Goal: Information Seeking & Learning: Learn about a topic

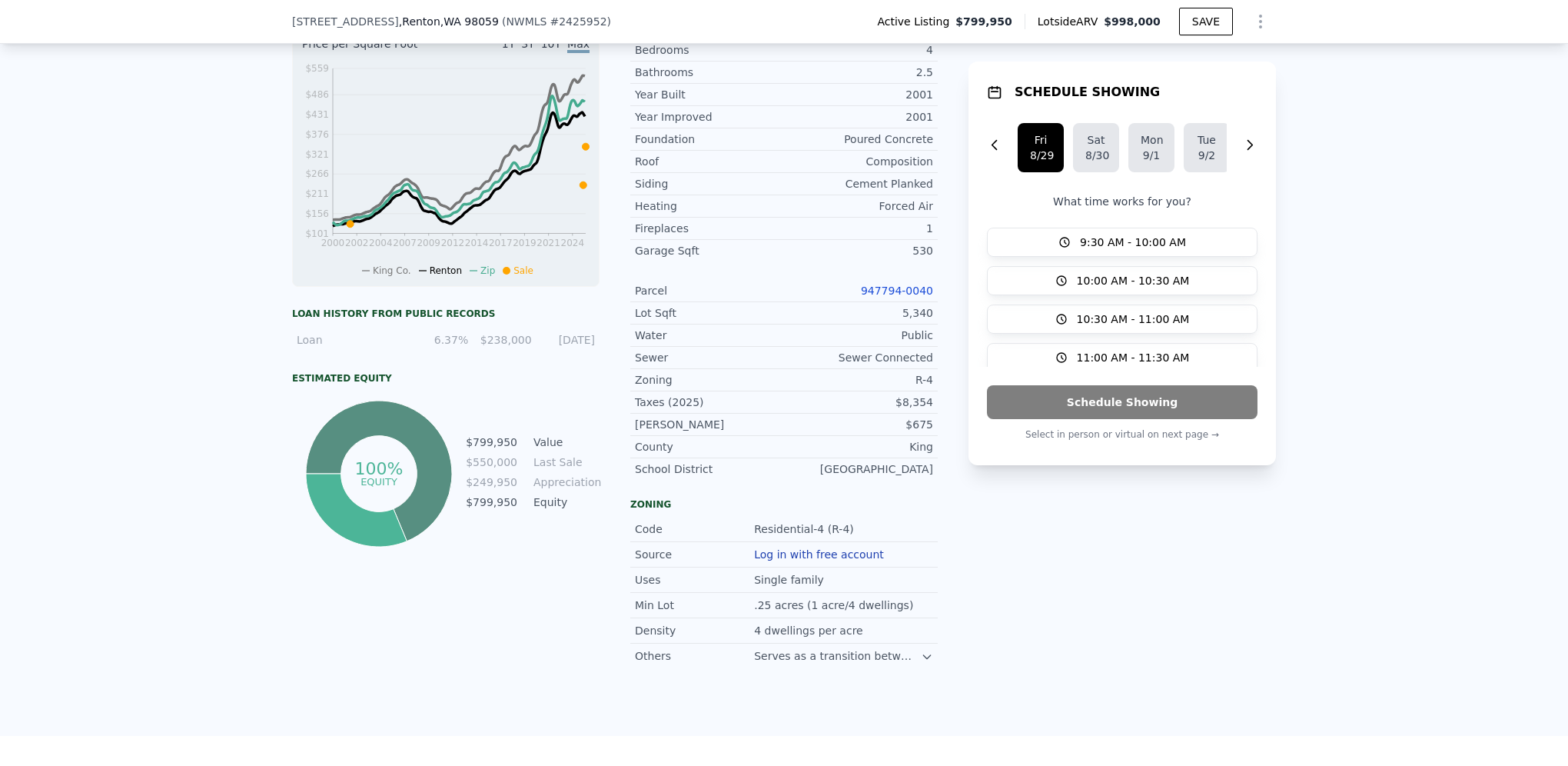
scroll to position [640, 0]
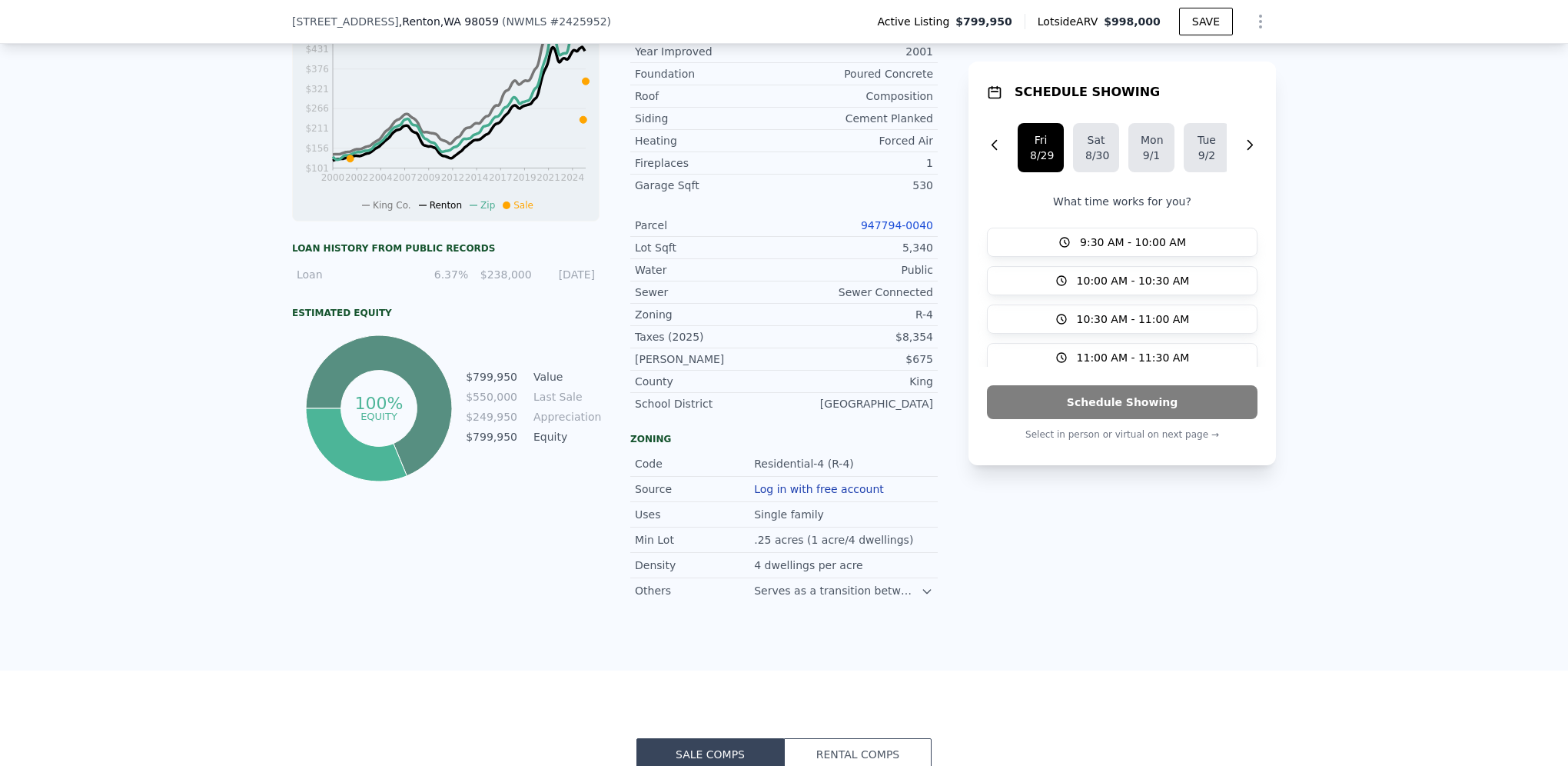
click at [924, 594] on icon at bounding box center [926, 592] width 7 height 4
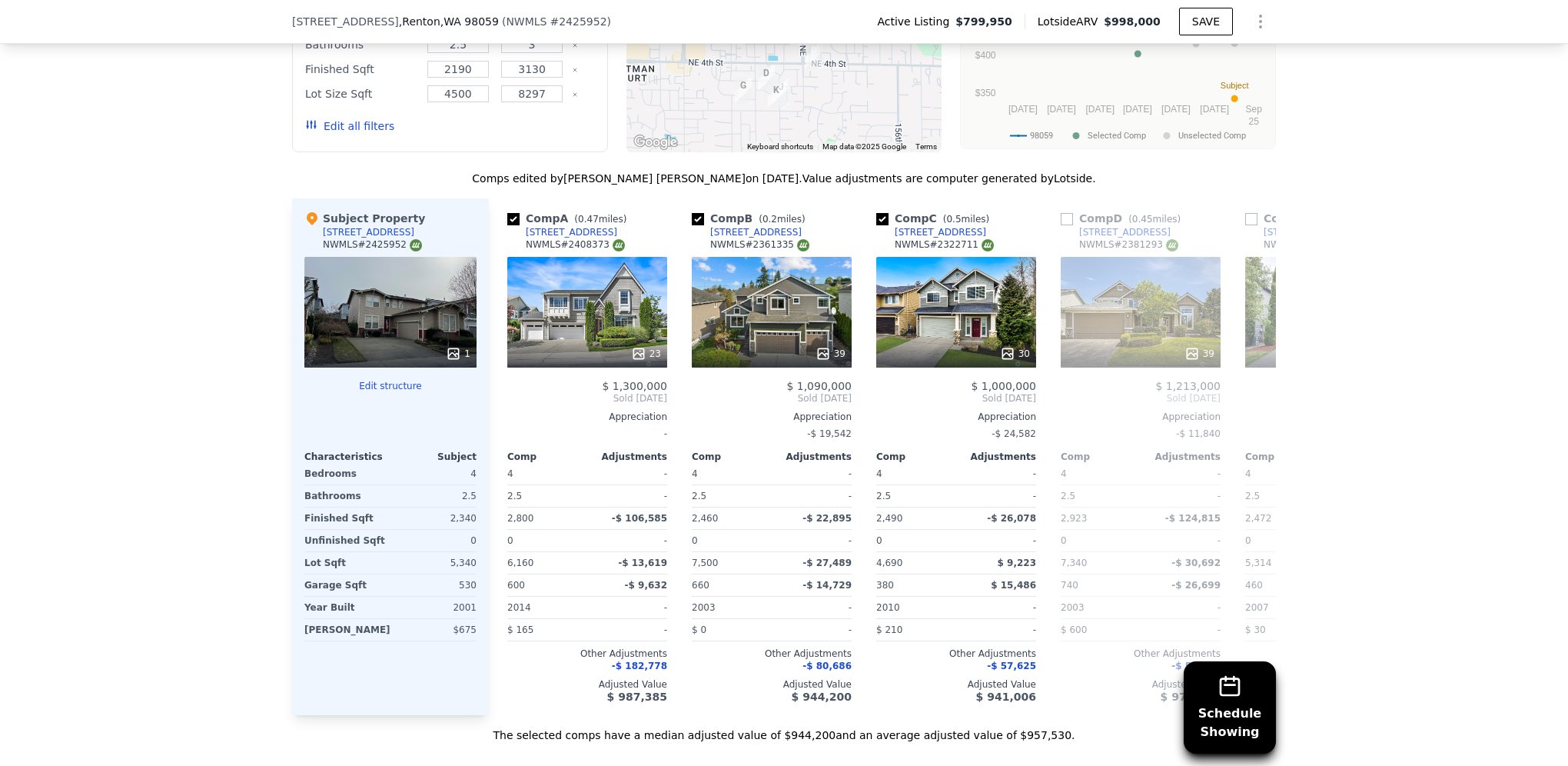
scroll to position [1634, 0]
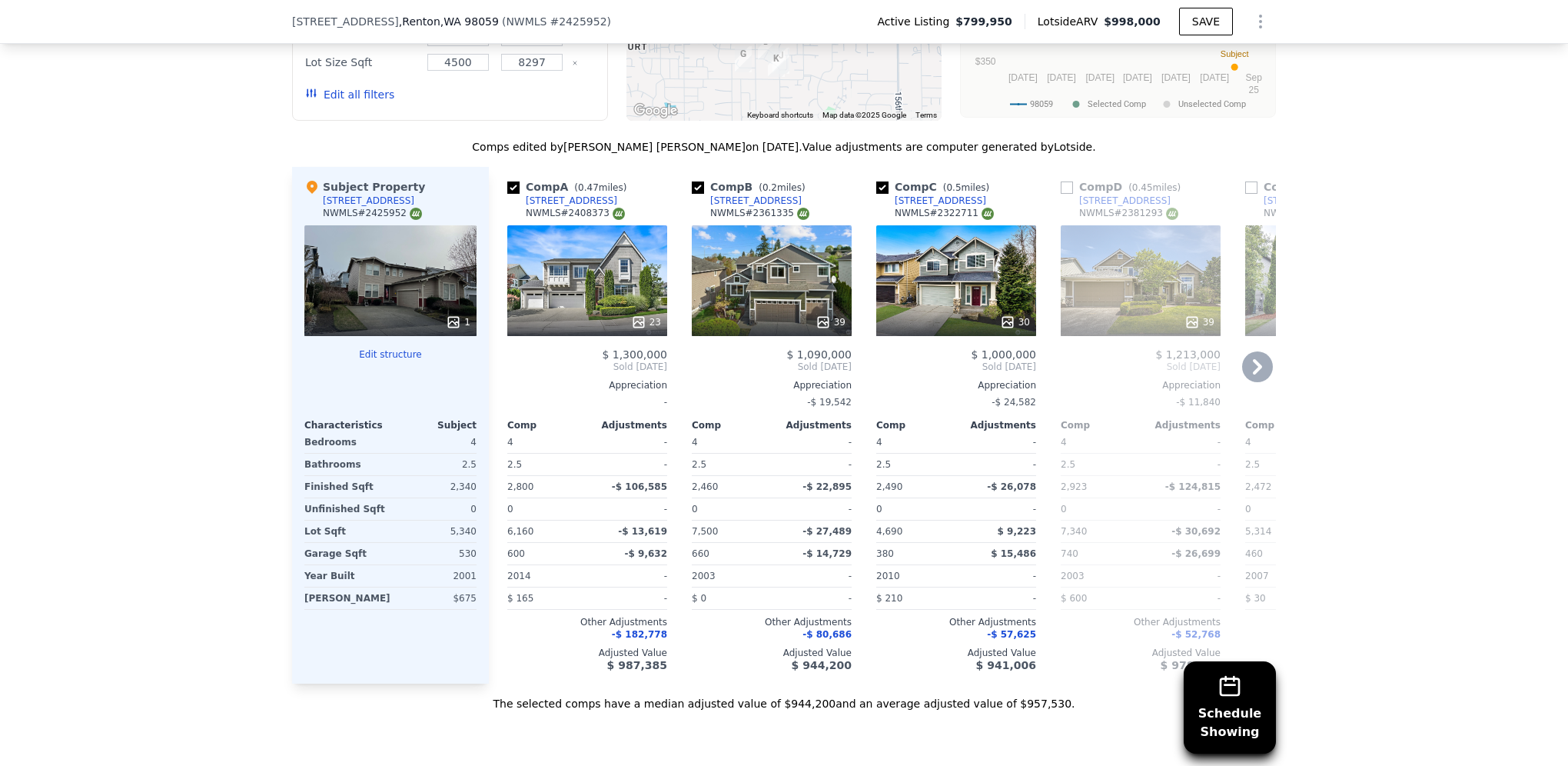
click at [735, 281] on div "39" at bounding box center [771, 280] width 160 height 111
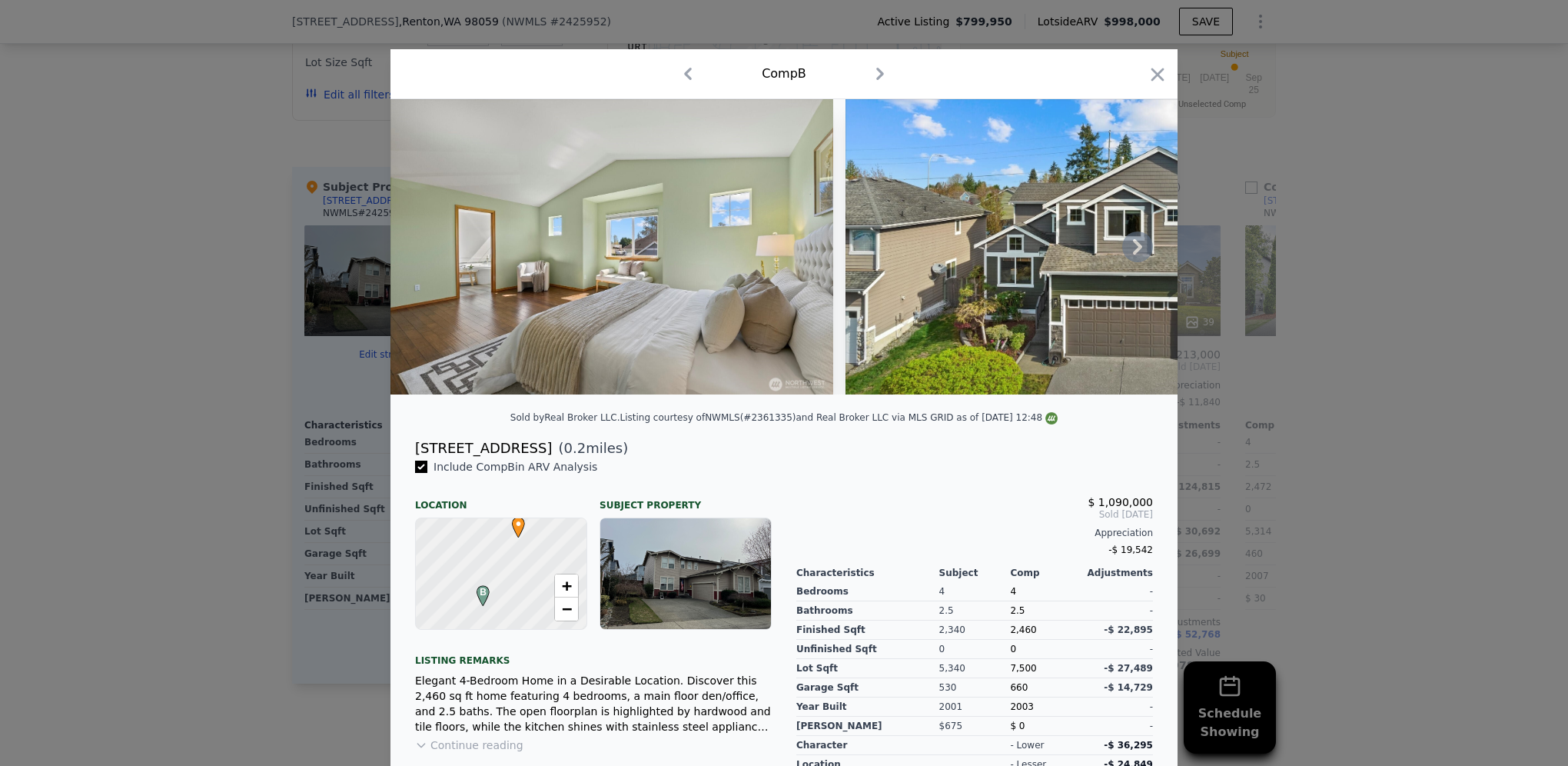
click at [1136, 256] on icon at bounding box center [1137, 247] width 30 height 30
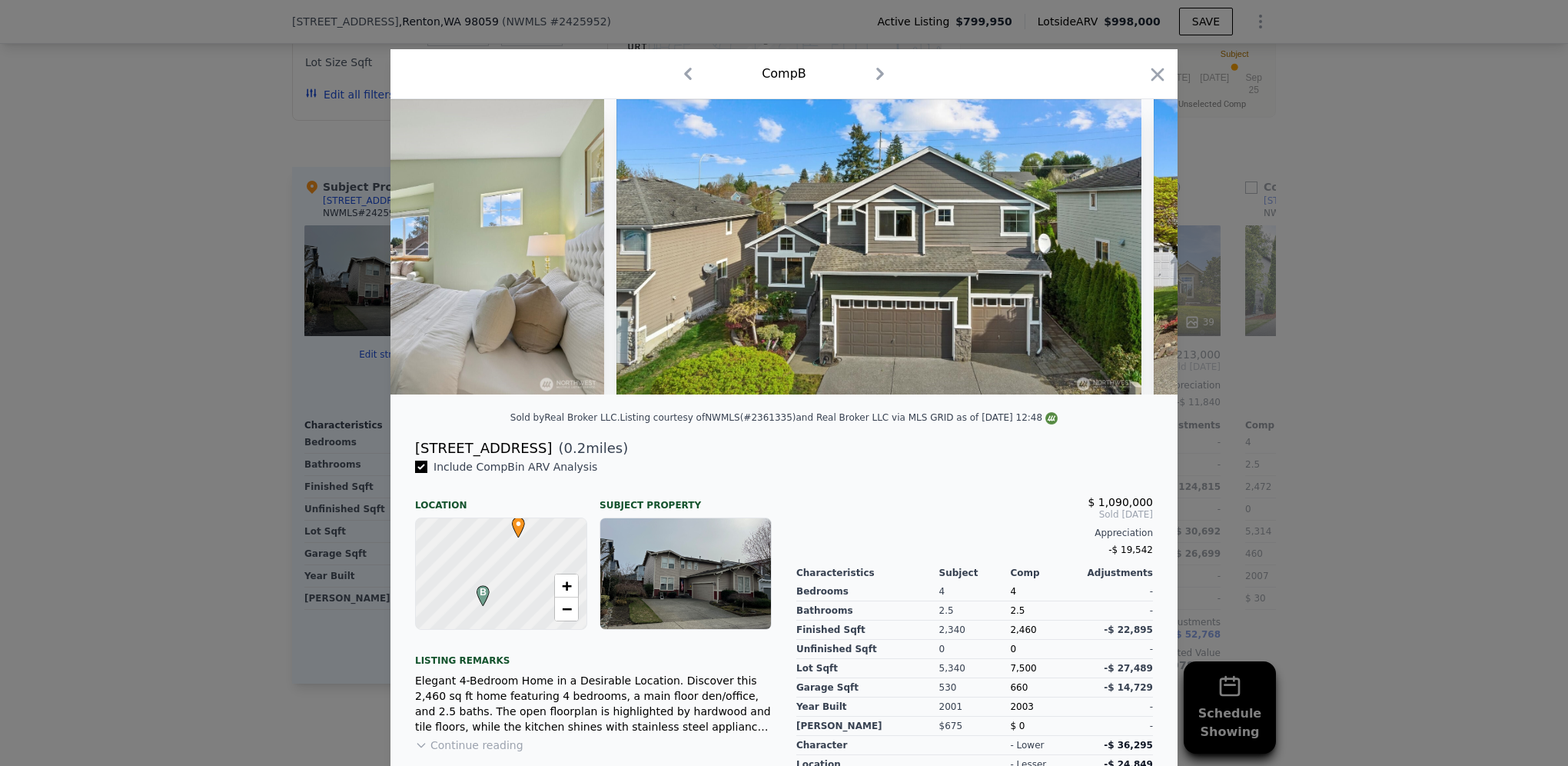
scroll to position [0, 369]
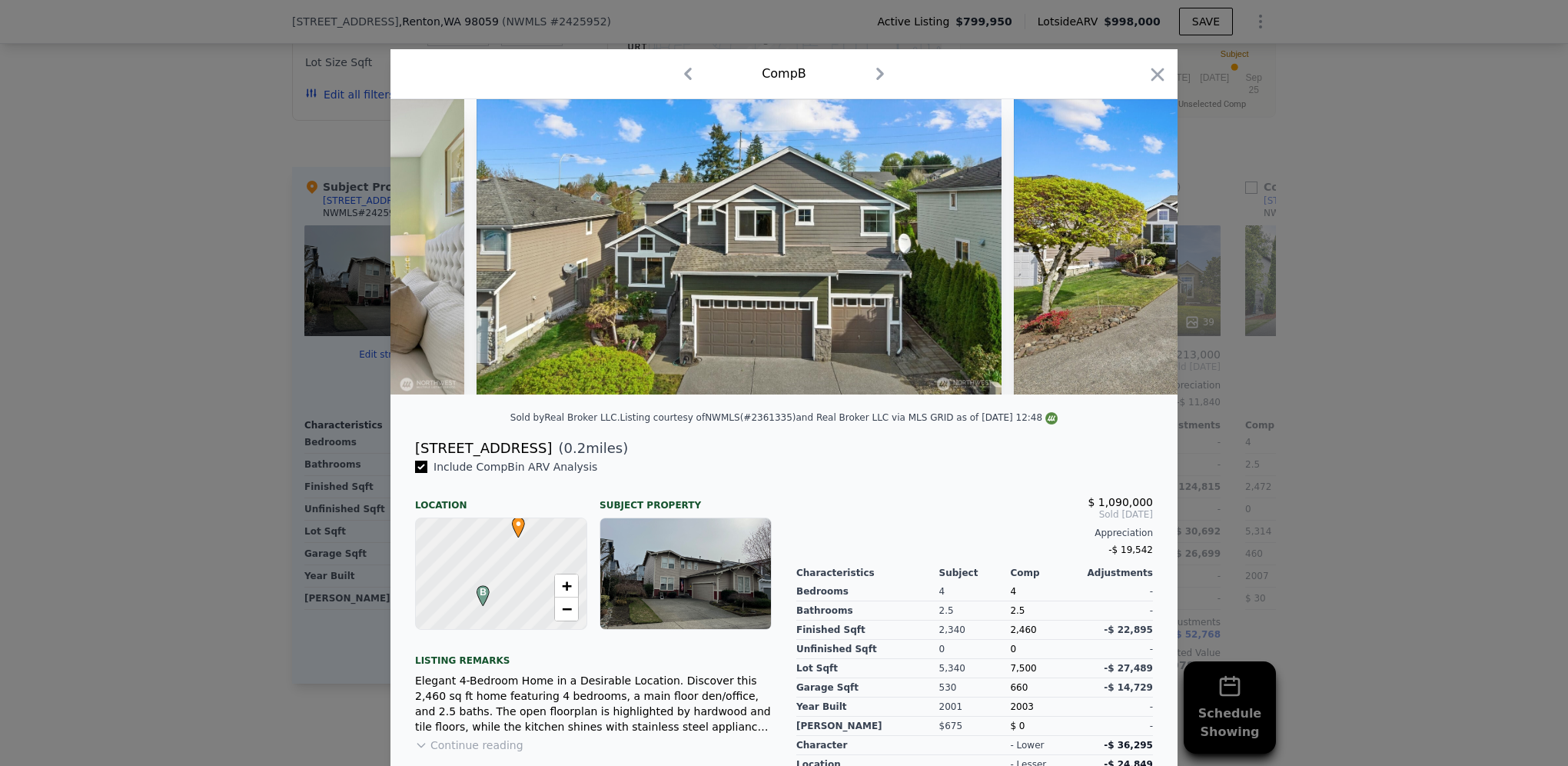
click at [1136, 256] on div at bounding box center [784, 247] width 787 height 295
click at [1136, 256] on icon at bounding box center [1137, 247] width 30 height 30
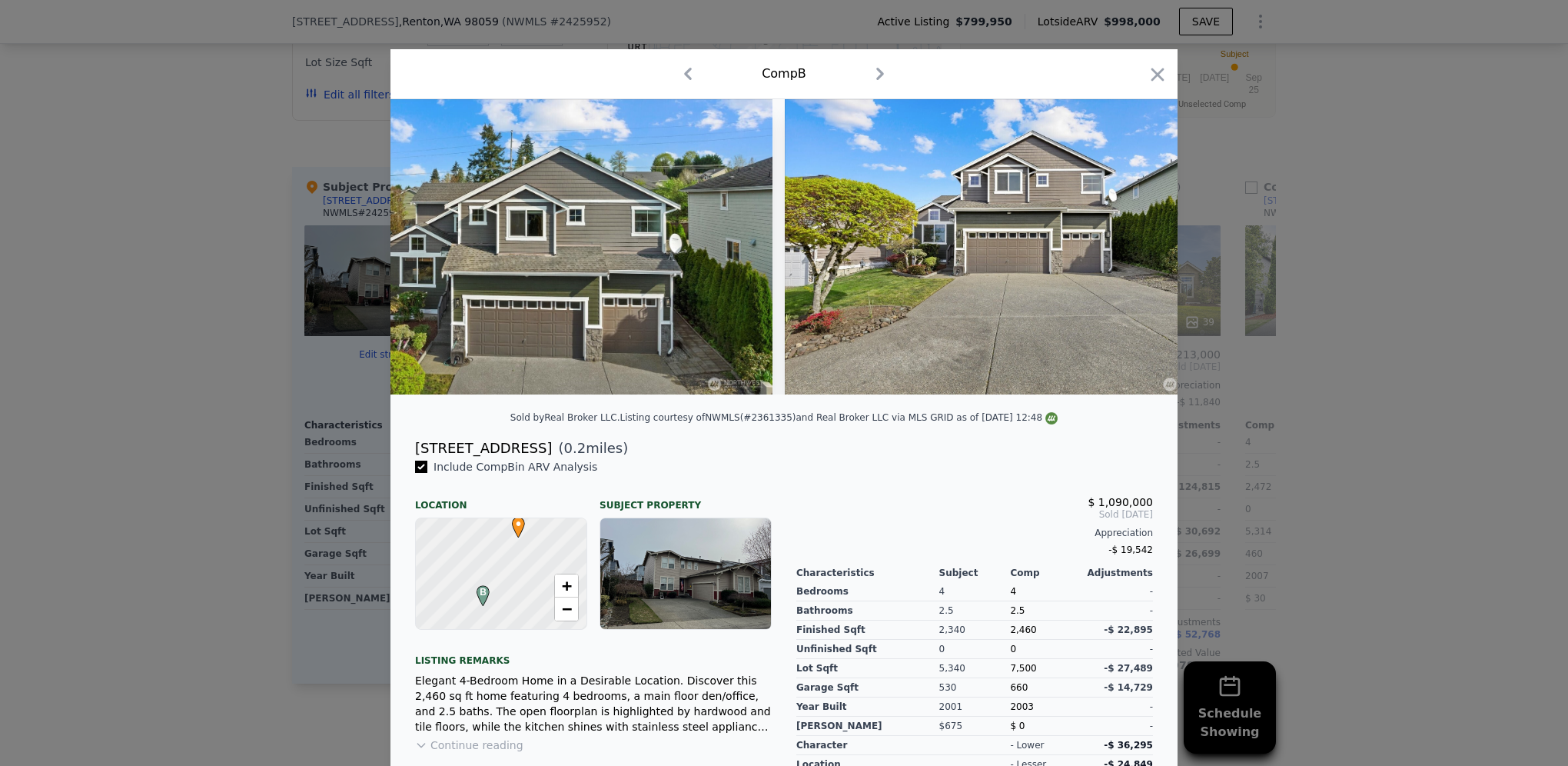
scroll to position [0, 738]
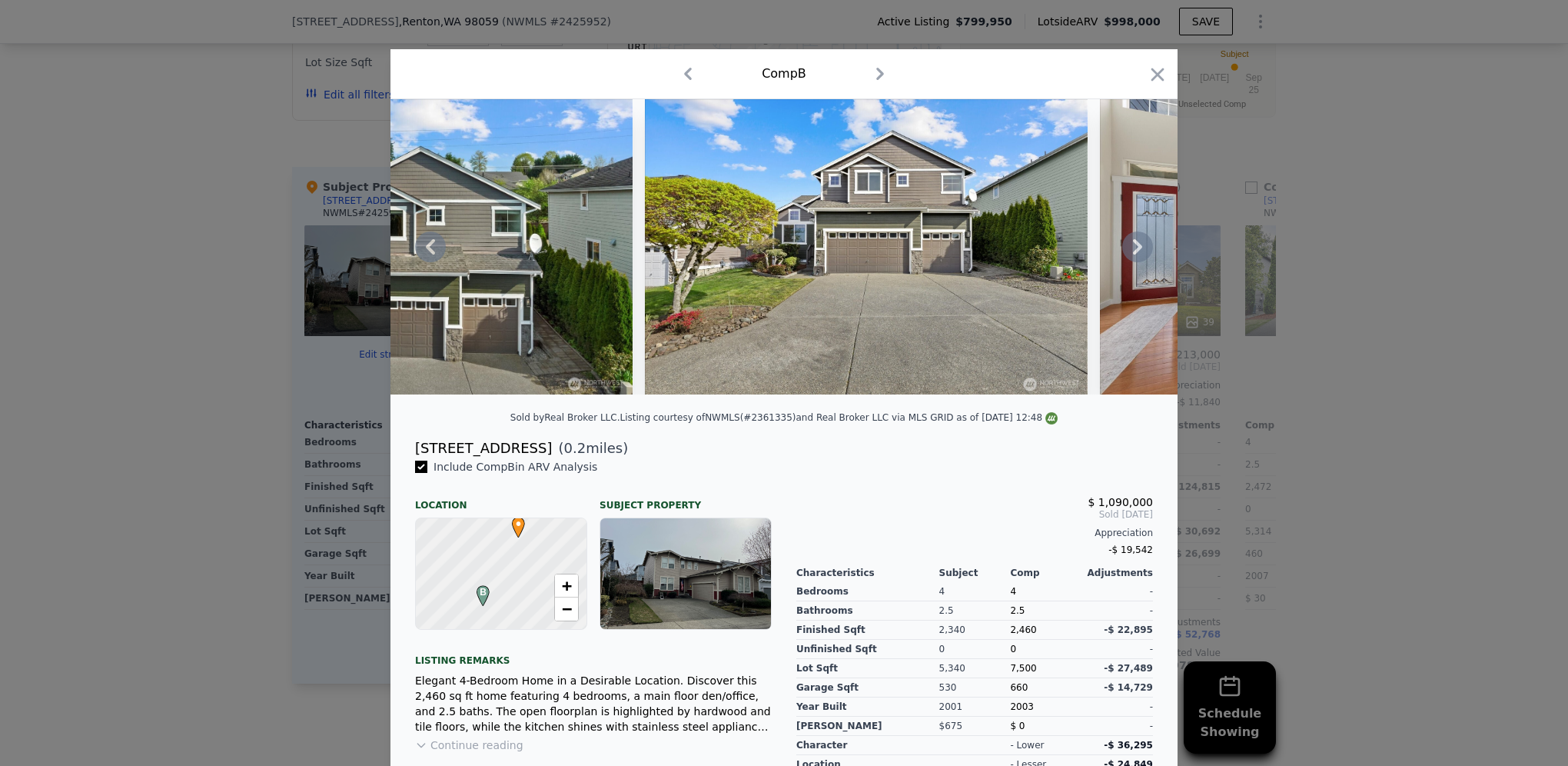
click at [1136, 256] on div at bounding box center [784, 247] width 787 height 295
click at [1133, 255] on icon at bounding box center [1137, 247] width 9 height 15
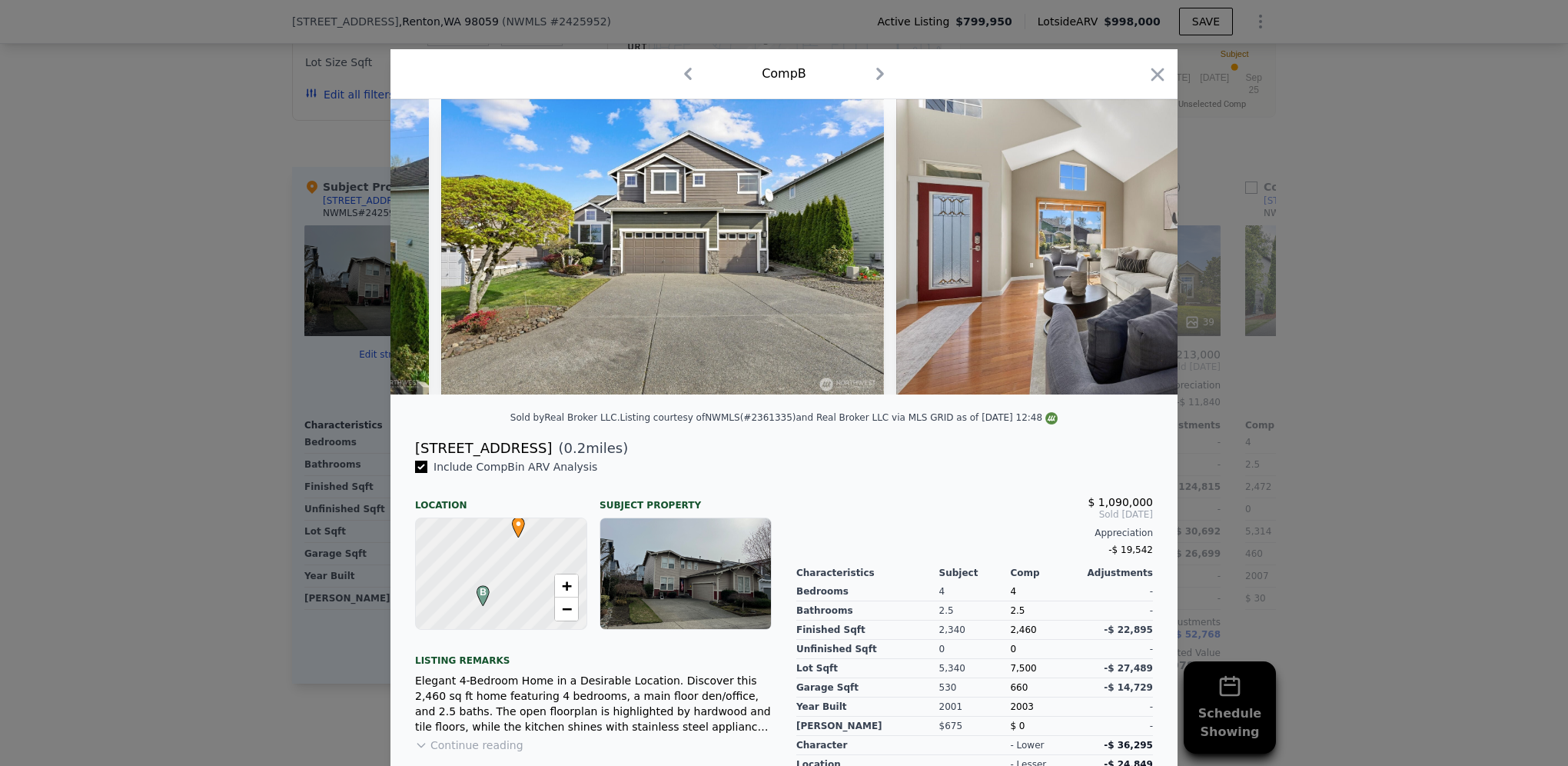
scroll to position [0, 1107]
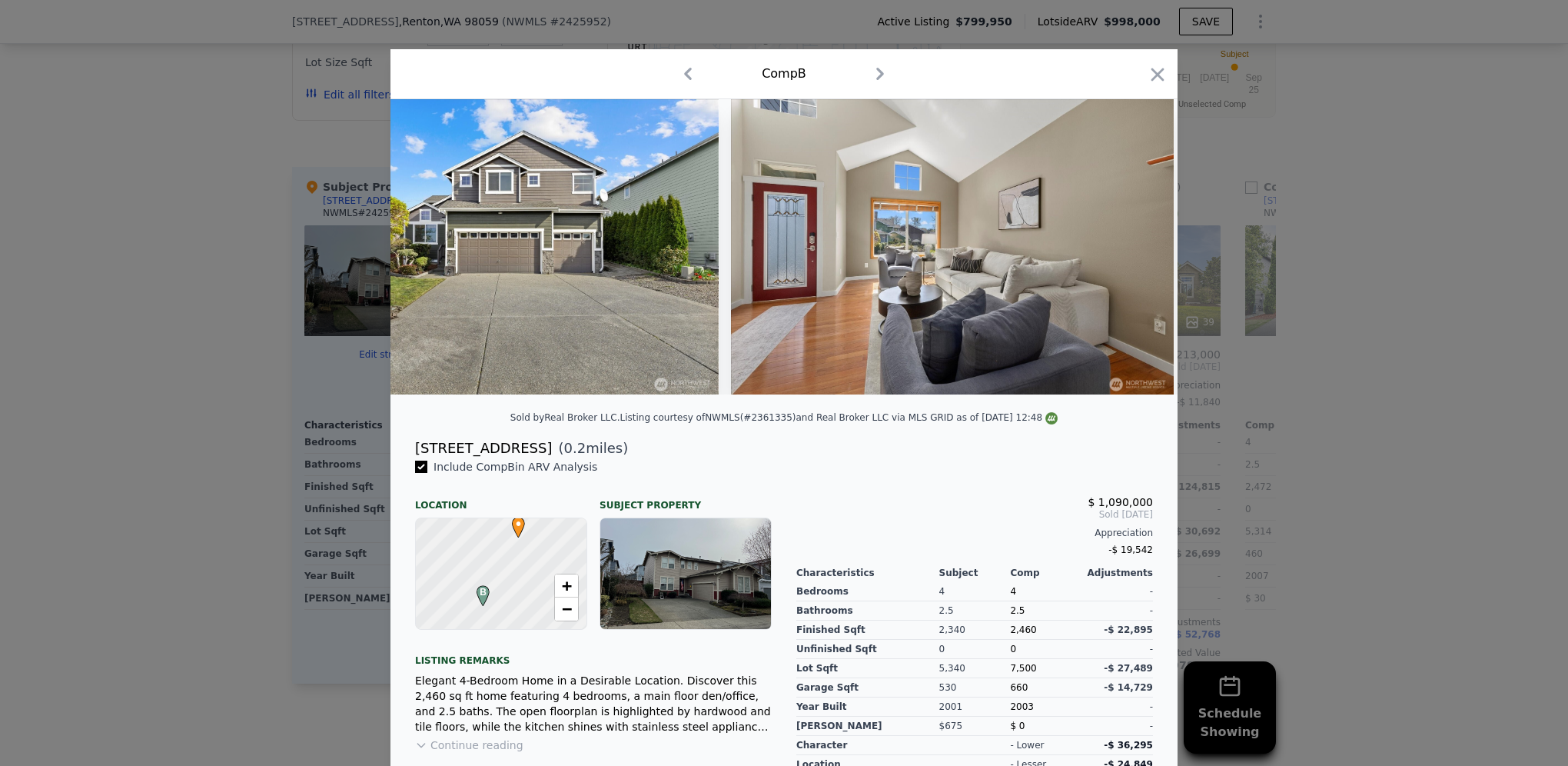
click at [1133, 256] on div at bounding box center [784, 247] width 787 height 295
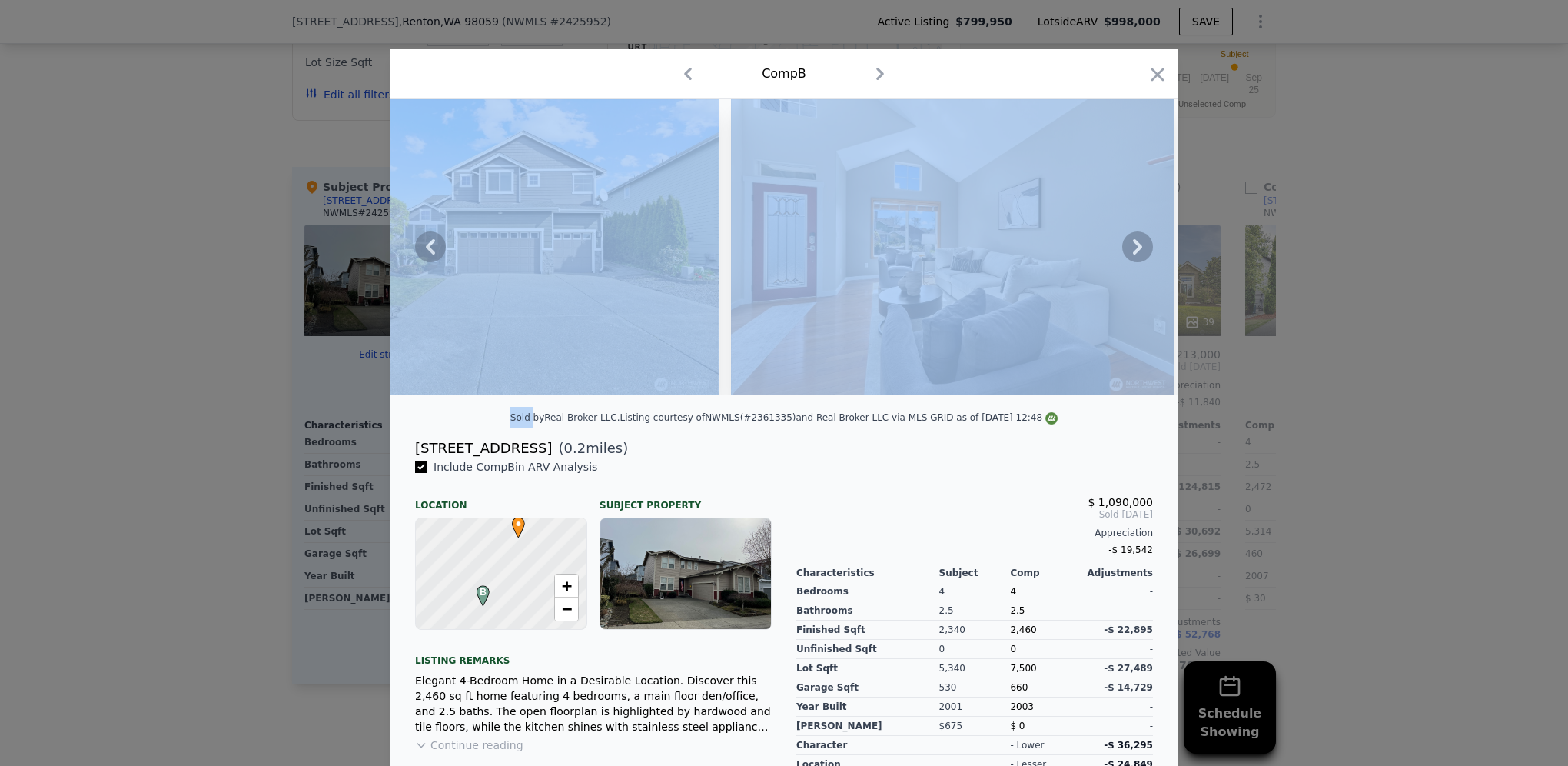
click at [1133, 255] on icon at bounding box center [1137, 247] width 9 height 15
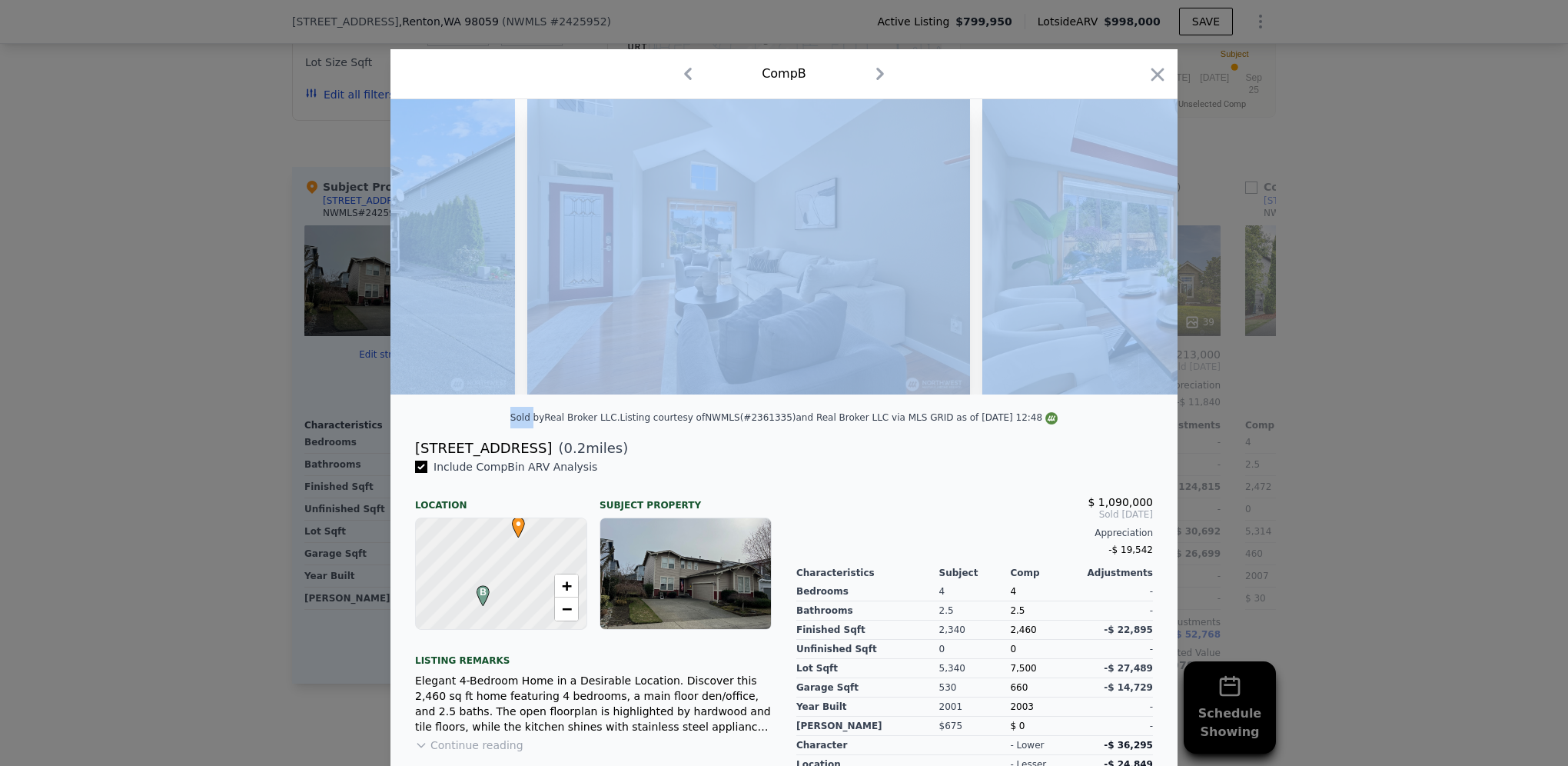
click at [1133, 256] on img at bounding box center [1204, 247] width 443 height 295
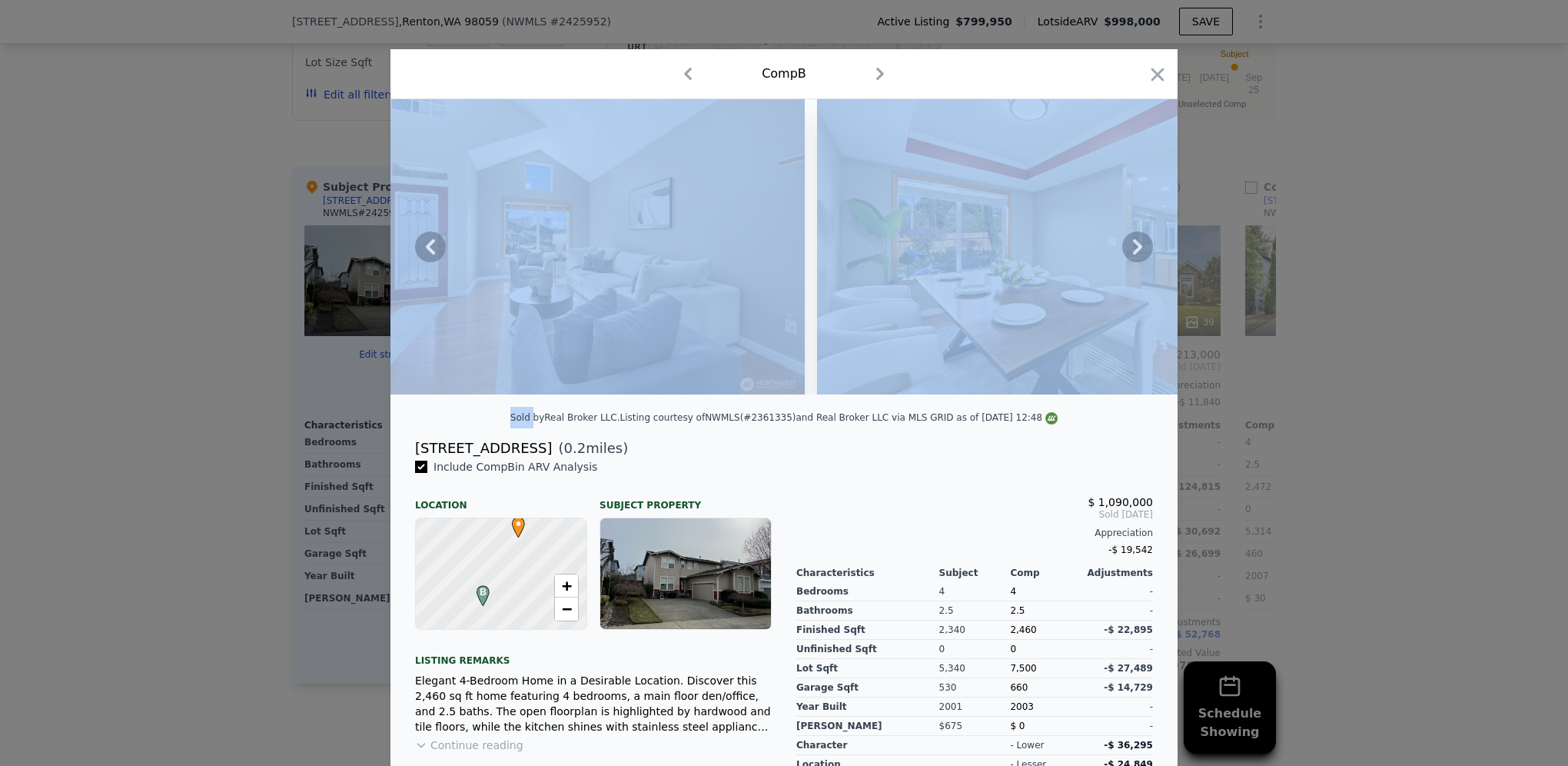
click at [1133, 255] on icon at bounding box center [1137, 247] width 9 height 15
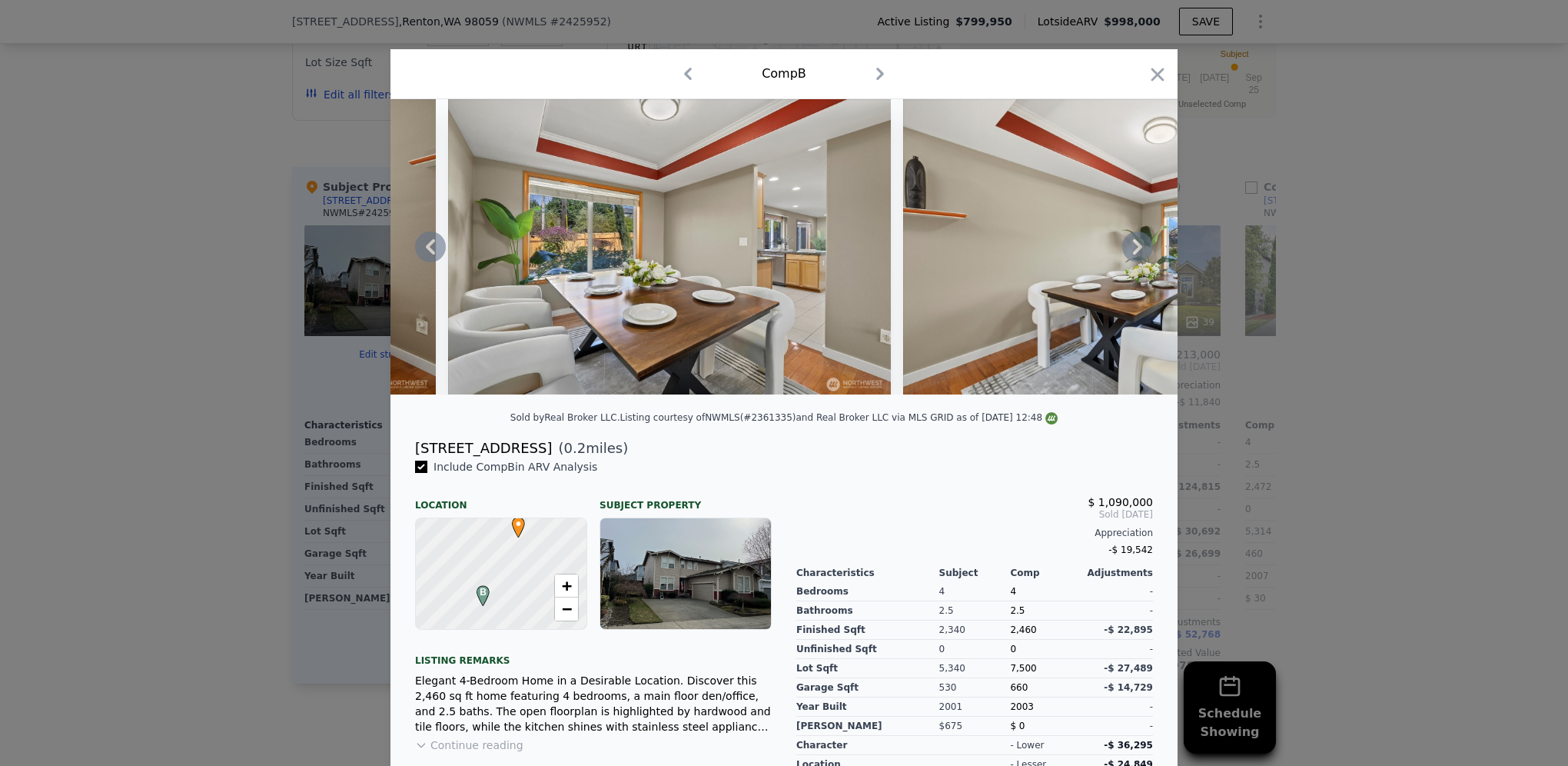
click at [1133, 255] on icon at bounding box center [1137, 247] width 9 height 15
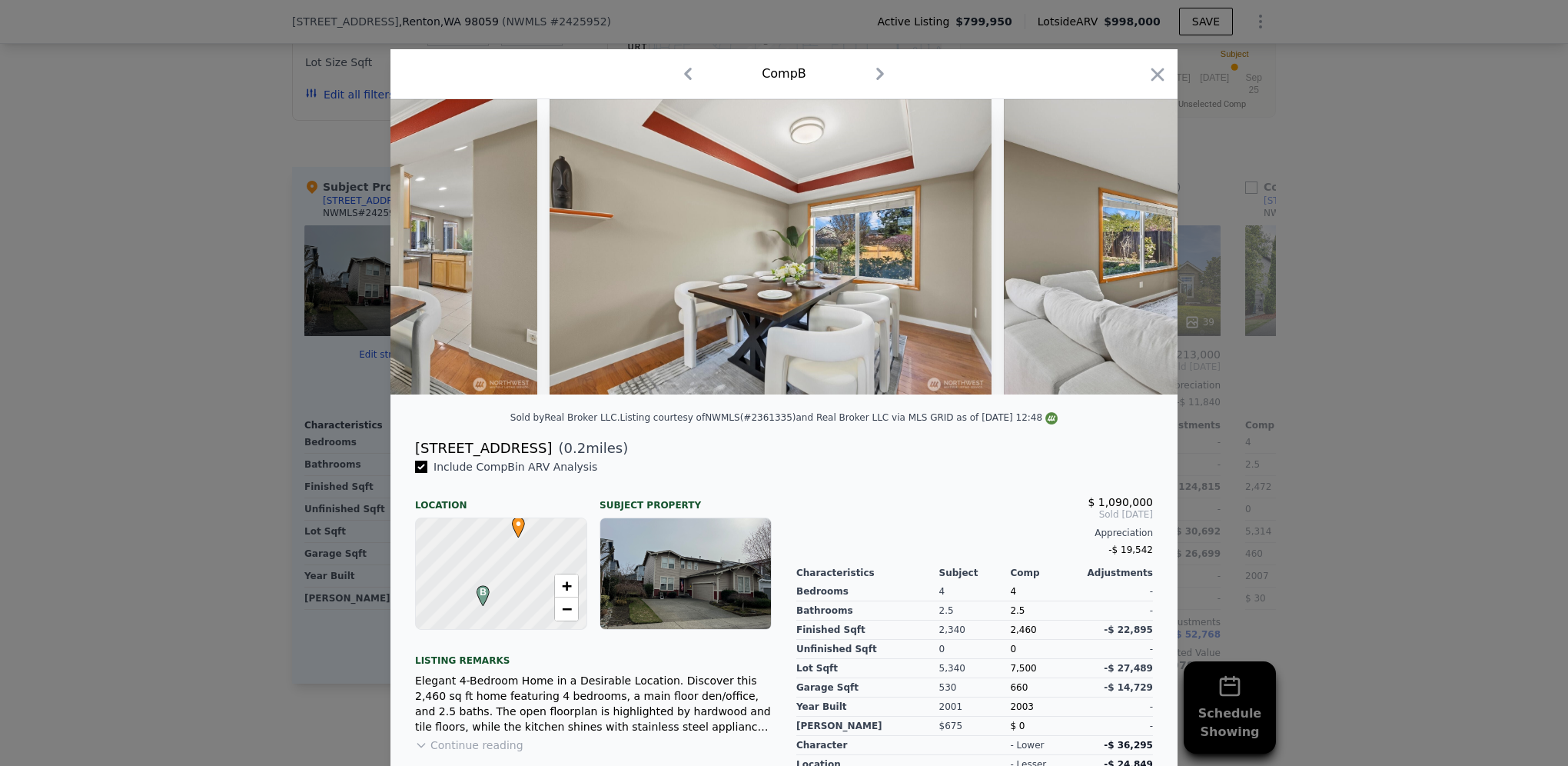
scroll to position [0, 2214]
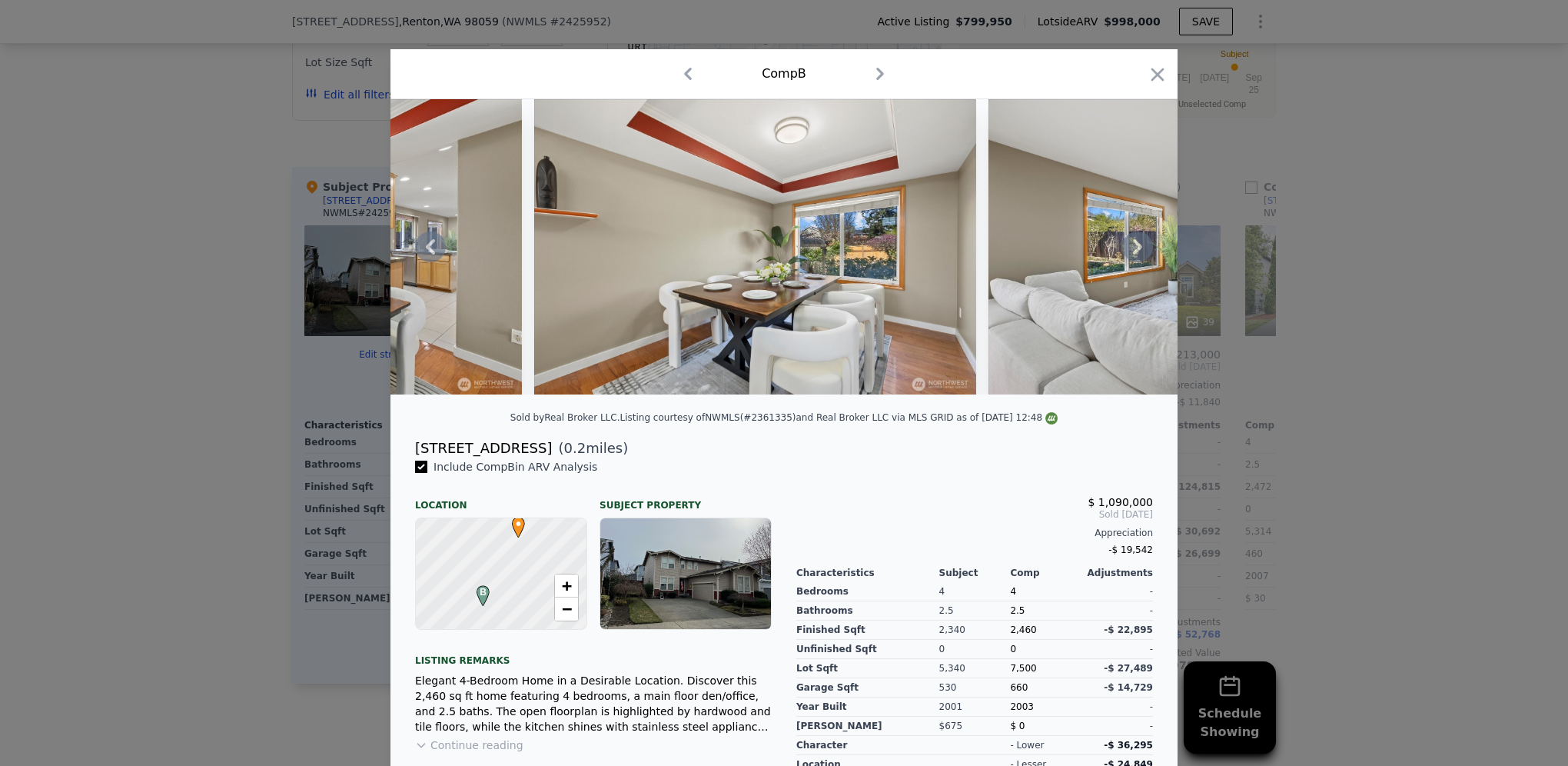
click at [1130, 252] on icon at bounding box center [1137, 247] width 30 height 30
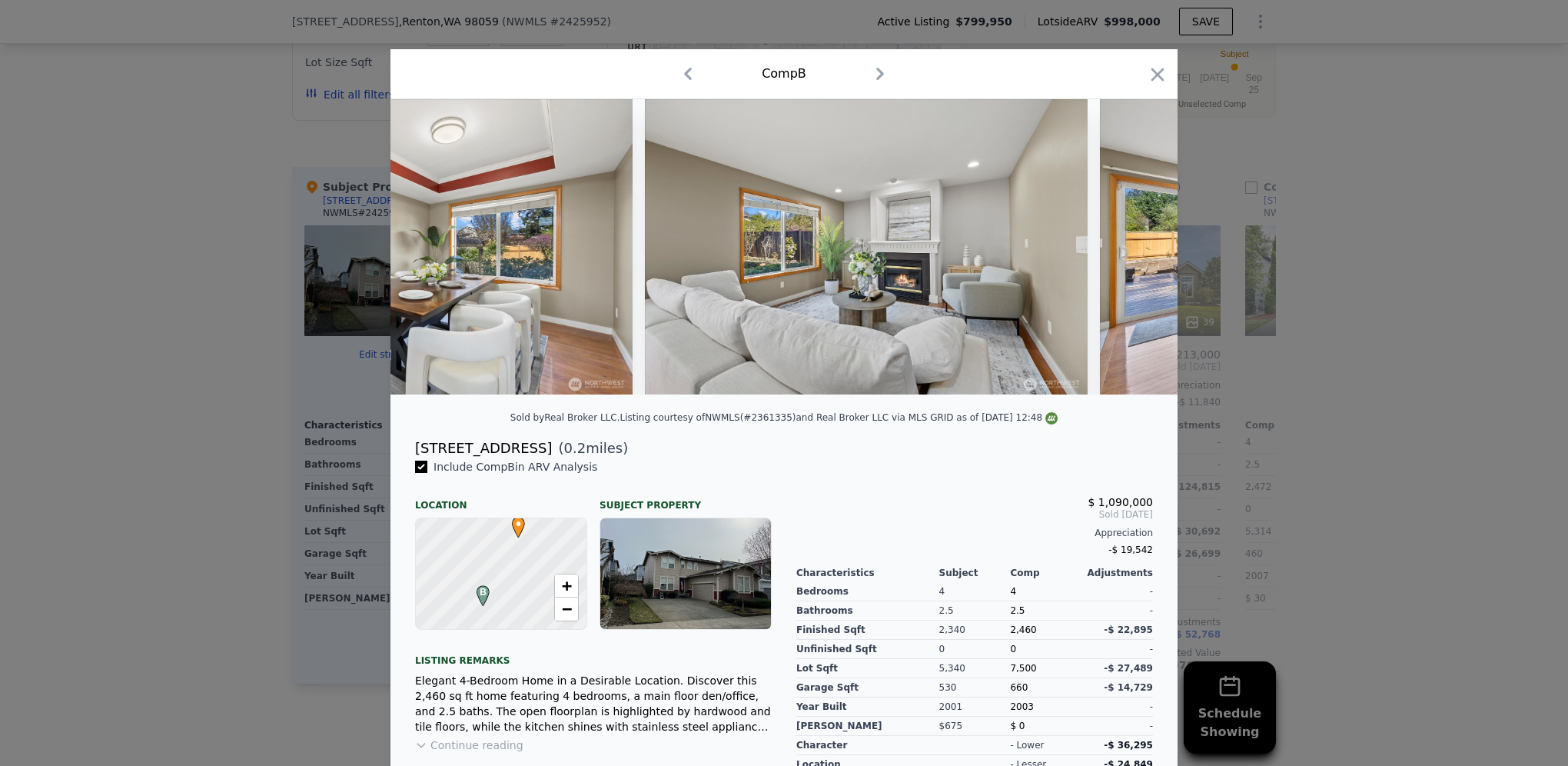
scroll to position [0, 2583]
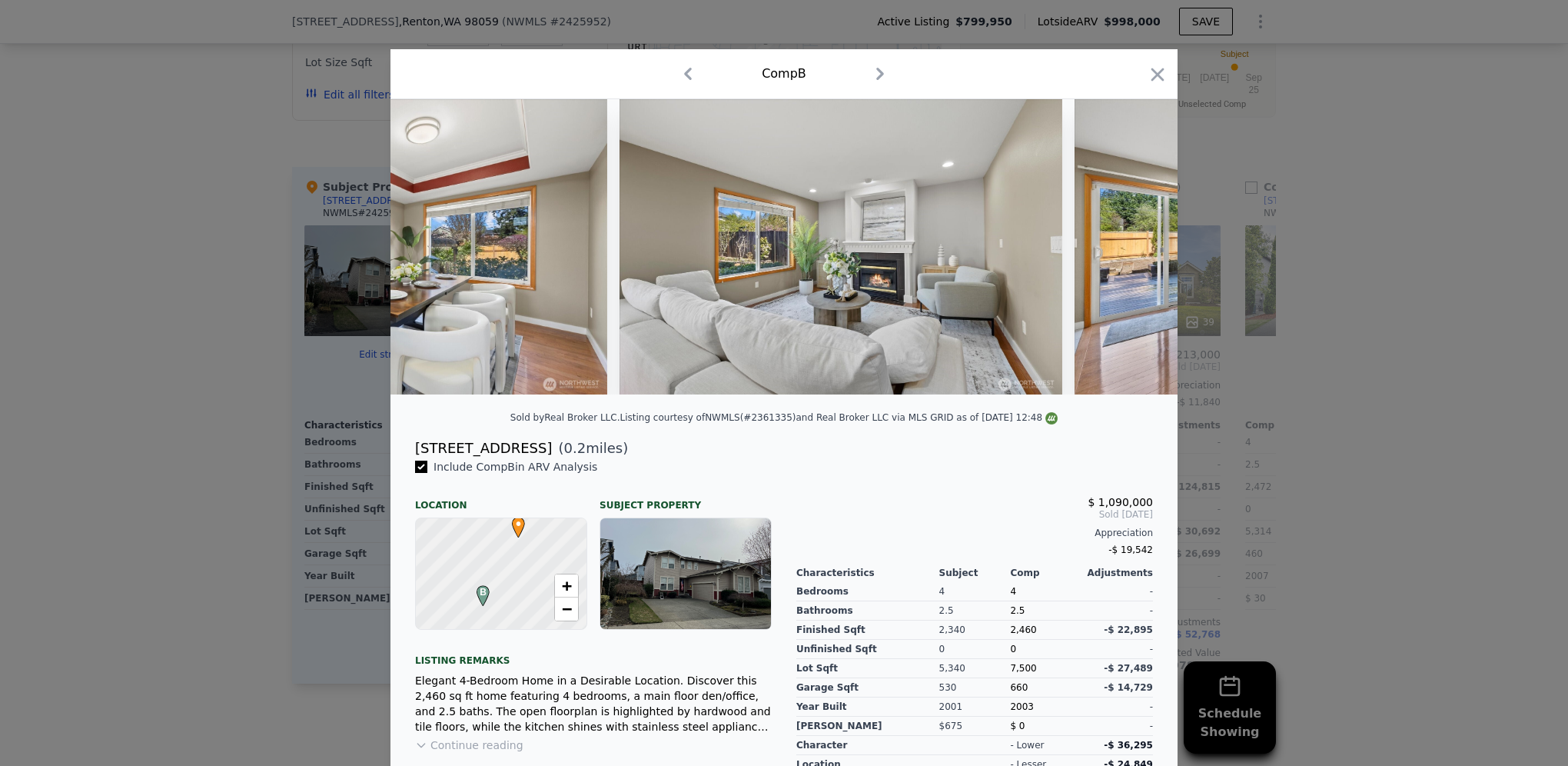
click at [1130, 252] on div at bounding box center [784, 247] width 787 height 295
click at [1130, 252] on icon at bounding box center [1137, 247] width 30 height 30
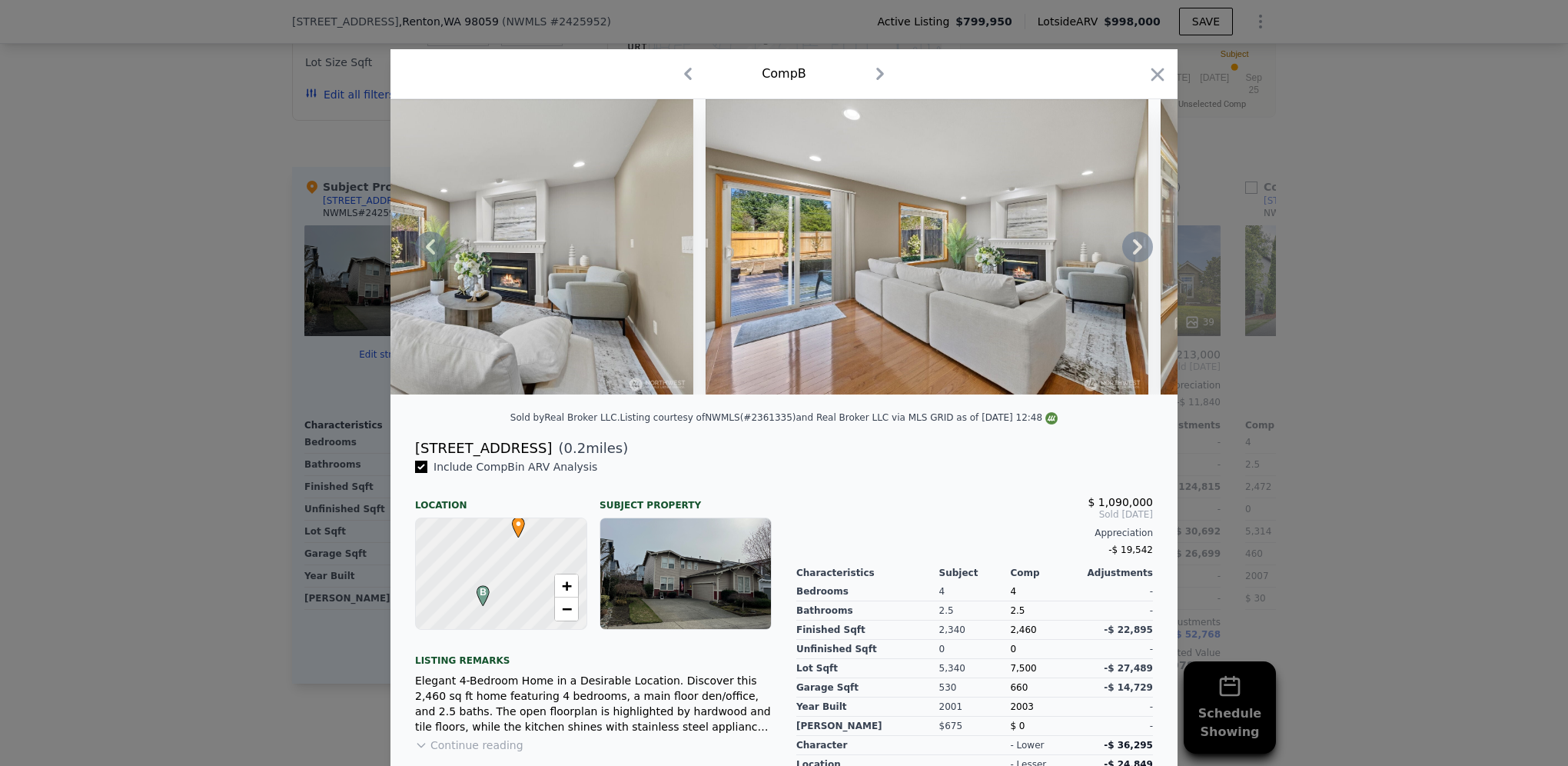
click at [1130, 252] on icon at bounding box center [1137, 247] width 30 height 30
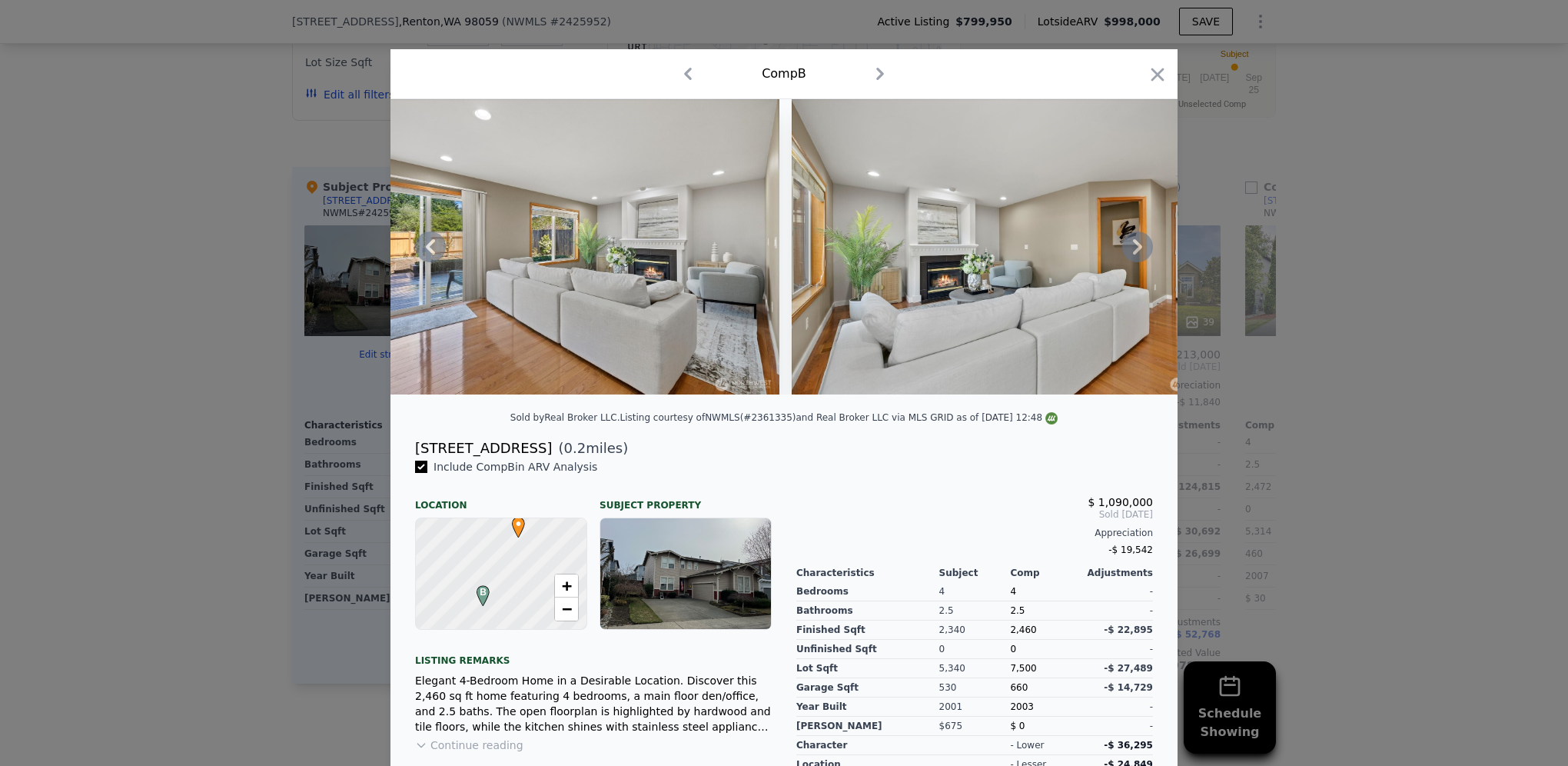
click at [1130, 252] on icon at bounding box center [1137, 247] width 30 height 30
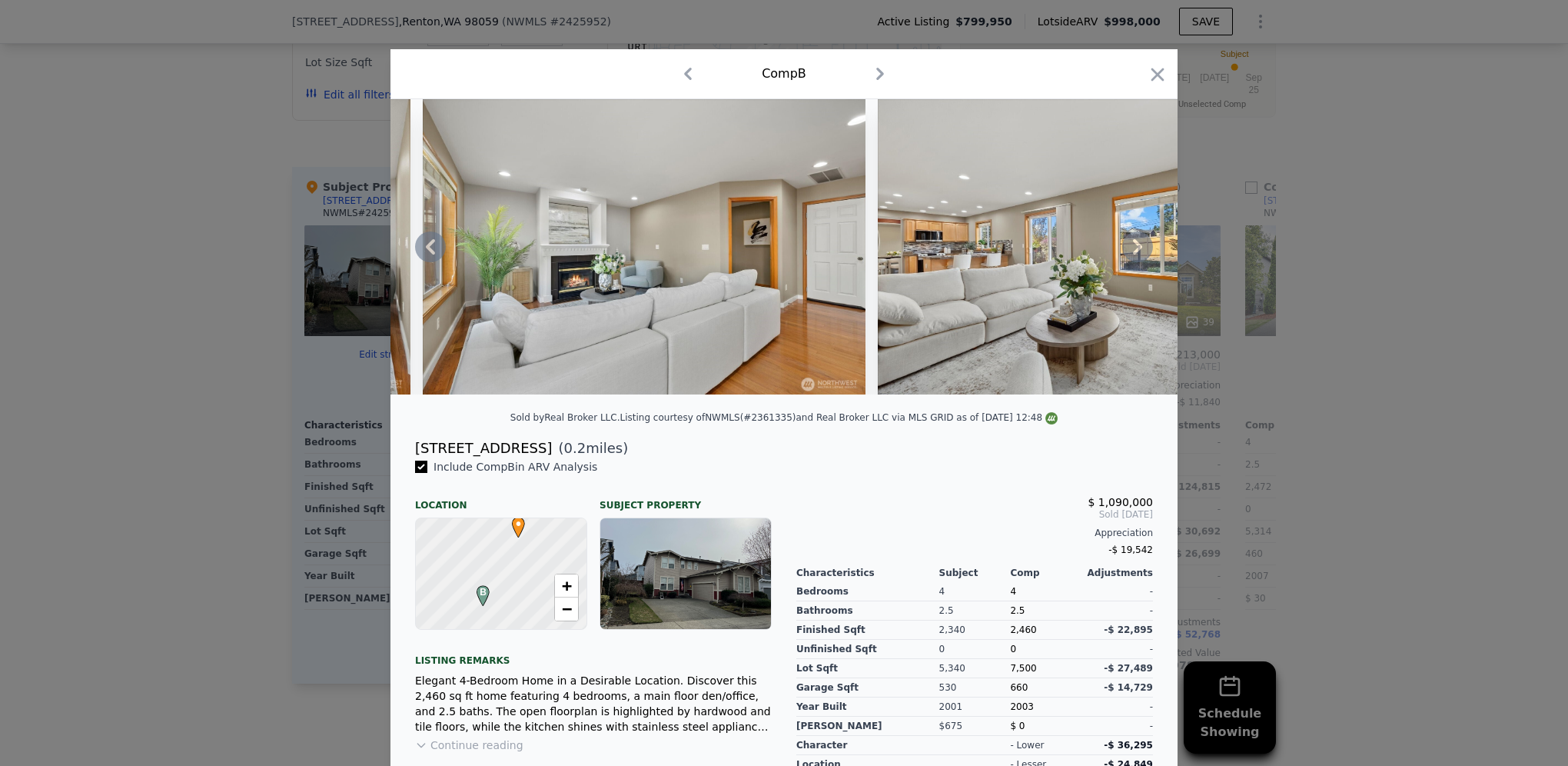
click at [1130, 252] on icon at bounding box center [1137, 247] width 30 height 30
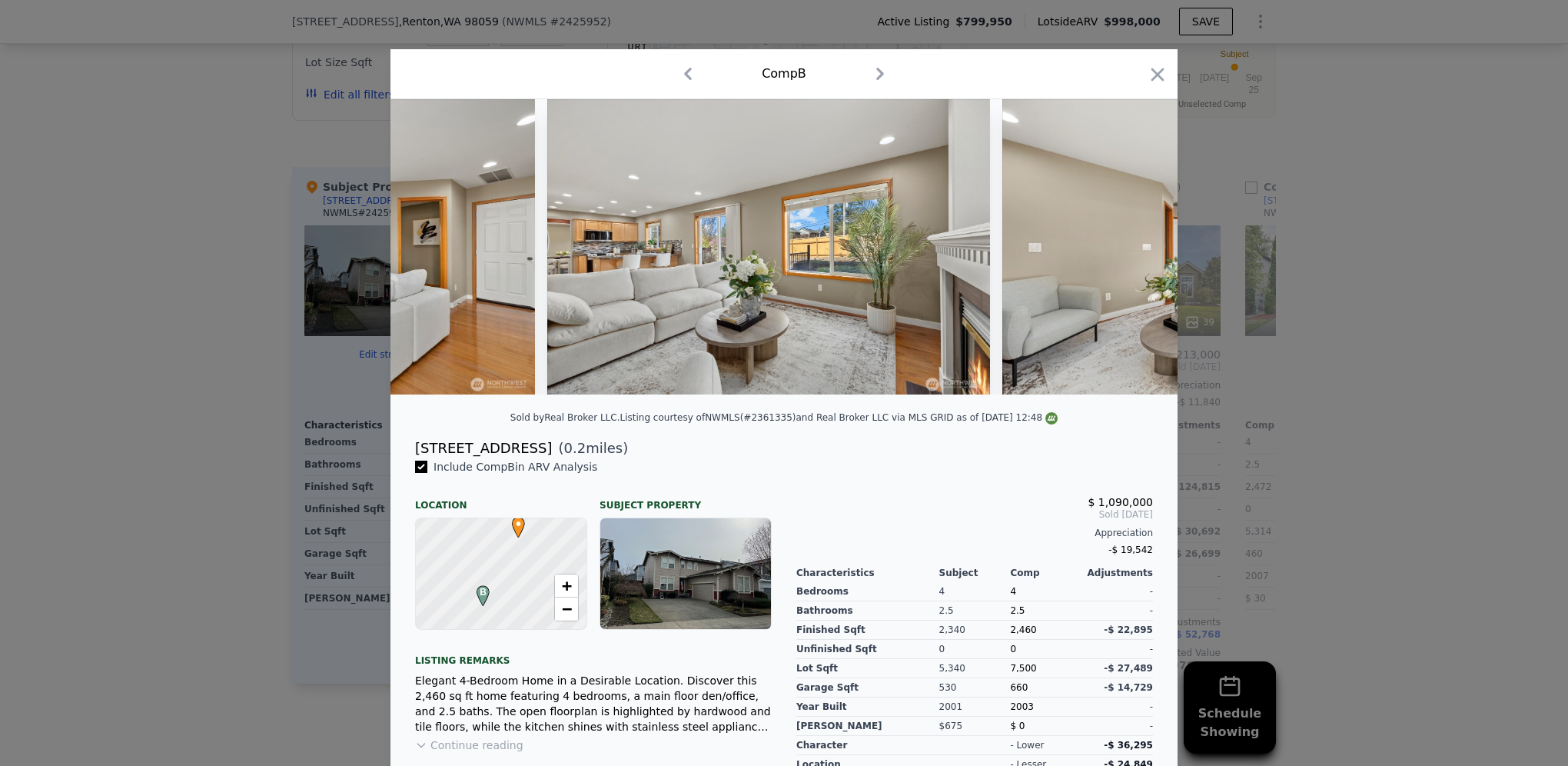
scroll to position [0, 4059]
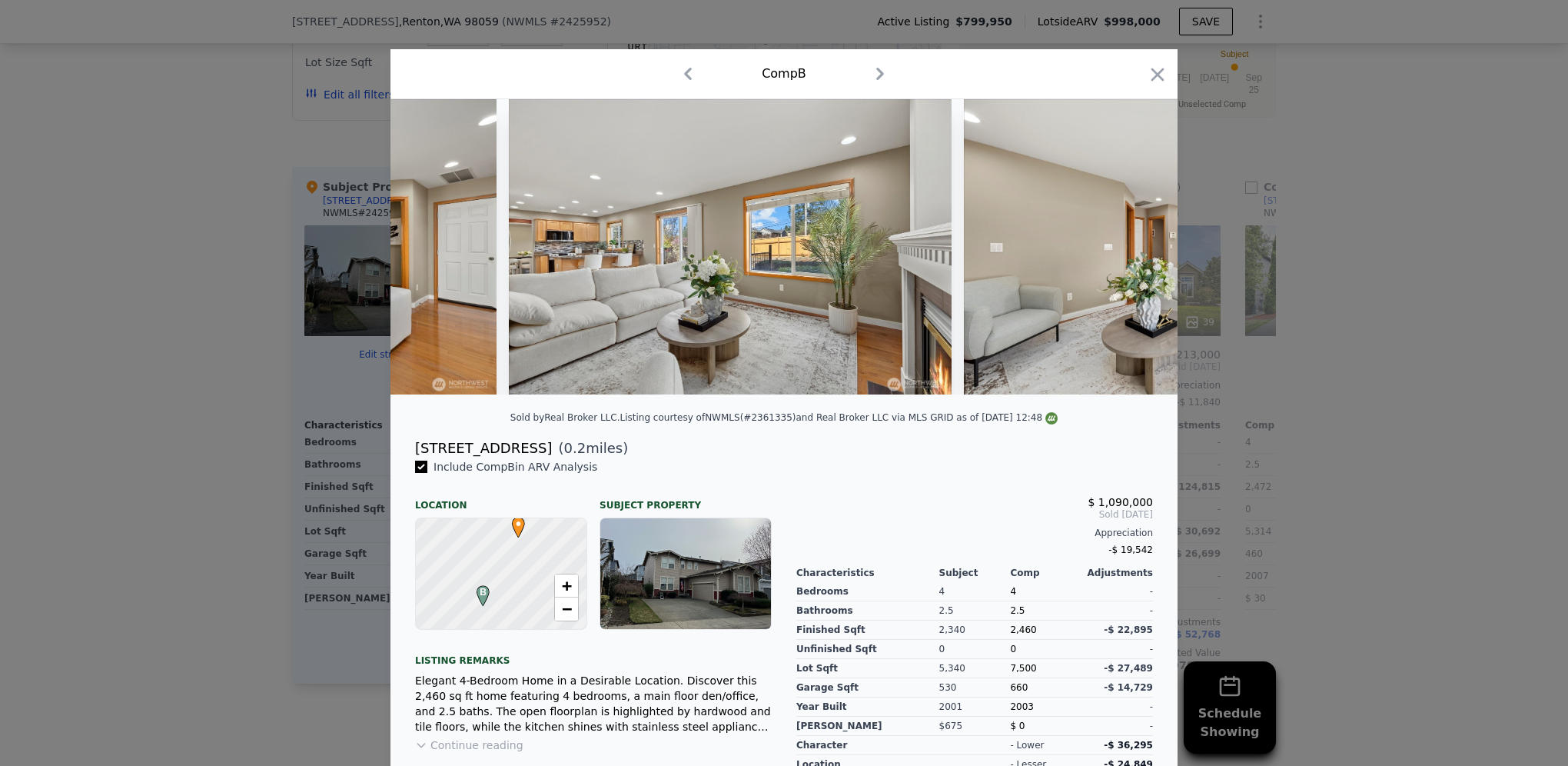
click at [1130, 252] on div at bounding box center [784, 247] width 787 height 295
click at [1130, 252] on icon at bounding box center [1137, 247] width 30 height 30
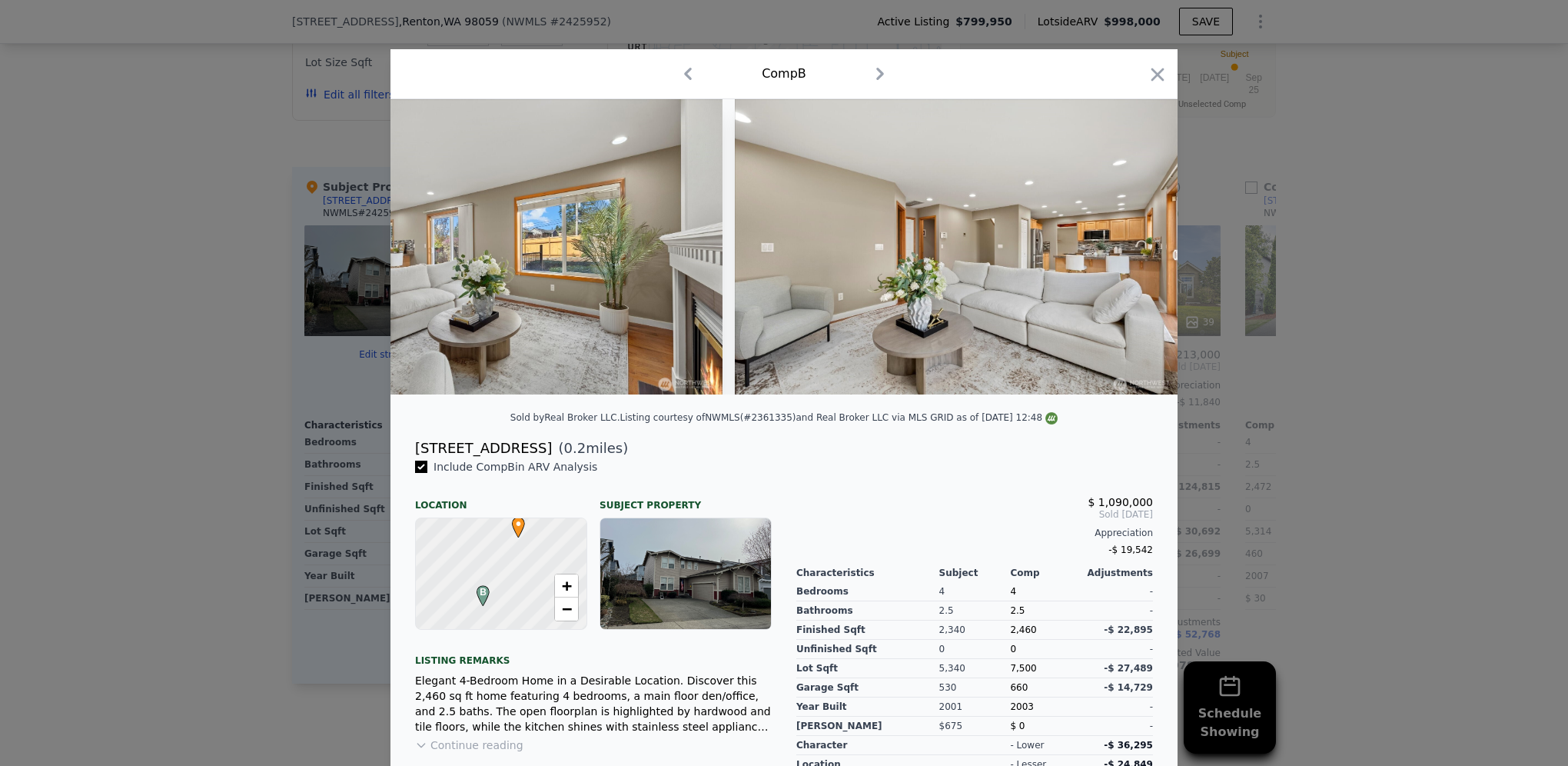
scroll to position [0, 4428]
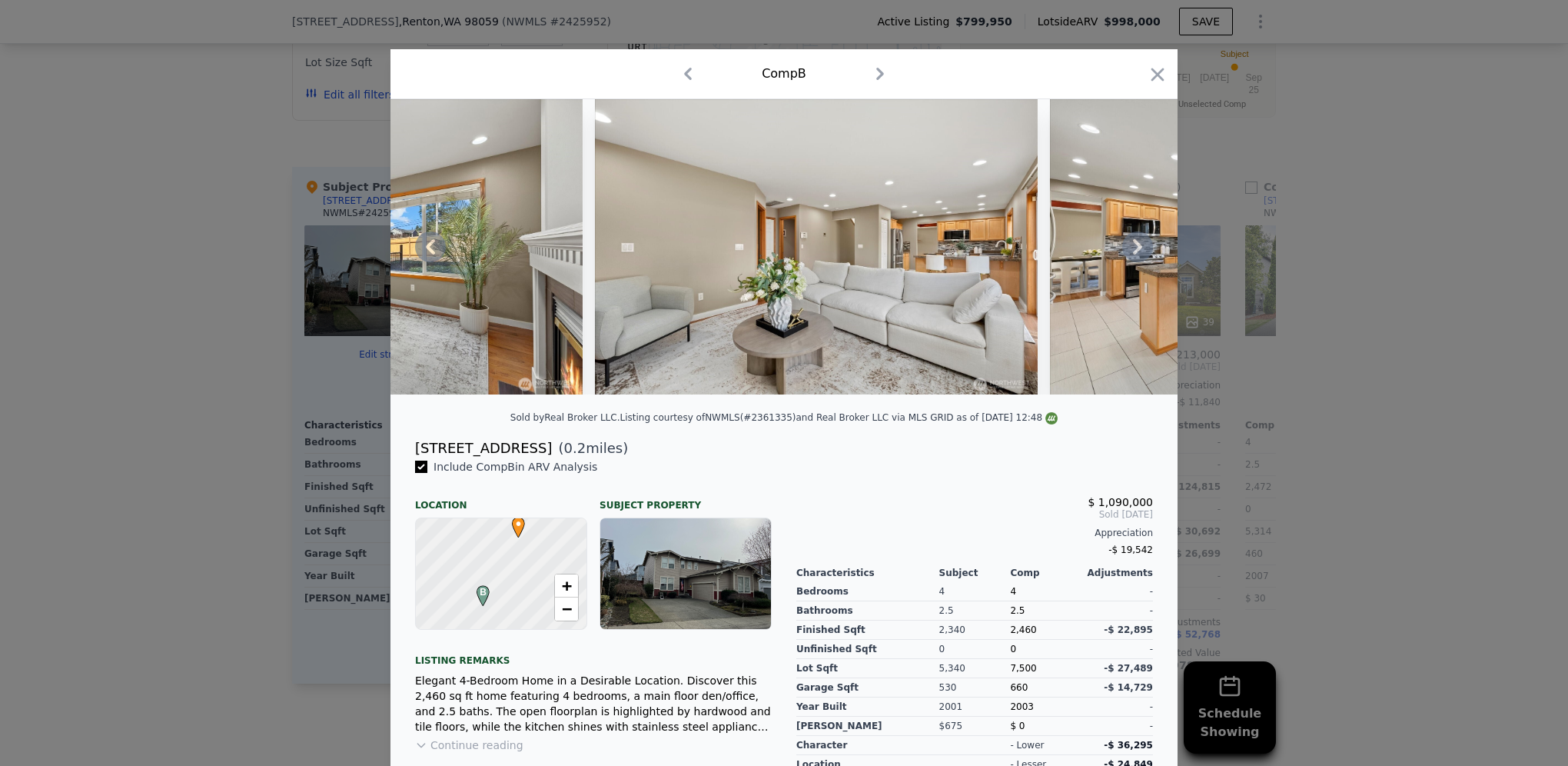
click at [1133, 249] on icon at bounding box center [1137, 247] width 9 height 15
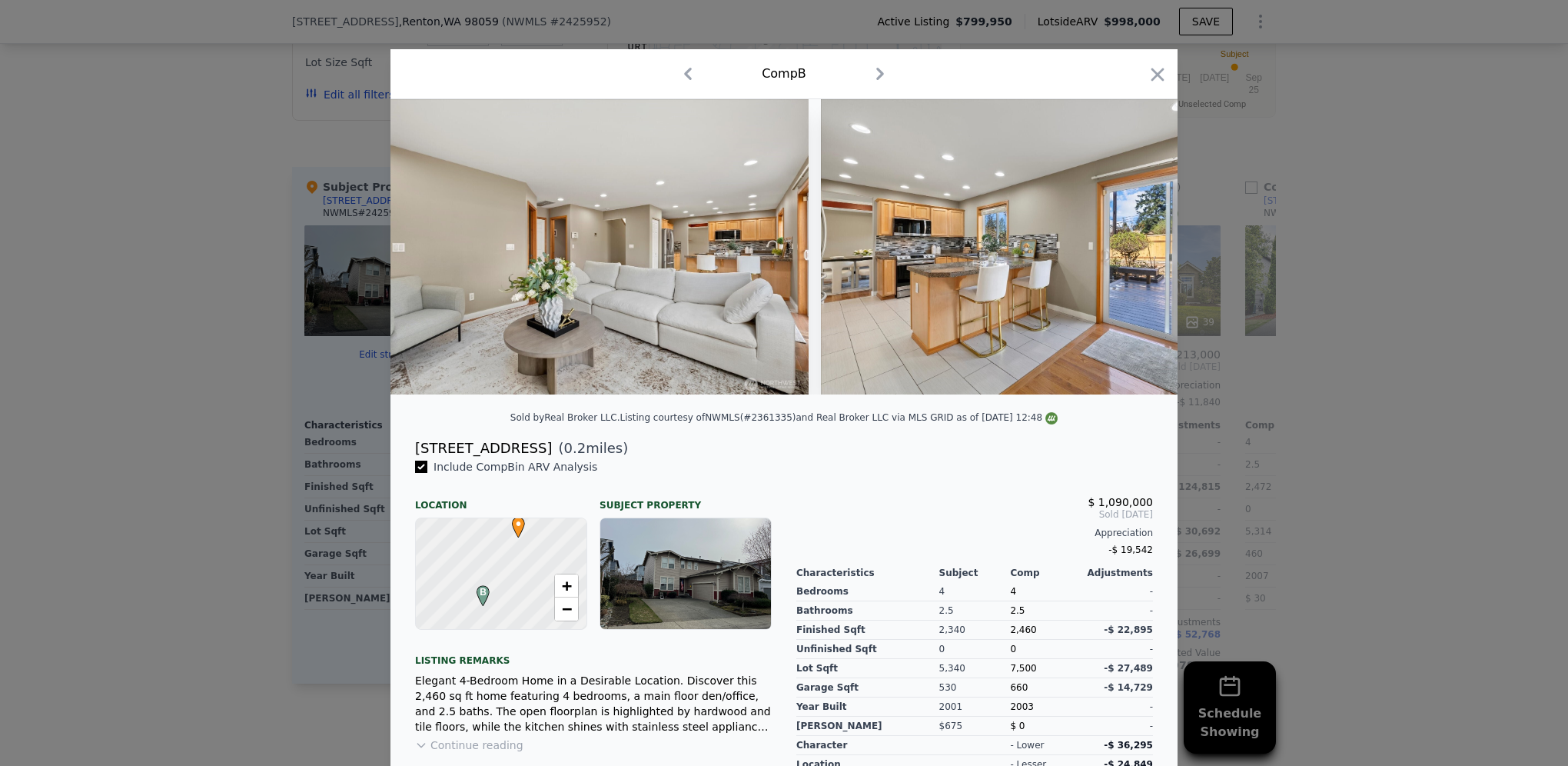
scroll to position [0, 4797]
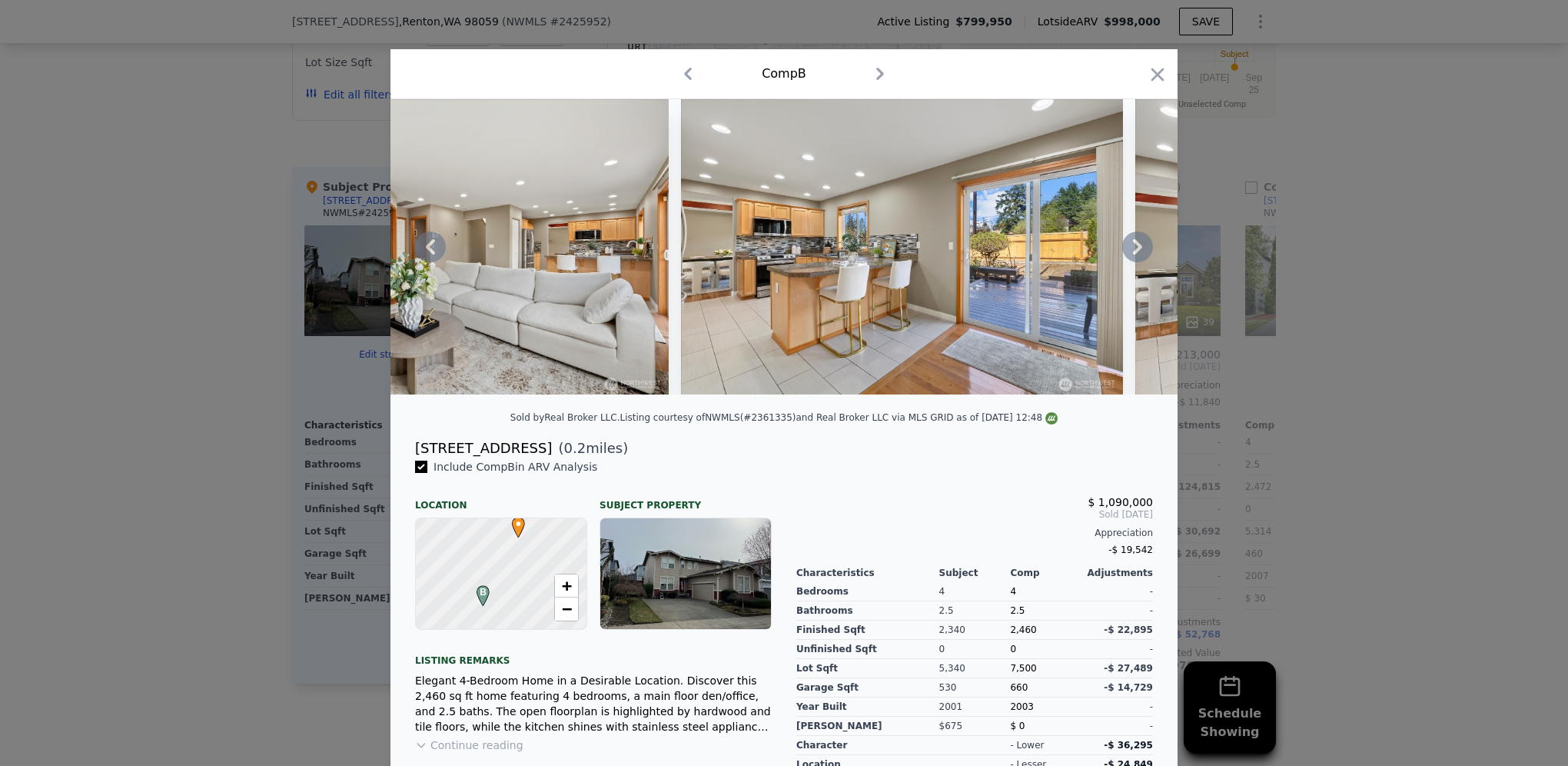
click at [1133, 255] on icon at bounding box center [1137, 247] width 9 height 15
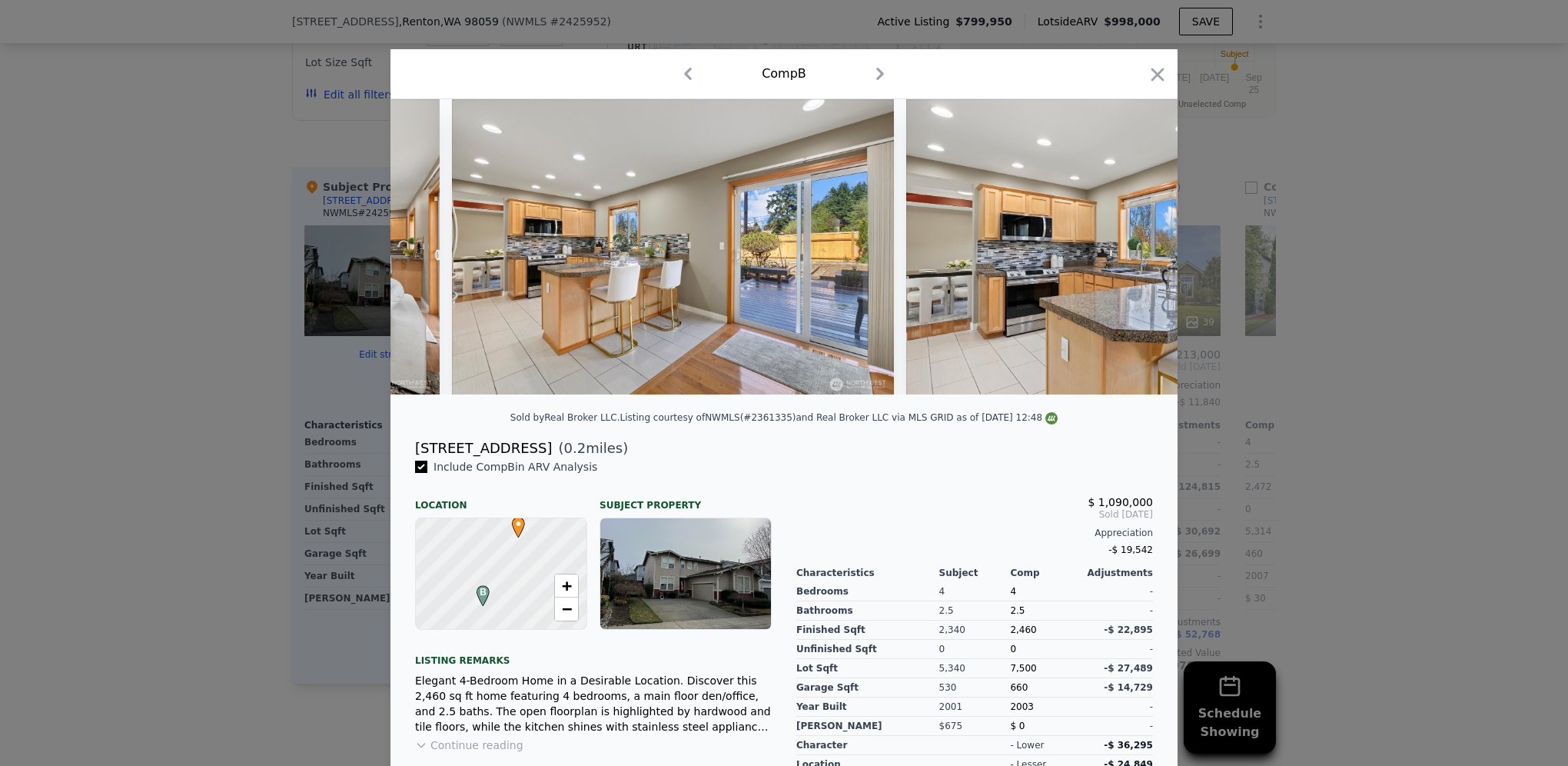
scroll to position [0, 5166]
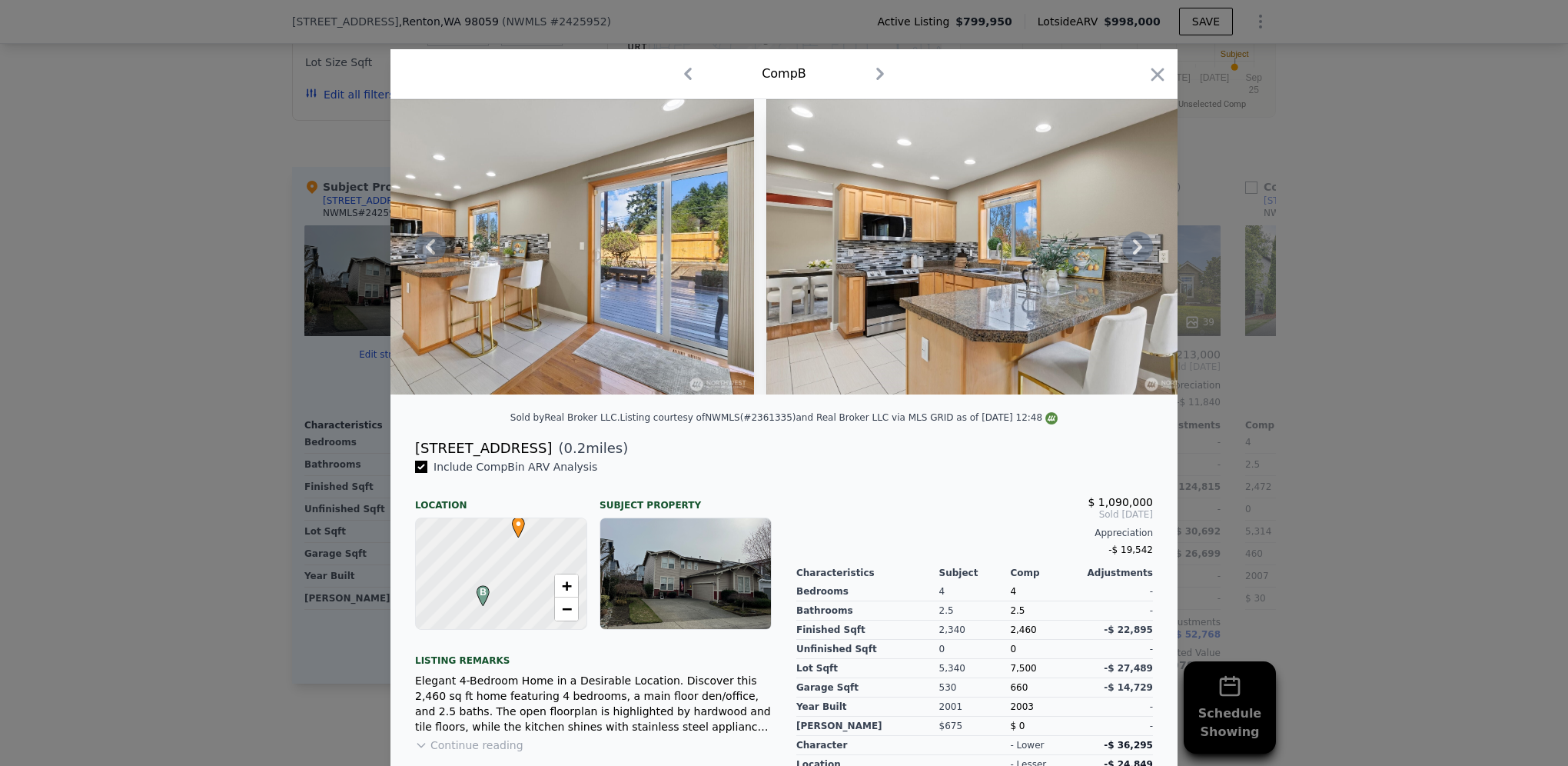
click at [1133, 255] on icon at bounding box center [1137, 247] width 9 height 15
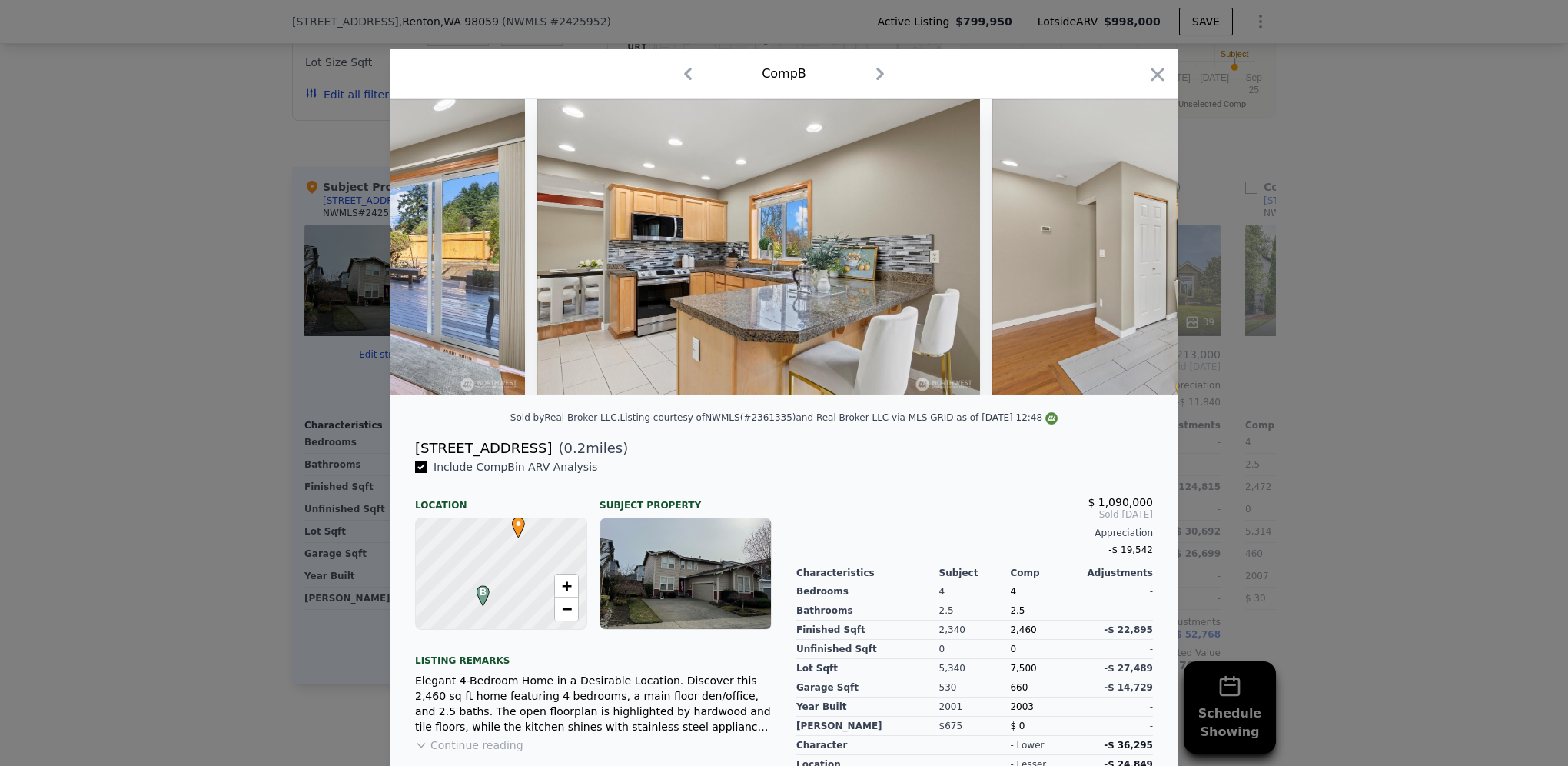
scroll to position [0, 5535]
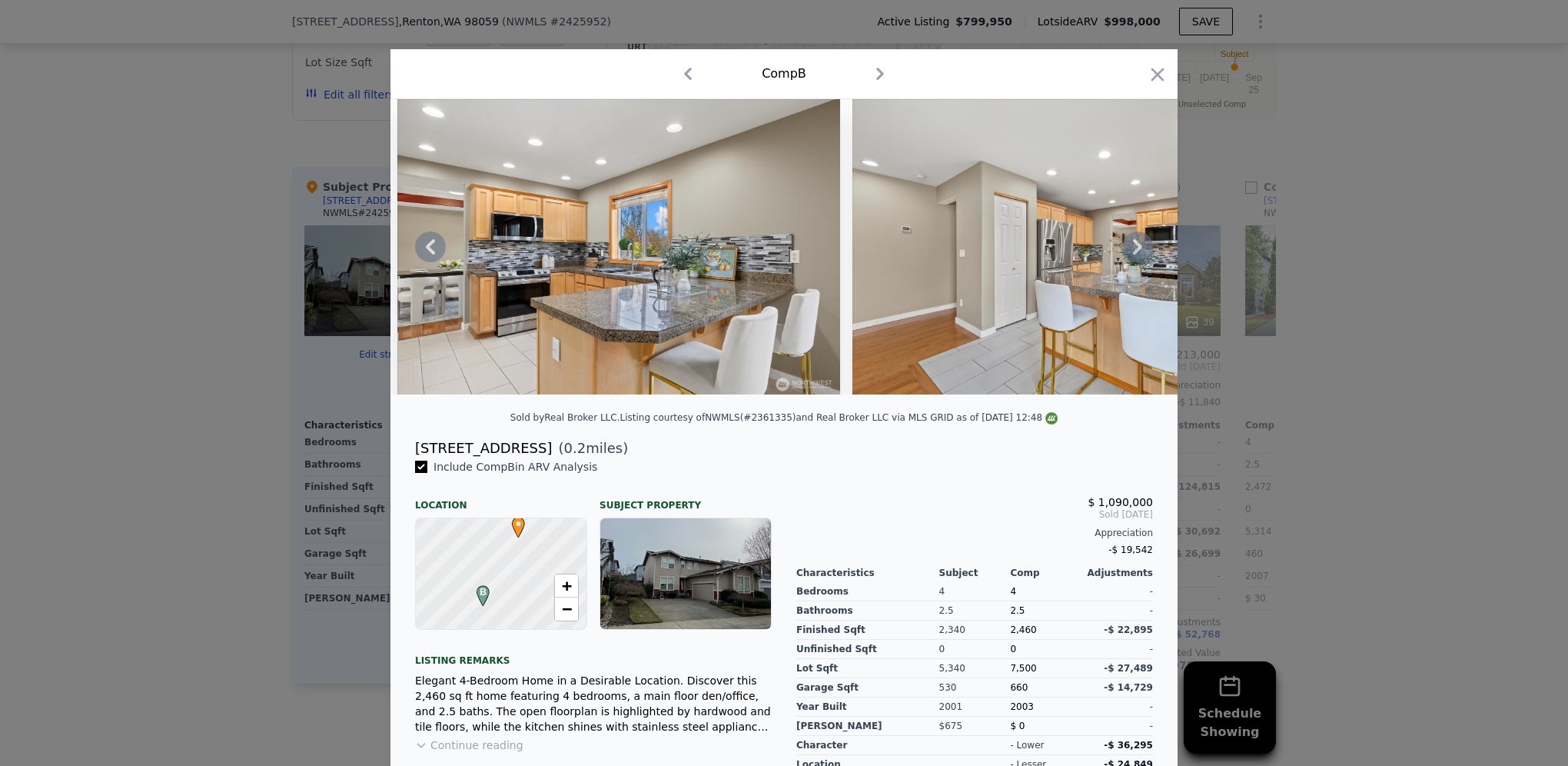
click at [1133, 255] on icon at bounding box center [1137, 247] width 9 height 15
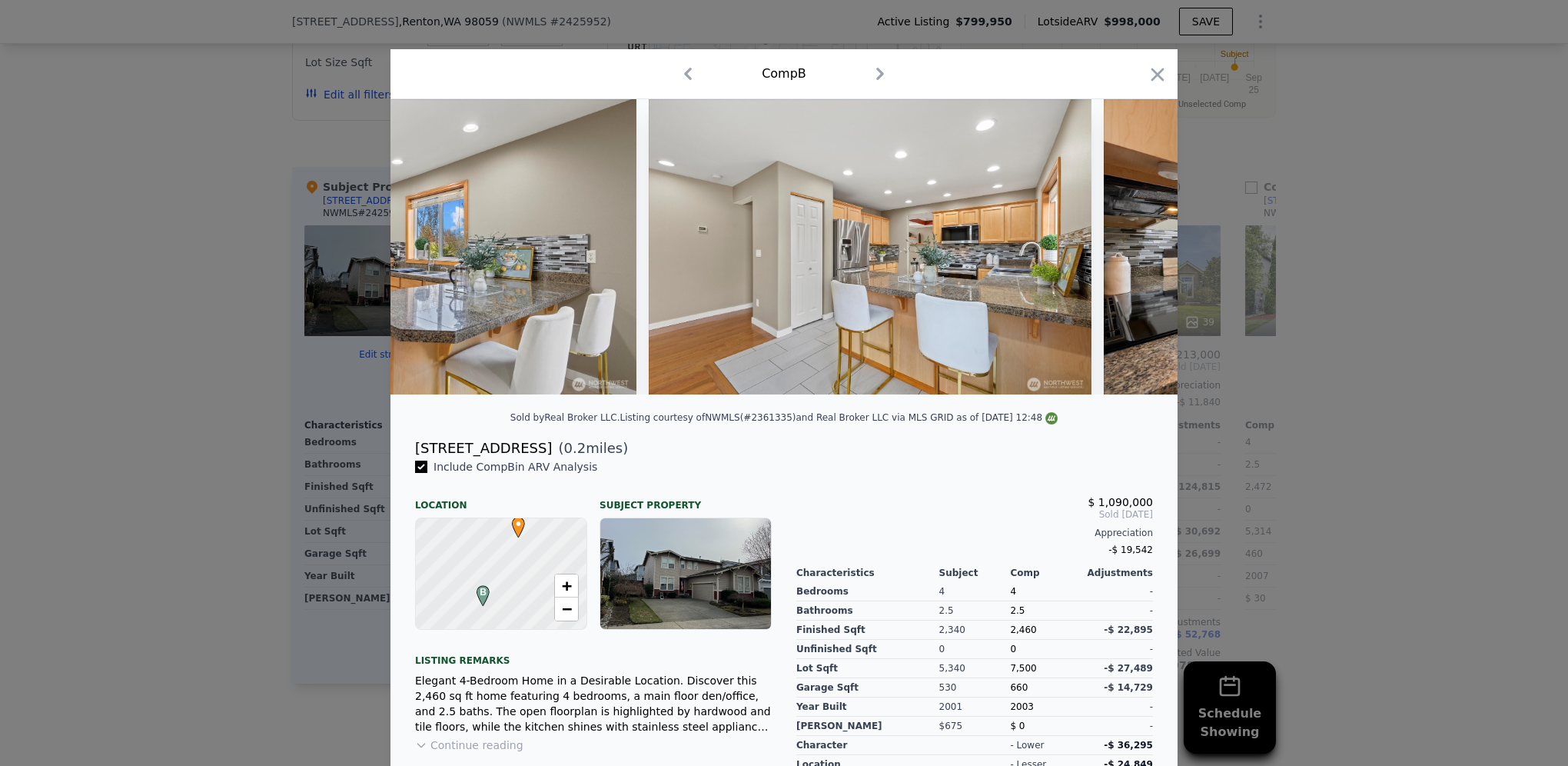
scroll to position [0, 5904]
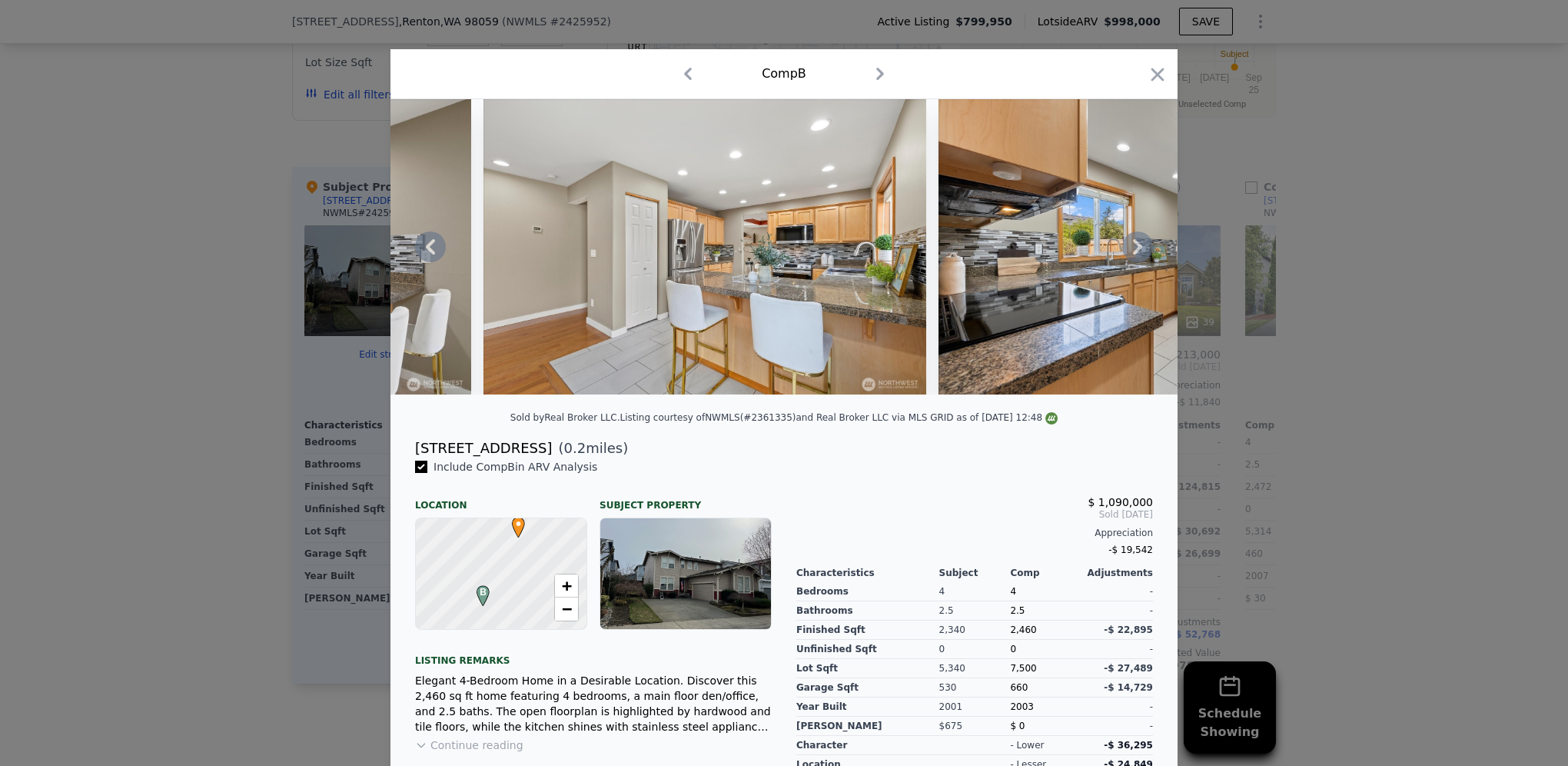
click at [1133, 255] on icon at bounding box center [1137, 247] width 9 height 15
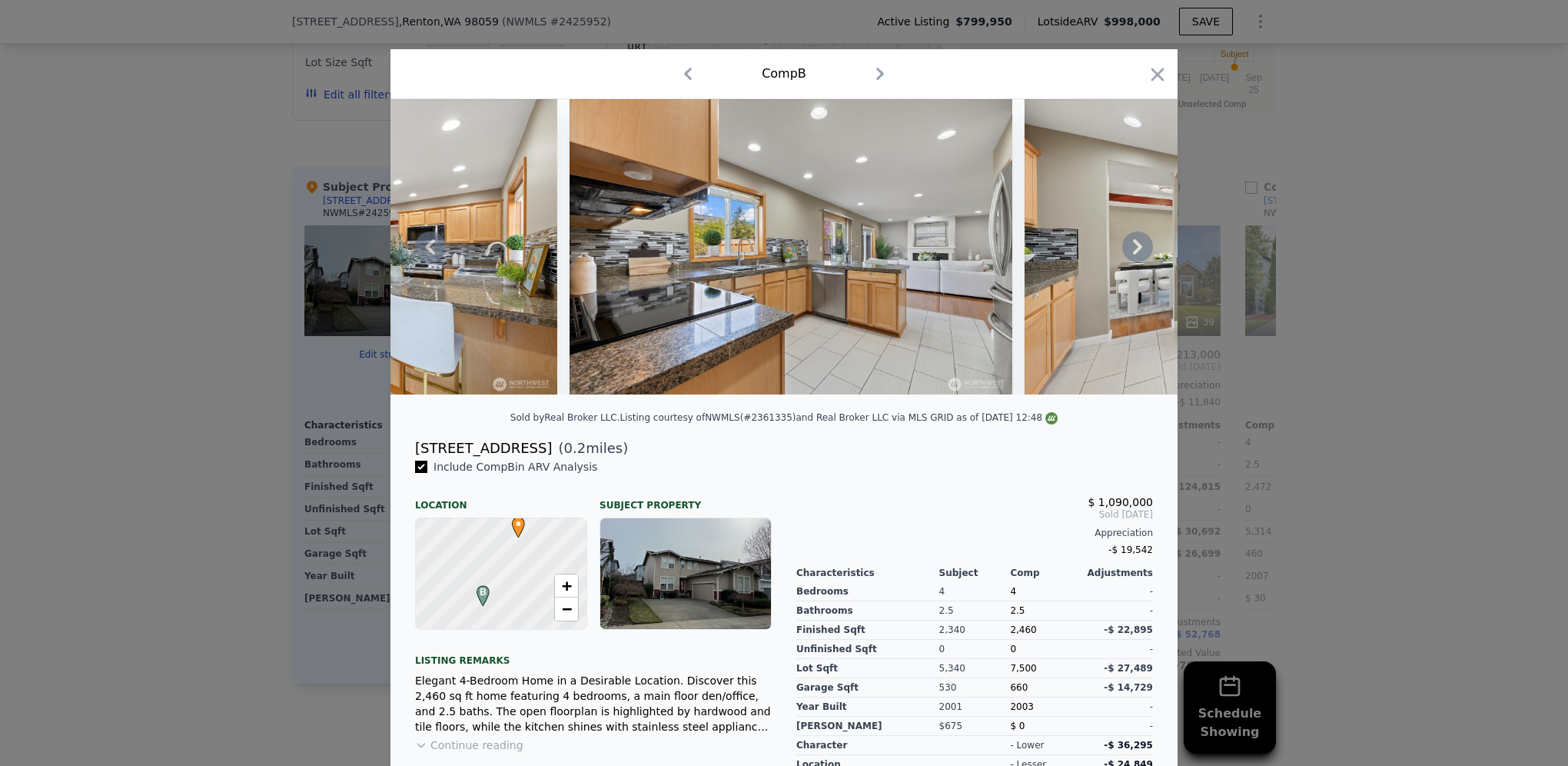
click at [1133, 255] on icon at bounding box center [1137, 247] width 9 height 15
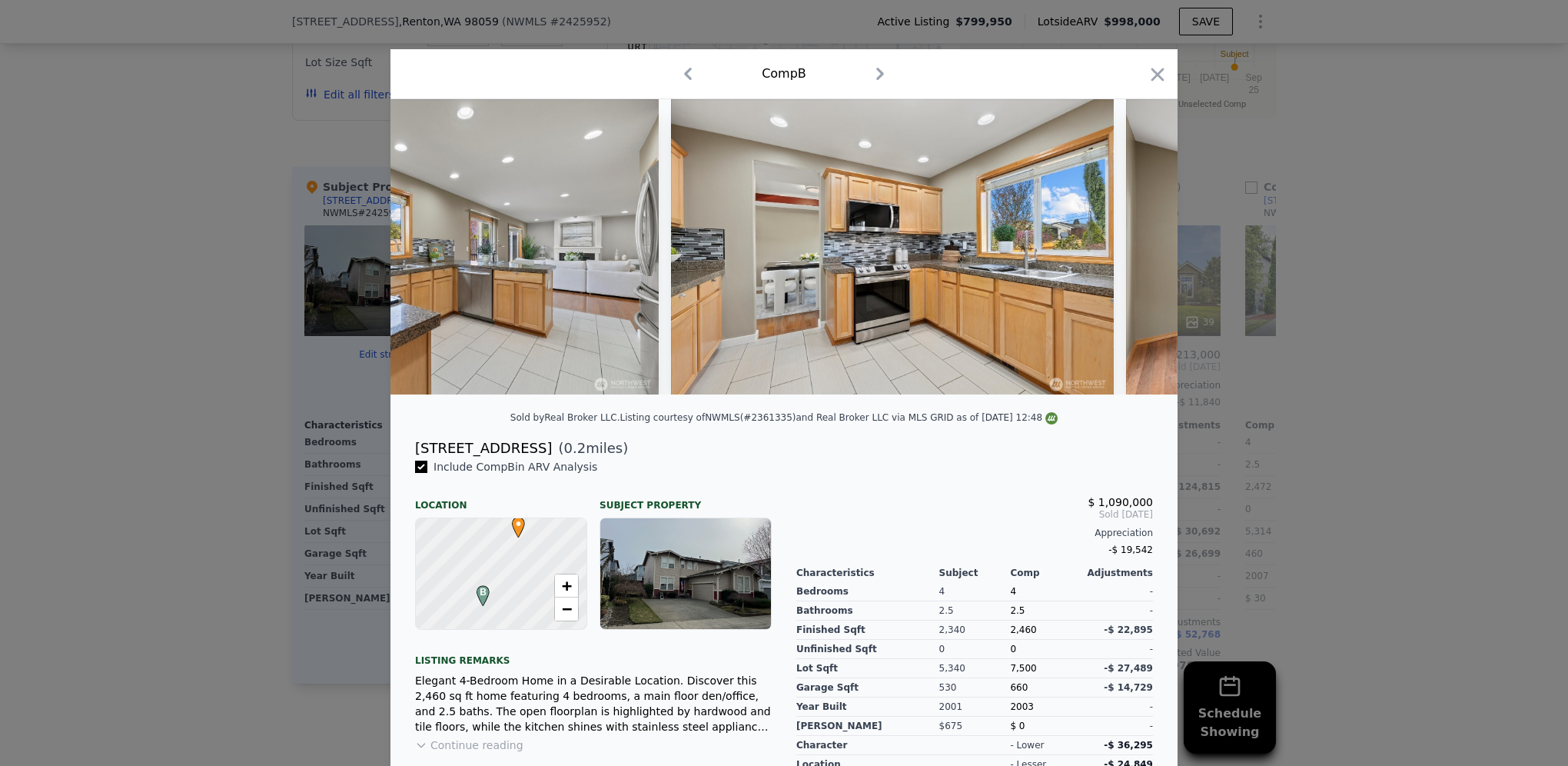
scroll to position [0, 6642]
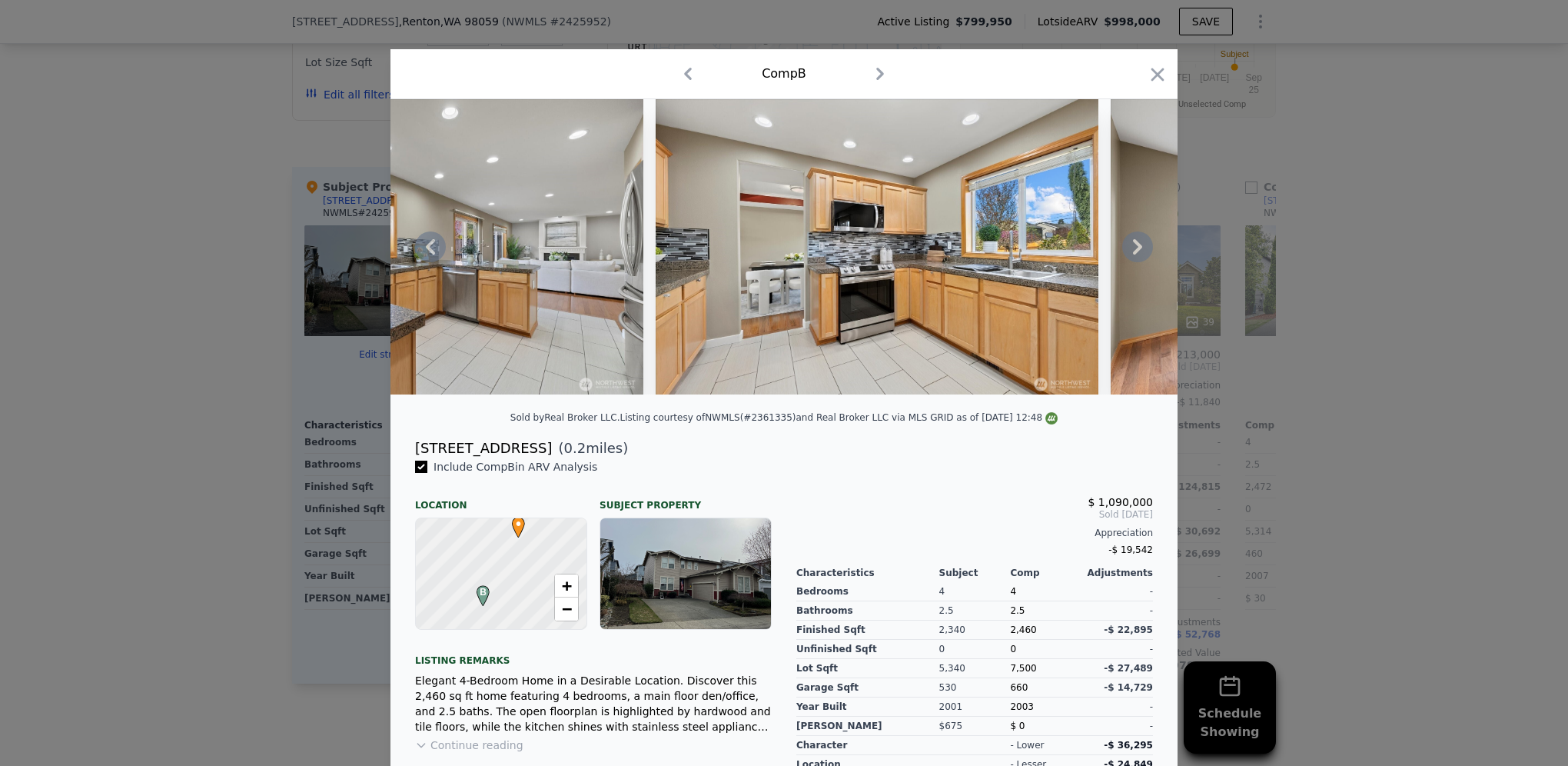
click at [1133, 255] on icon at bounding box center [1137, 247] width 9 height 15
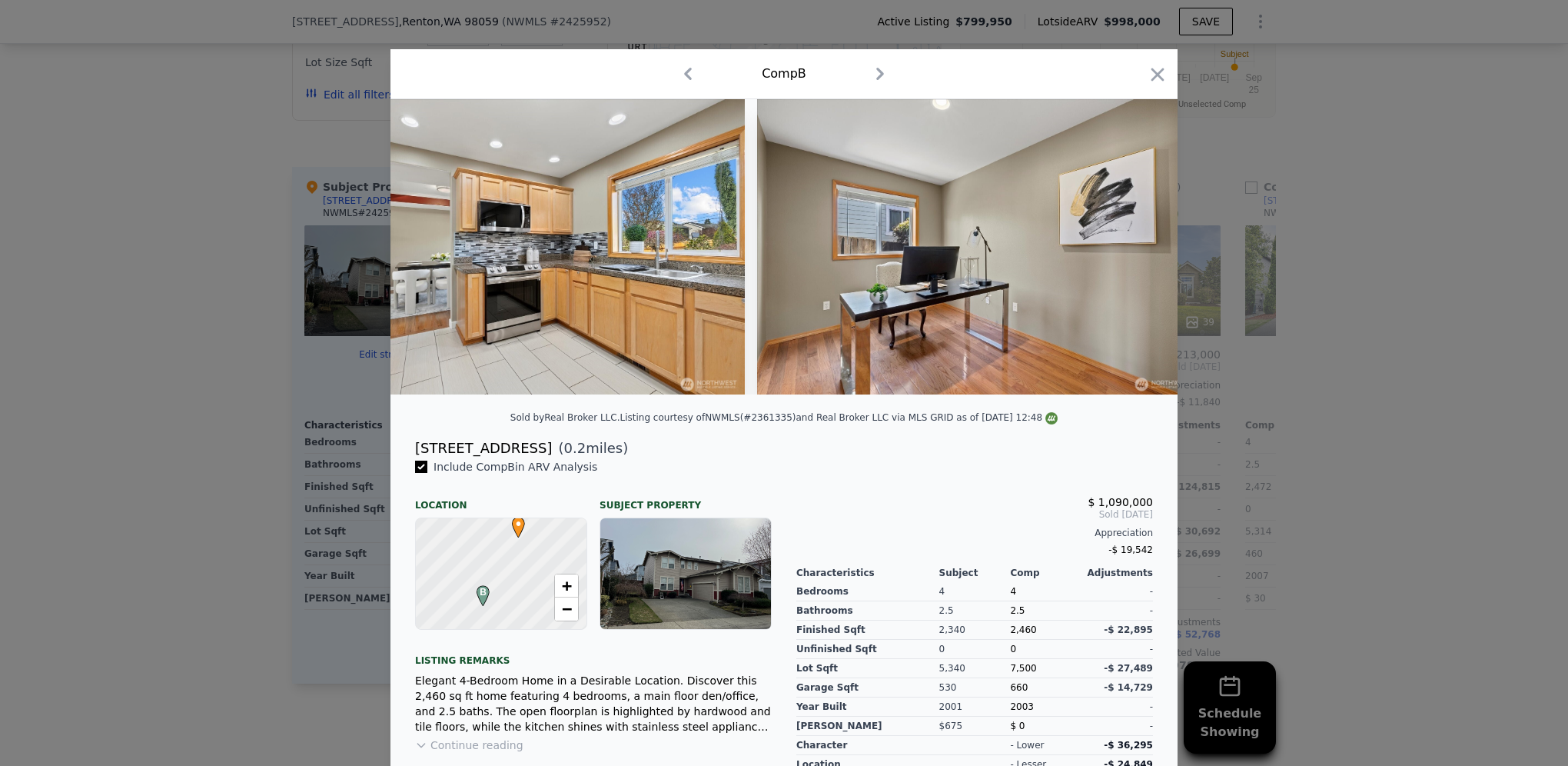
scroll to position [0, 7011]
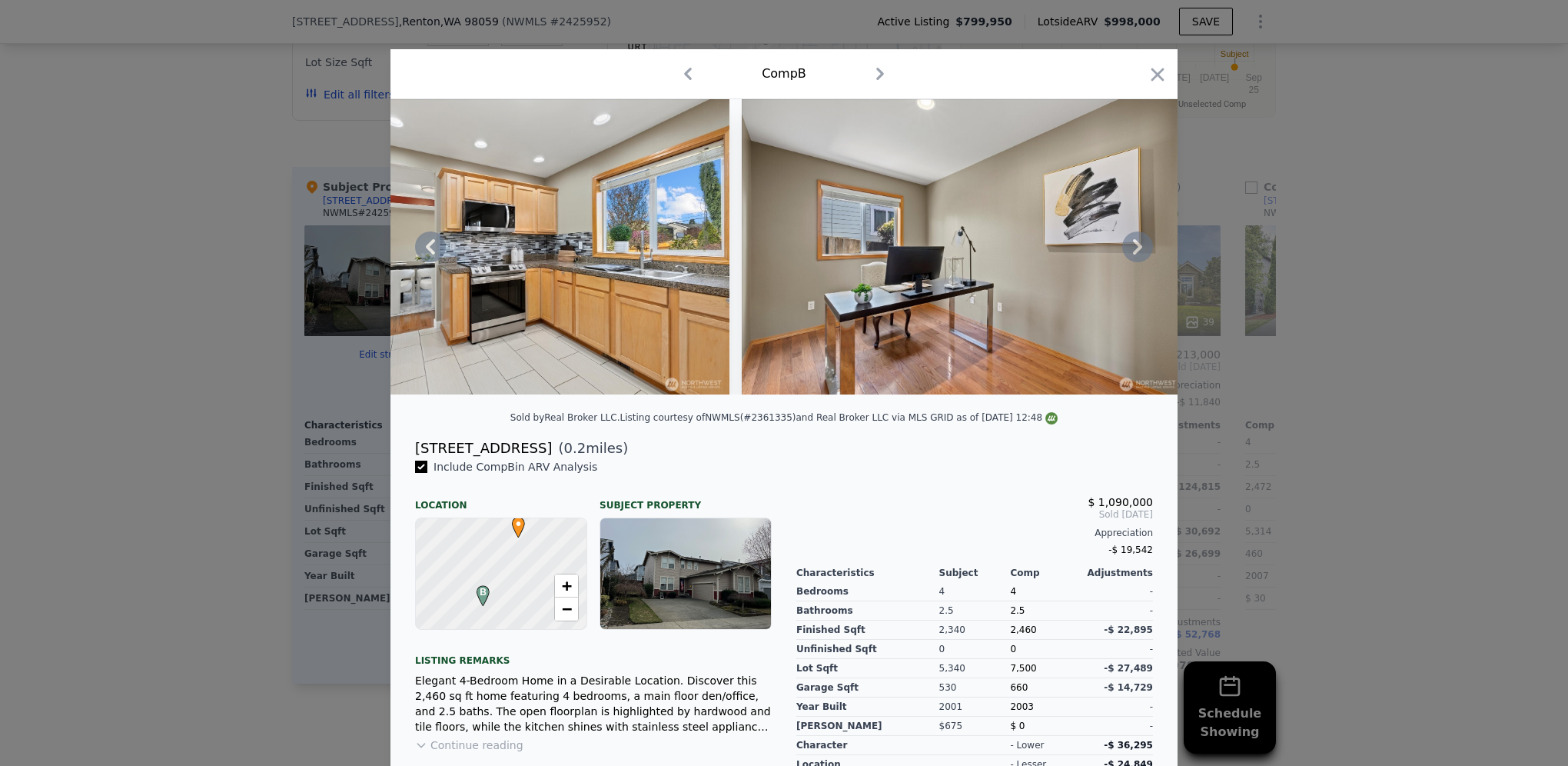
click at [1133, 255] on icon at bounding box center [1137, 247] width 9 height 15
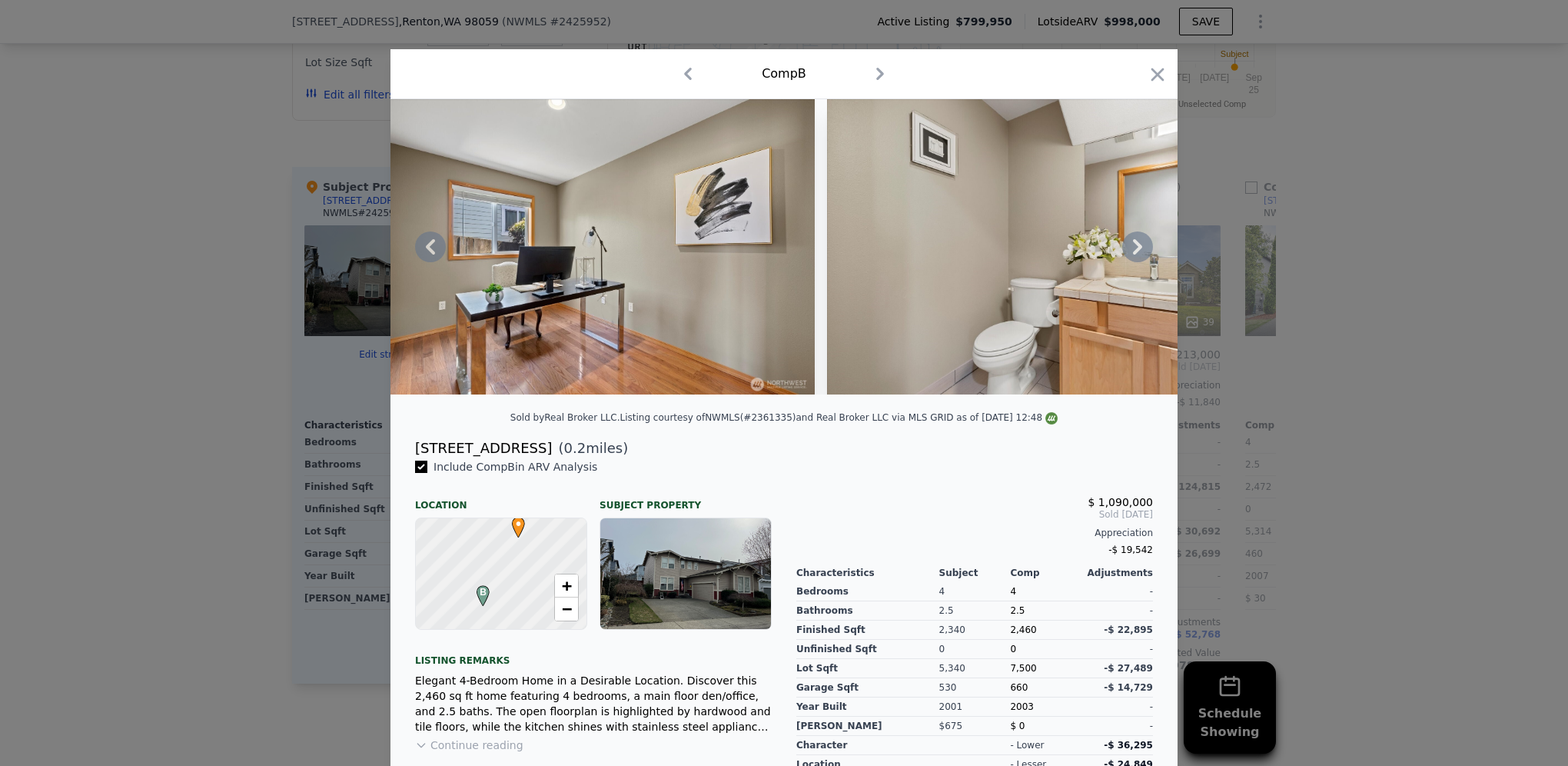
click at [1133, 255] on icon at bounding box center [1137, 247] width 9 height 15
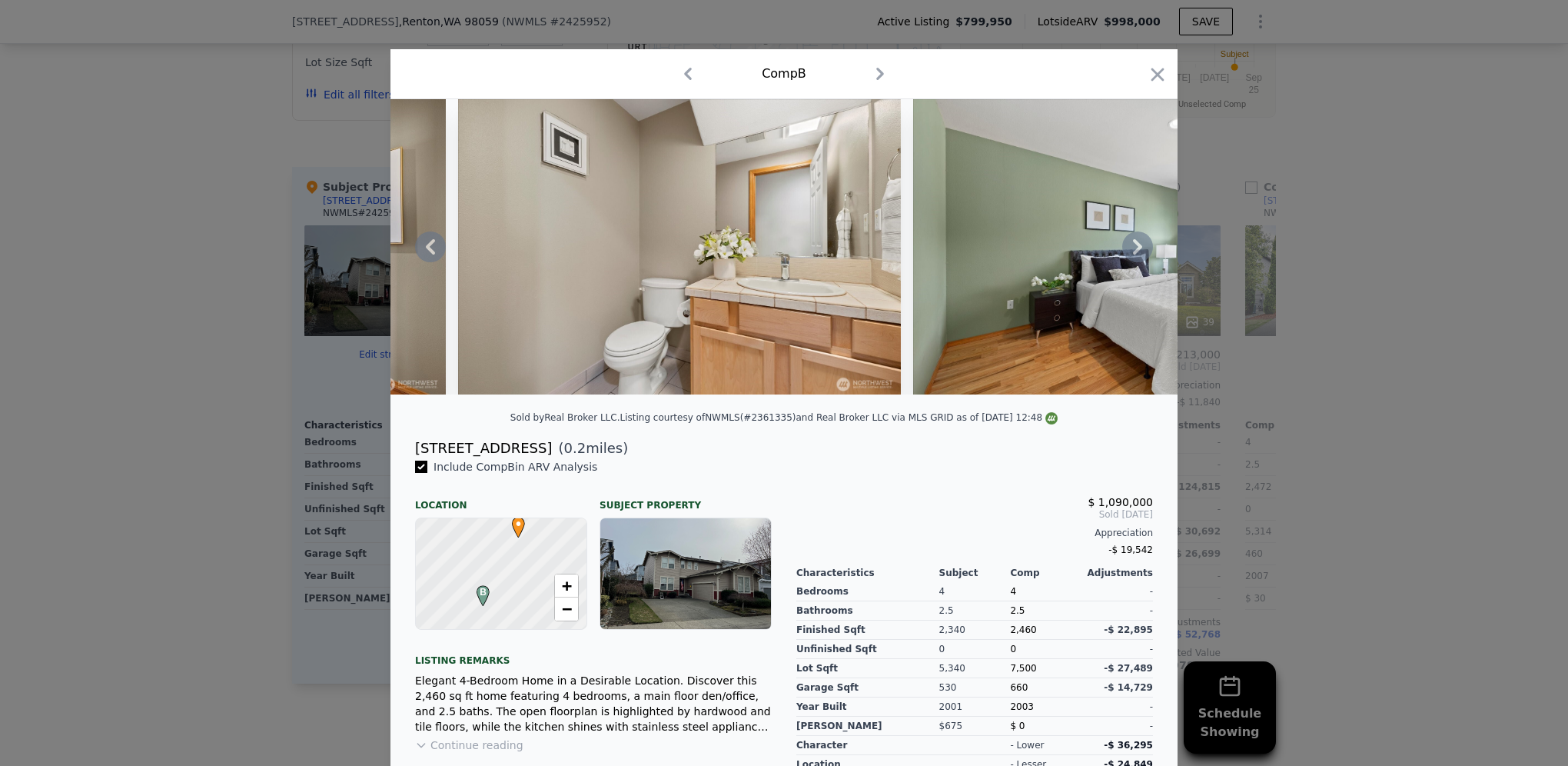
click at [1133, 255] on icon at bounding box center [1137, 247] width 9 height 15
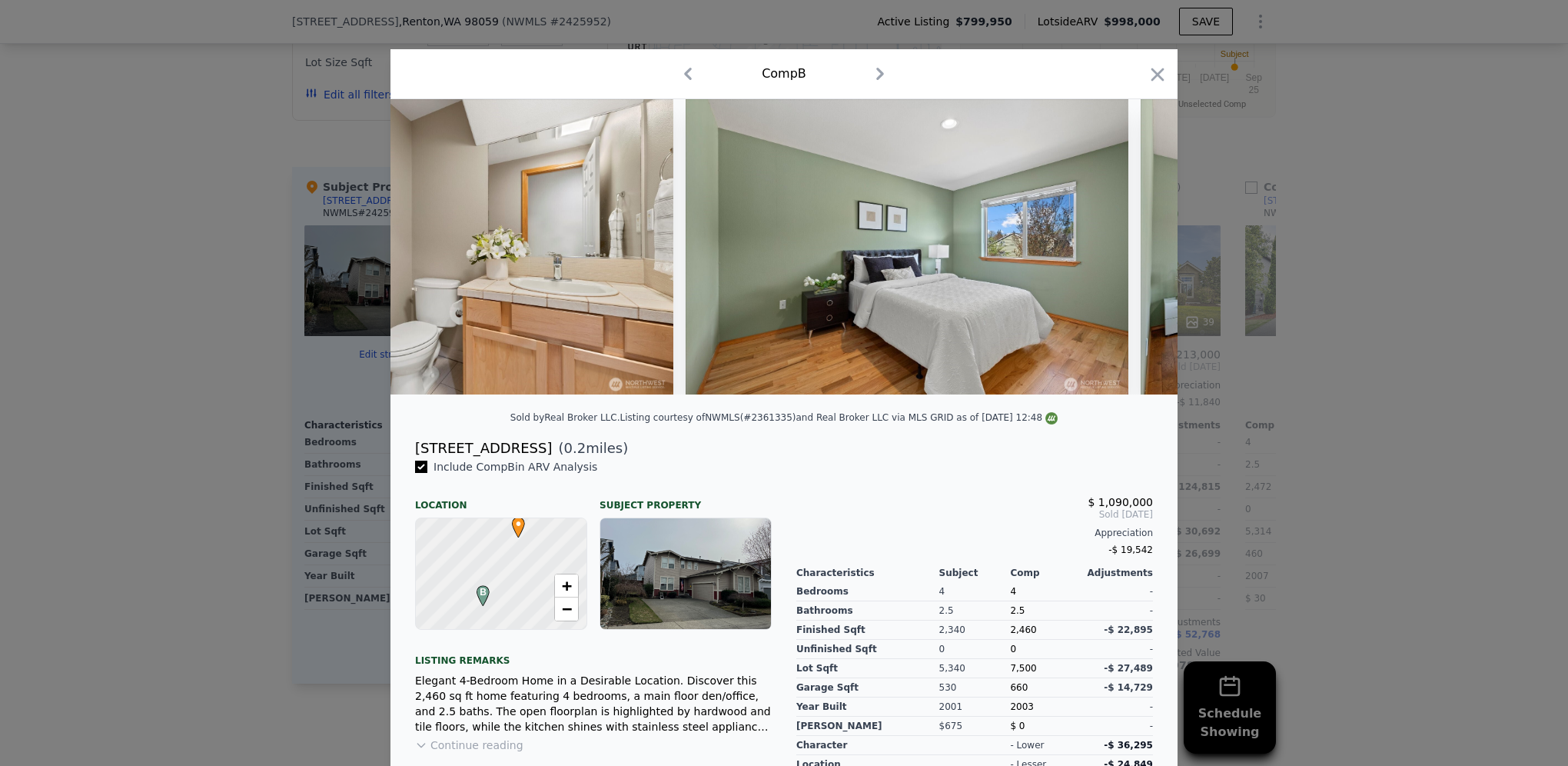
scroll to position [0, 8118]
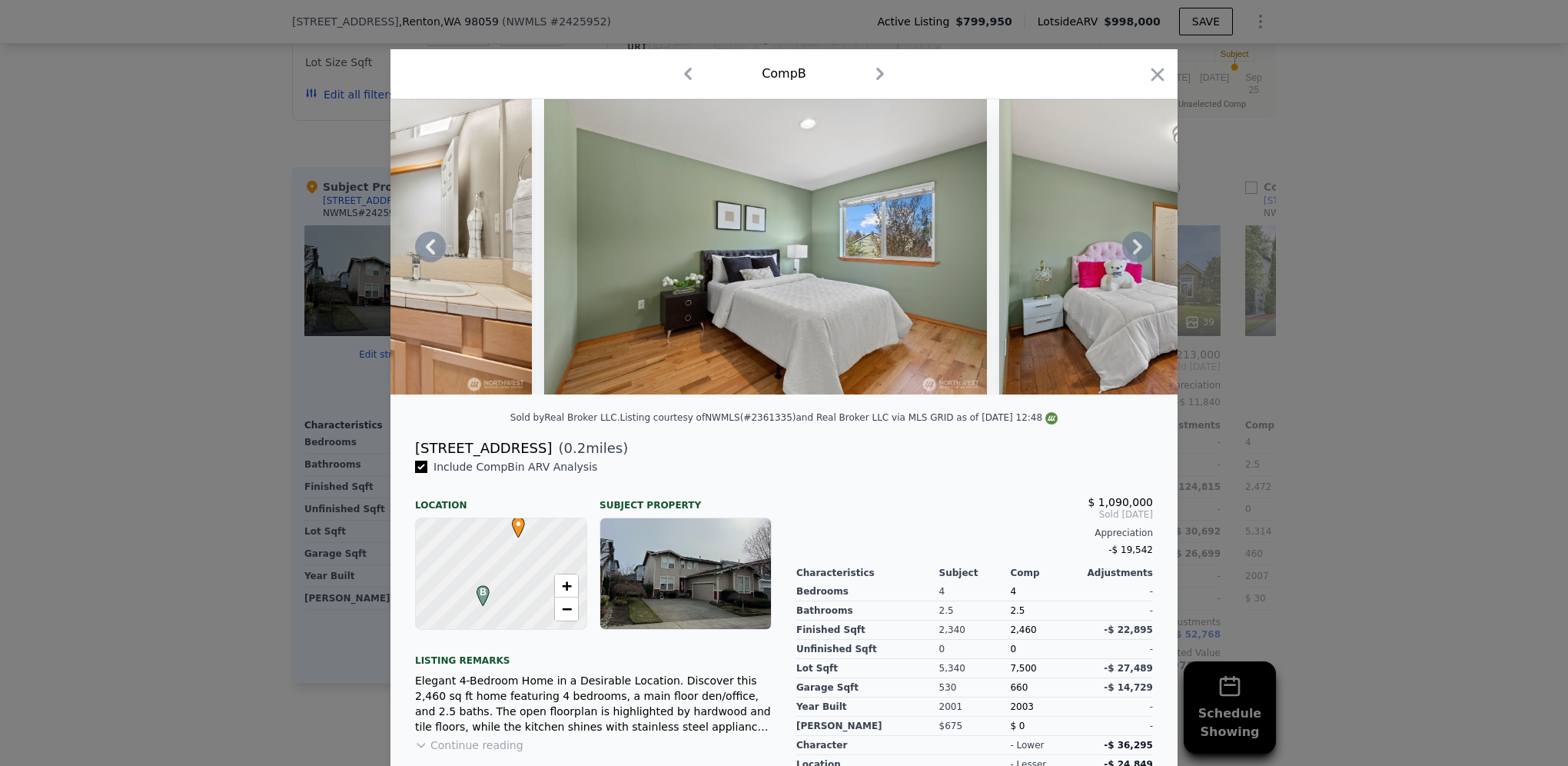
click at [1133, 256] on div at bounding box center [784, 247] width 787 height 295
click at [1133, 255] on icon at bounding box center [1137, 247] width 9 height 15
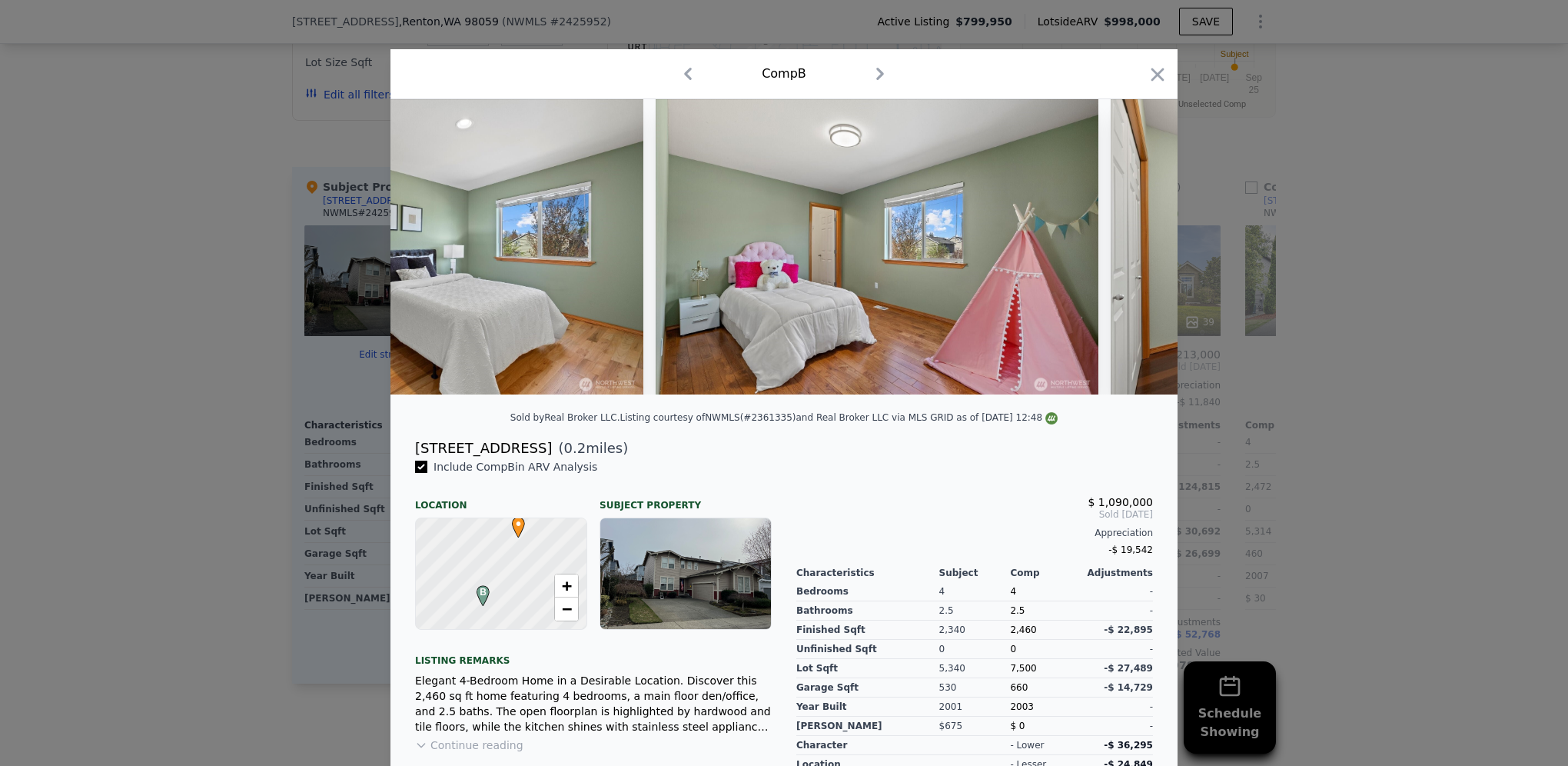
scroll to position [0, 8487]
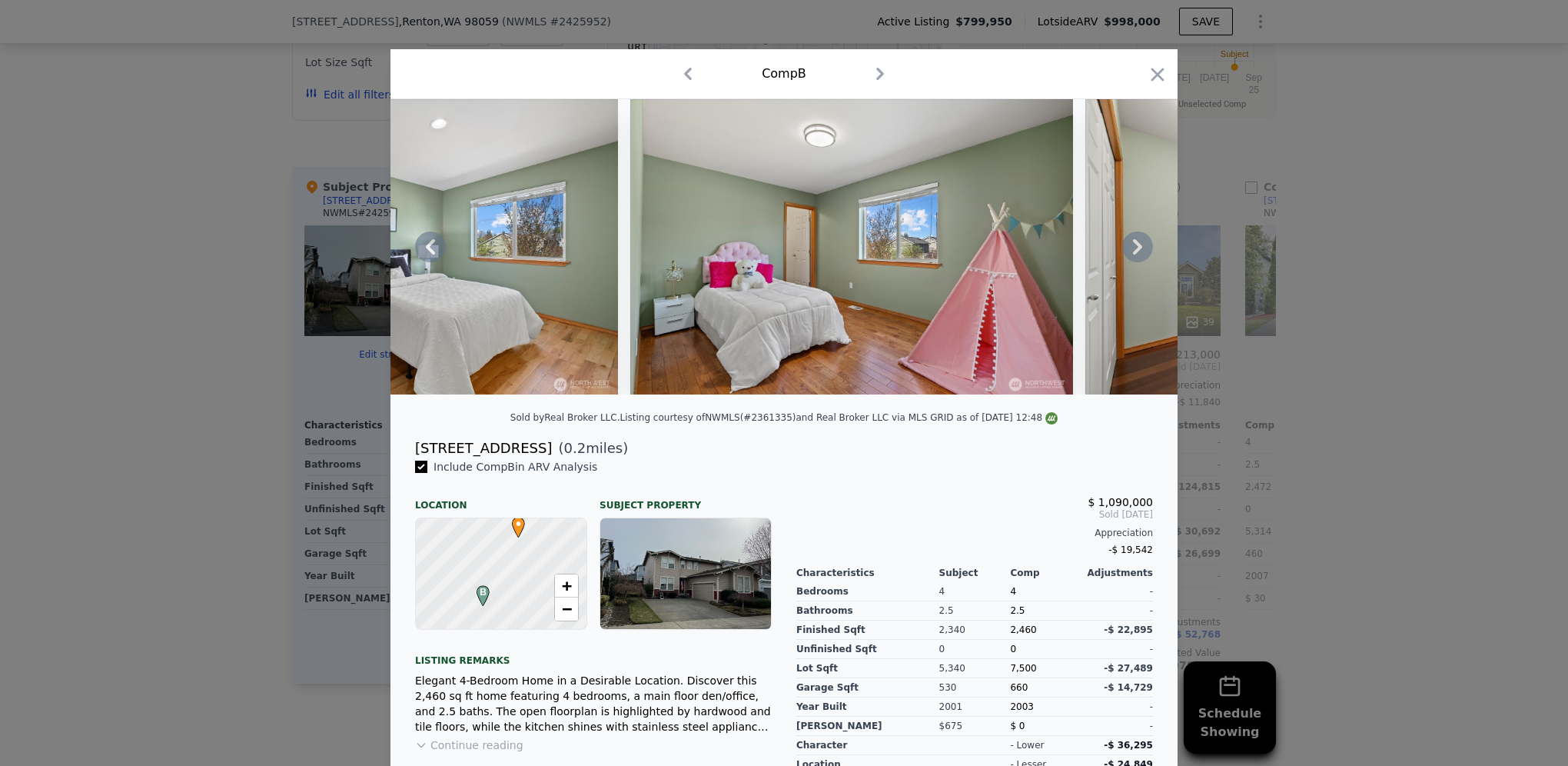
click at [1130, 262] on icon at bounding box center [1137, 247] width 30 height 30
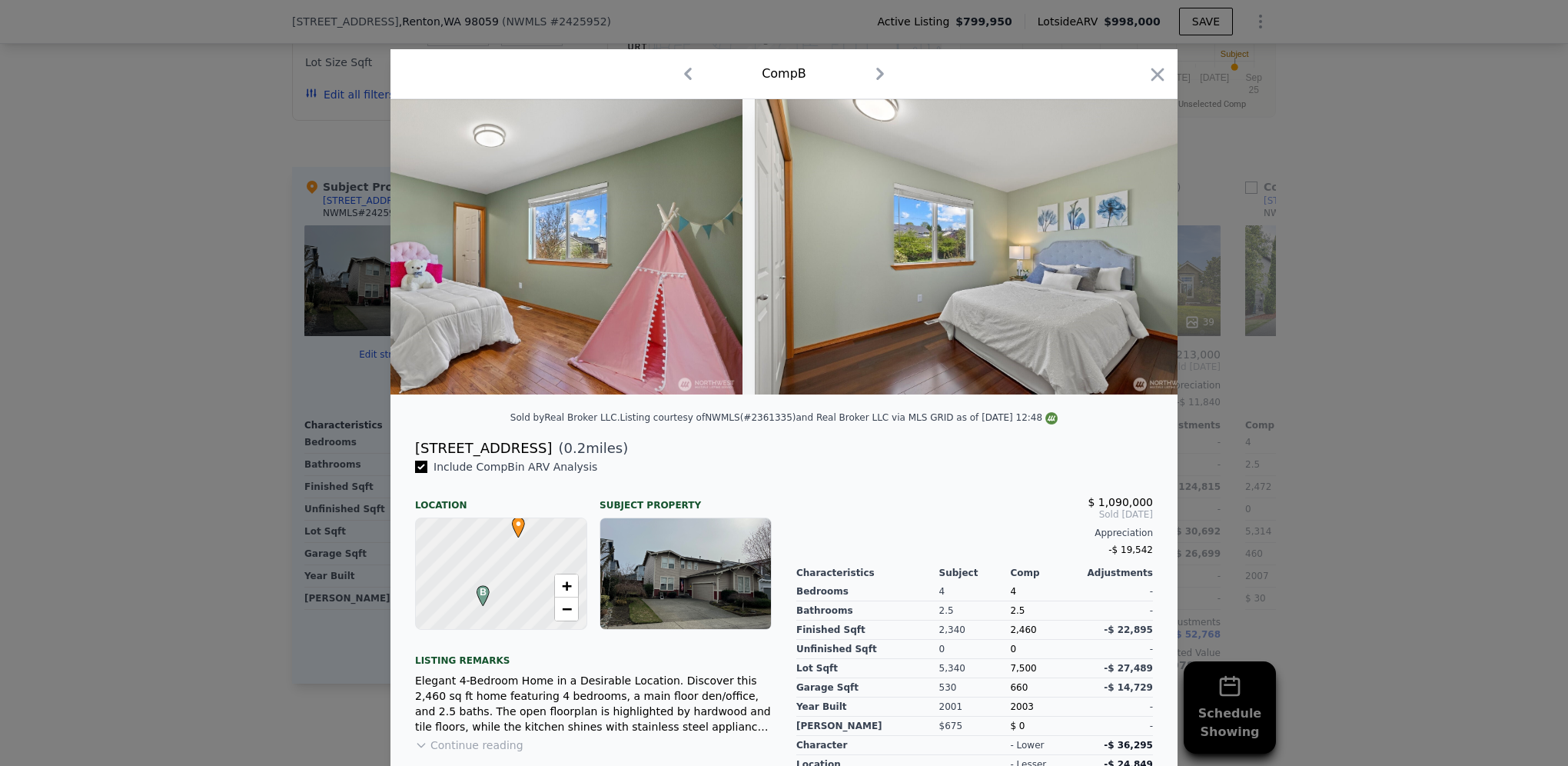
scroll to position [0, 8856]
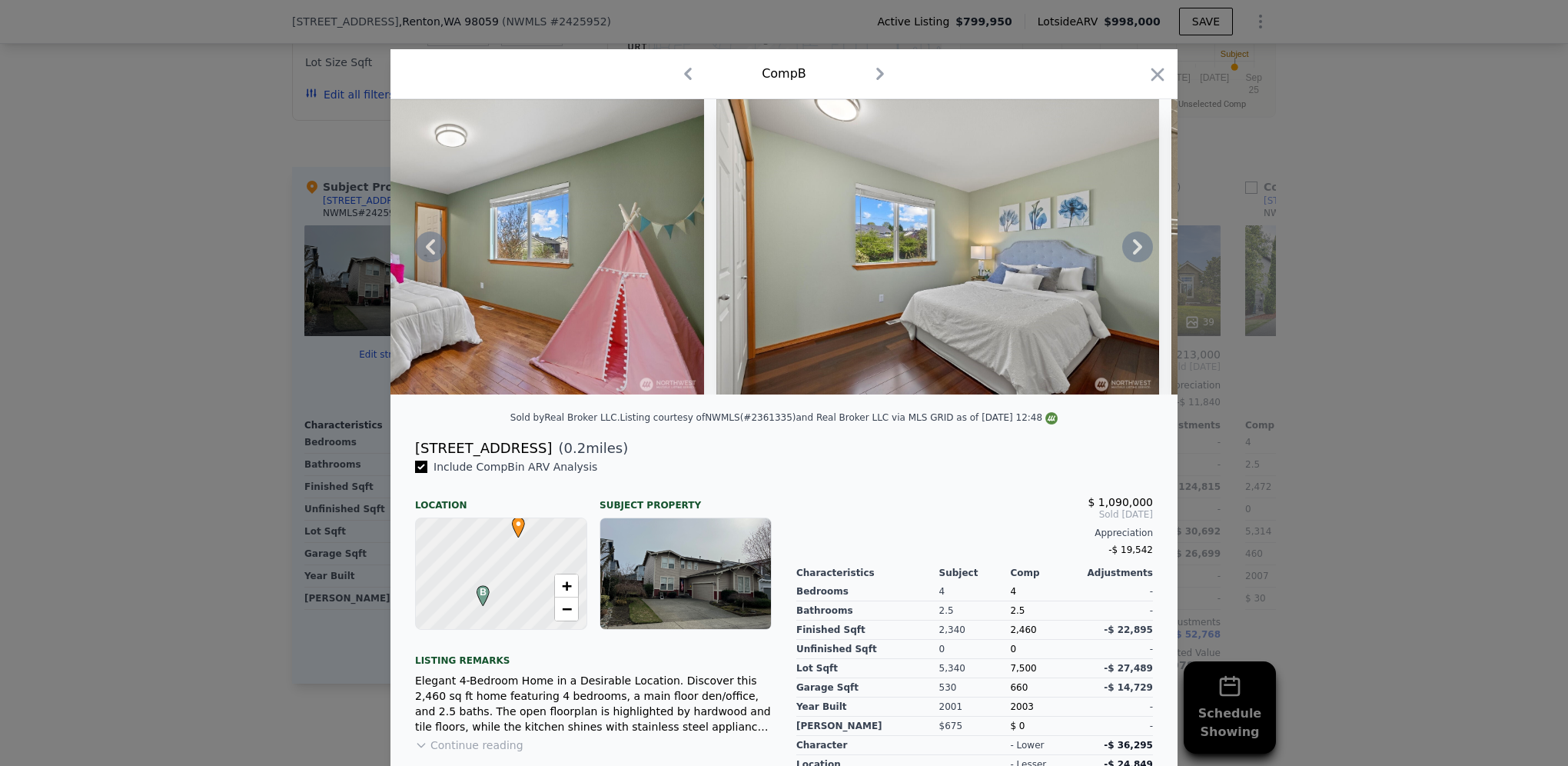
click at [1130, 262] on icon at bounding box center [1137, 247] width 30 height 30
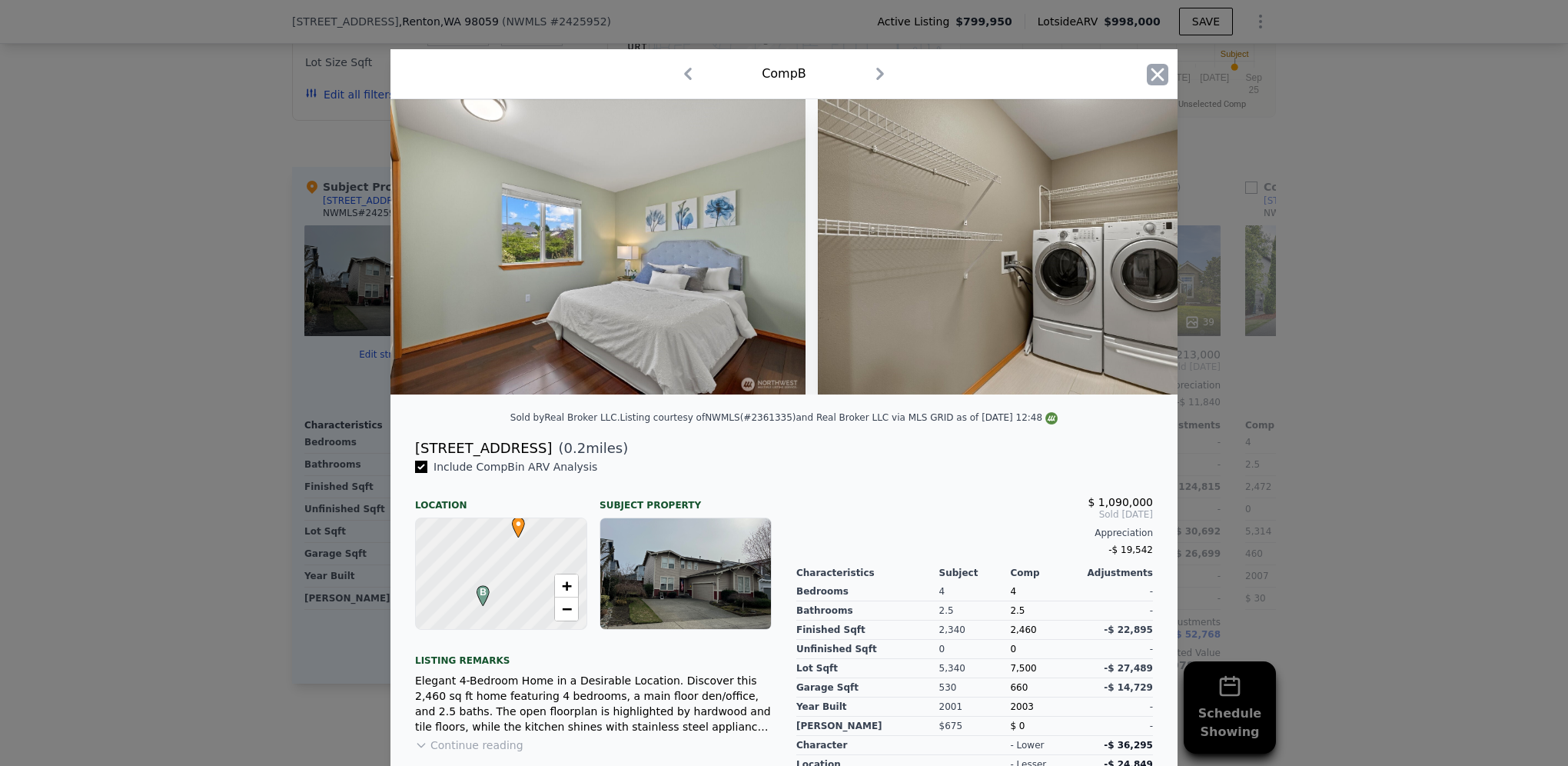
scroll to position [0, 9225]
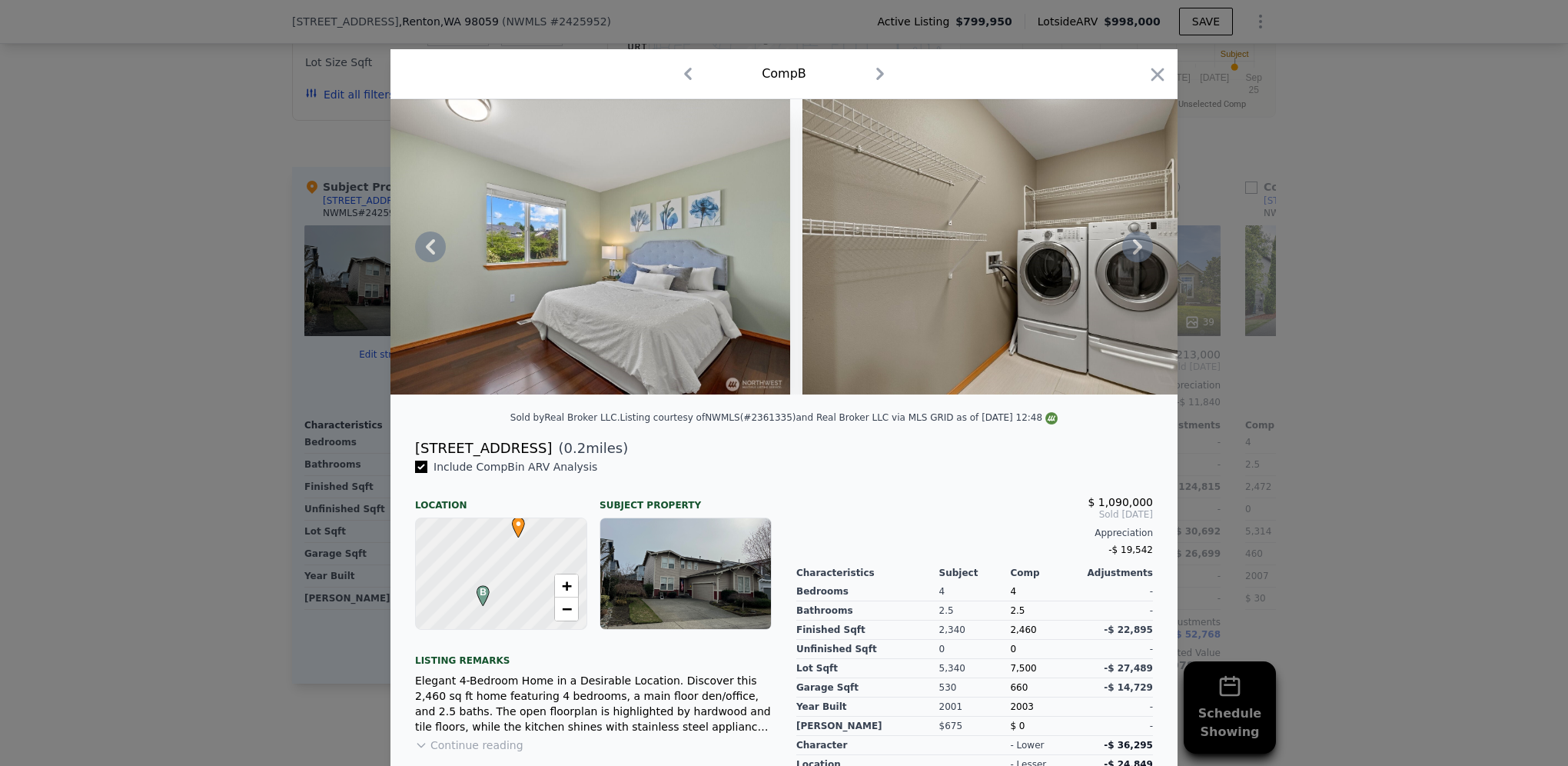
click at [1158, 68] on icon "button" at bounding box center [1157, 74] width 22 height 22
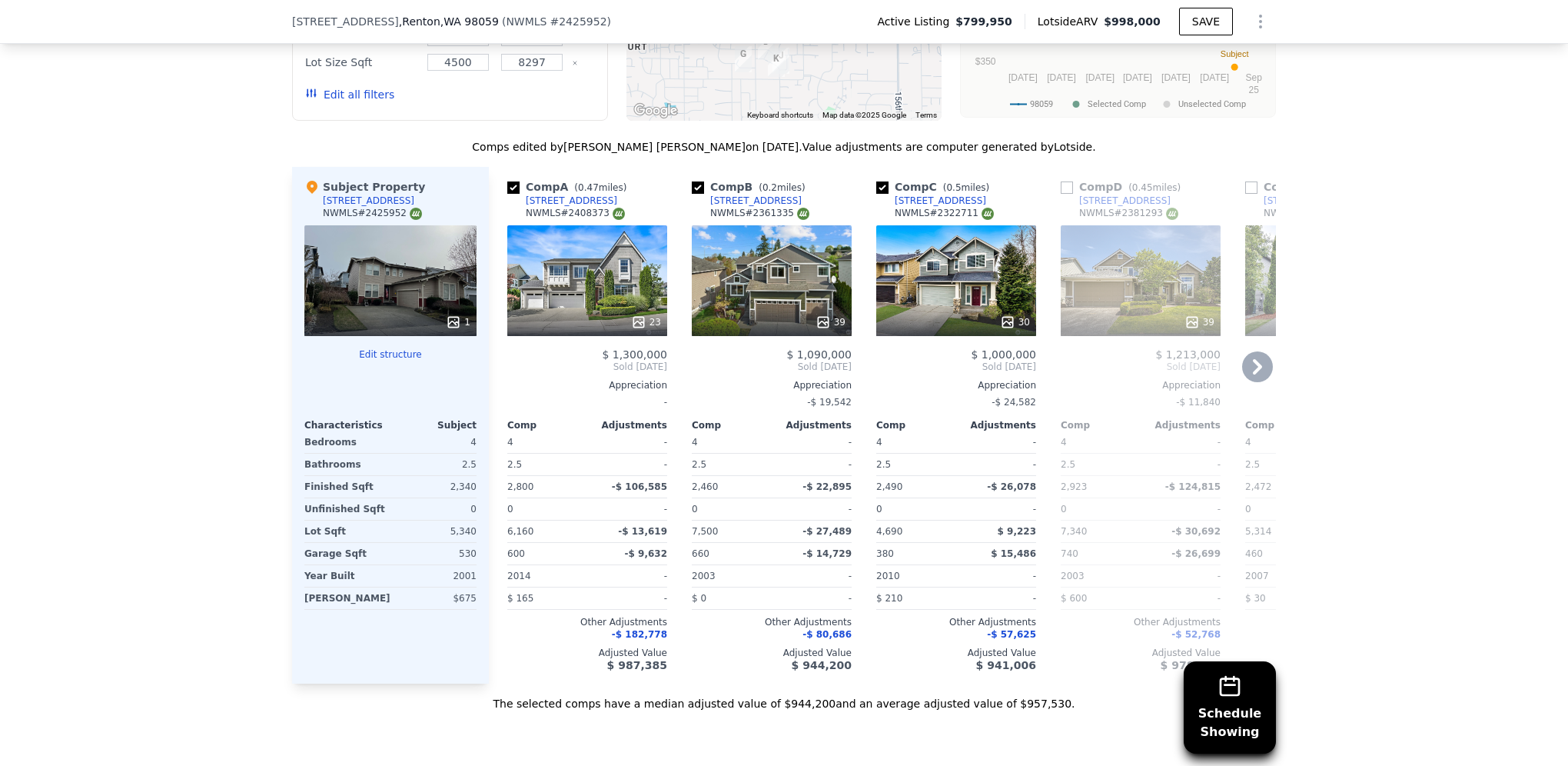
click at [936, 277] on div "30" at bounding box center [956, 280] width 160 height 111
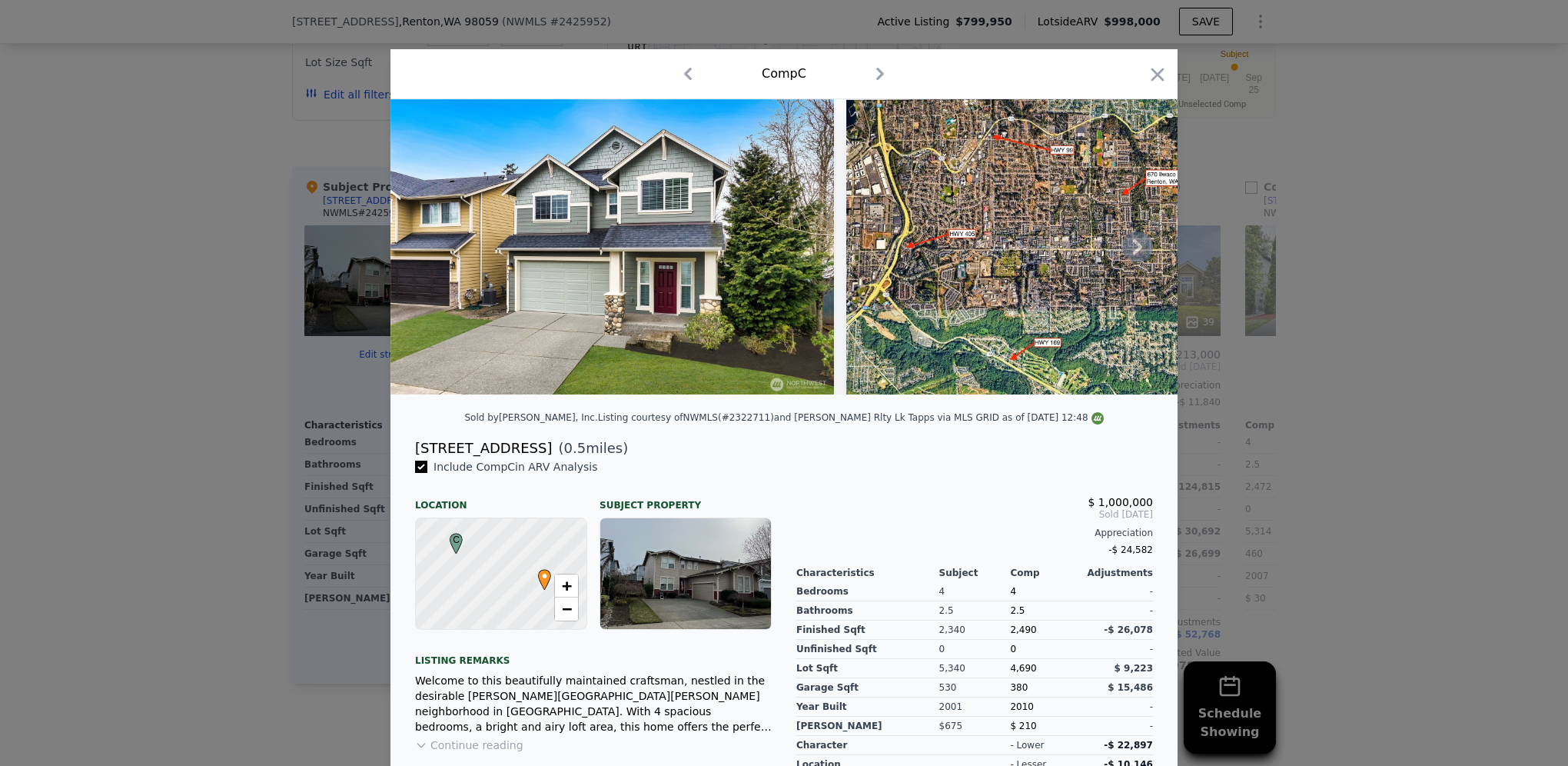
click at [711, 301] on img at bounding box center [612, 247] width 444 height 295
click at [711, 330] on img at bounding box center [612, 247] width 444 height 295
click at [544, 258] on img at bounding box center [612, 247] width 444 height 295
click at [735, 229] on img at bounding box center [612, 247] width 444 height 295
drag, startPoint x: 535, startPoint y: 298, endPoint x: 526, endPoint y: 298, distance: 9.0
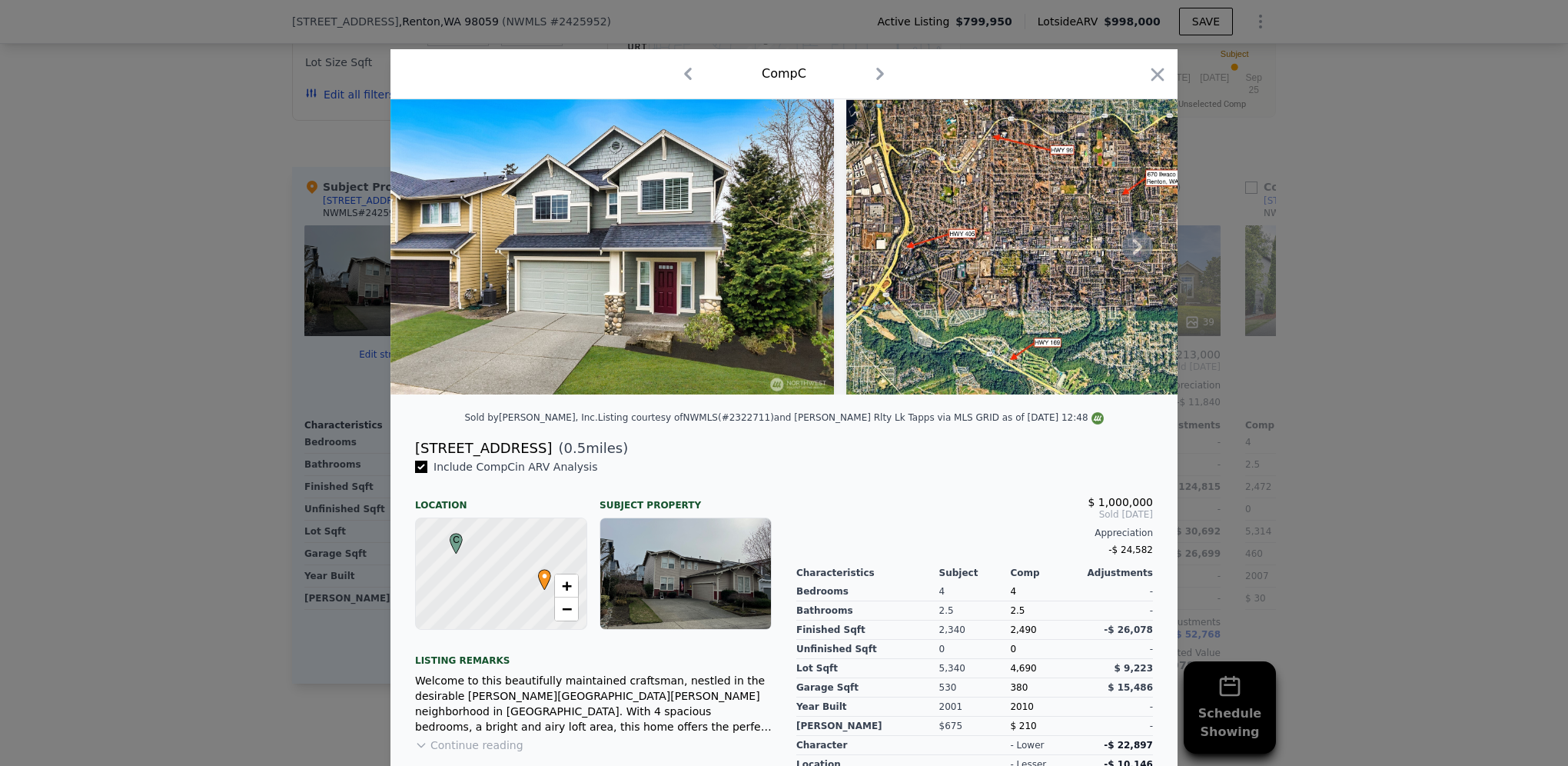
click at [535, 297] on img at bounding box center [612, 247] width 444 height 295
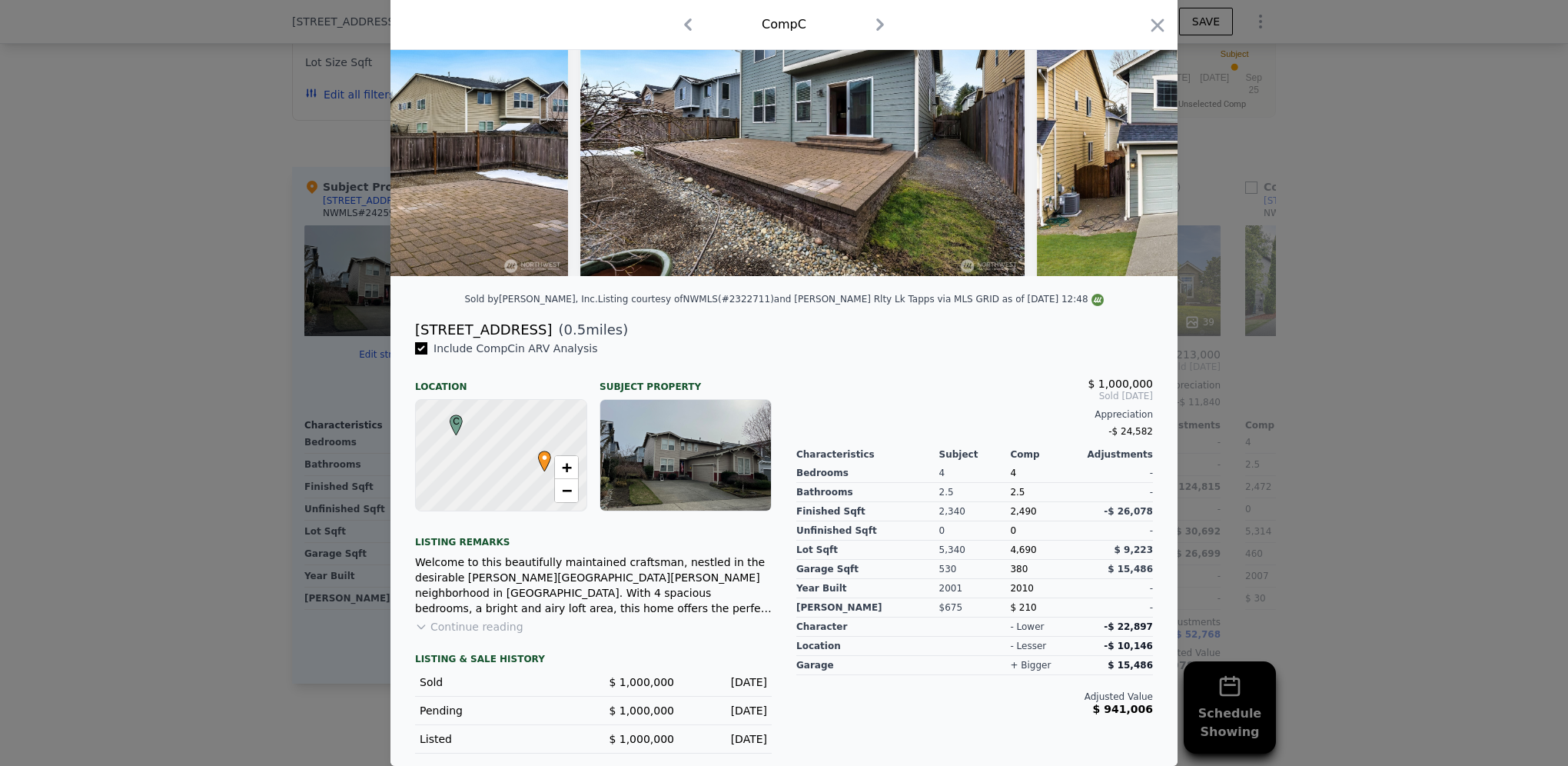
scroll to position [129, 0]
click at [473, 628] on button "Continue reading" at bounding box center [469, 627] width 109 height 15
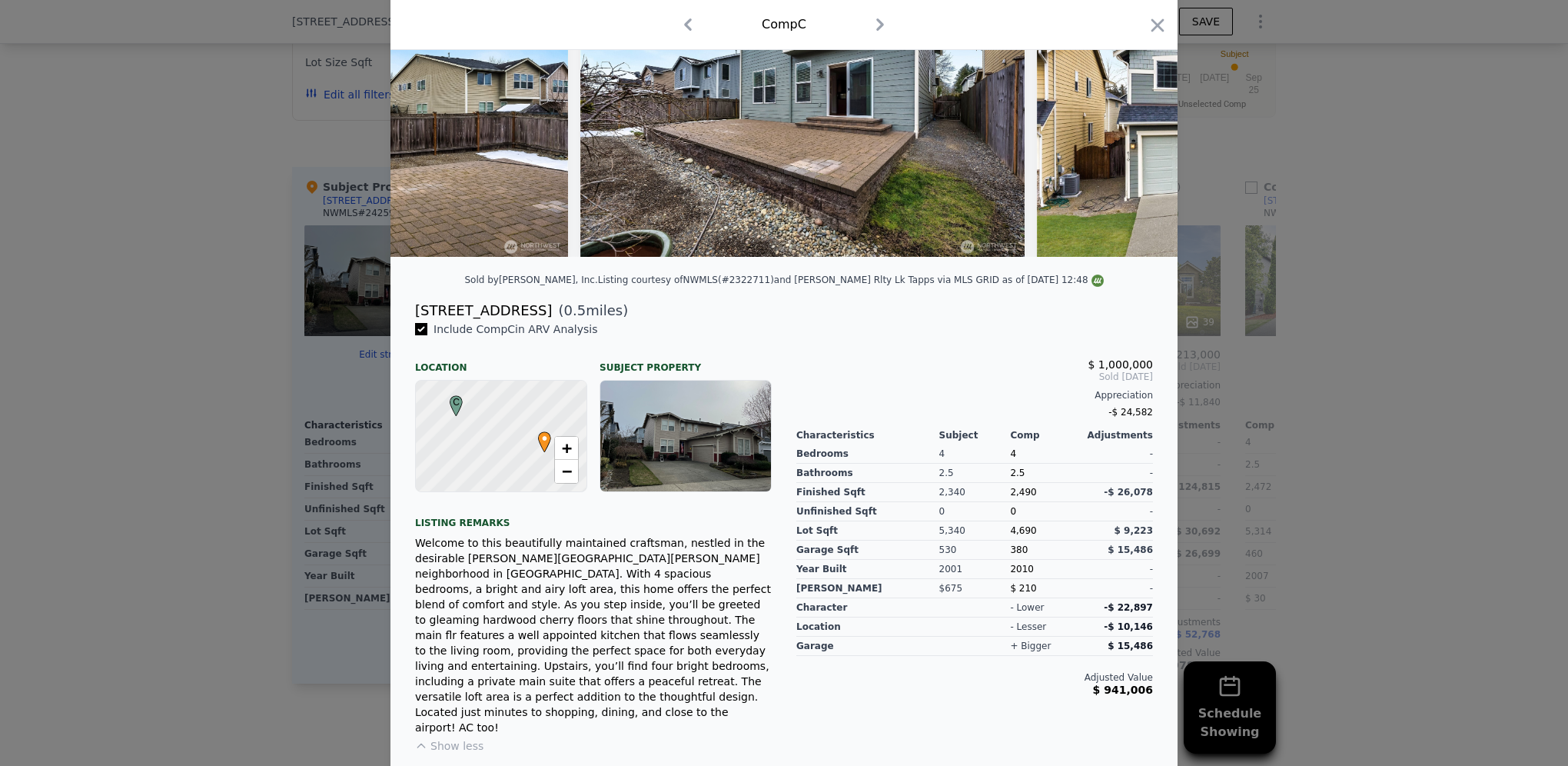
scroll to position [0, 0]
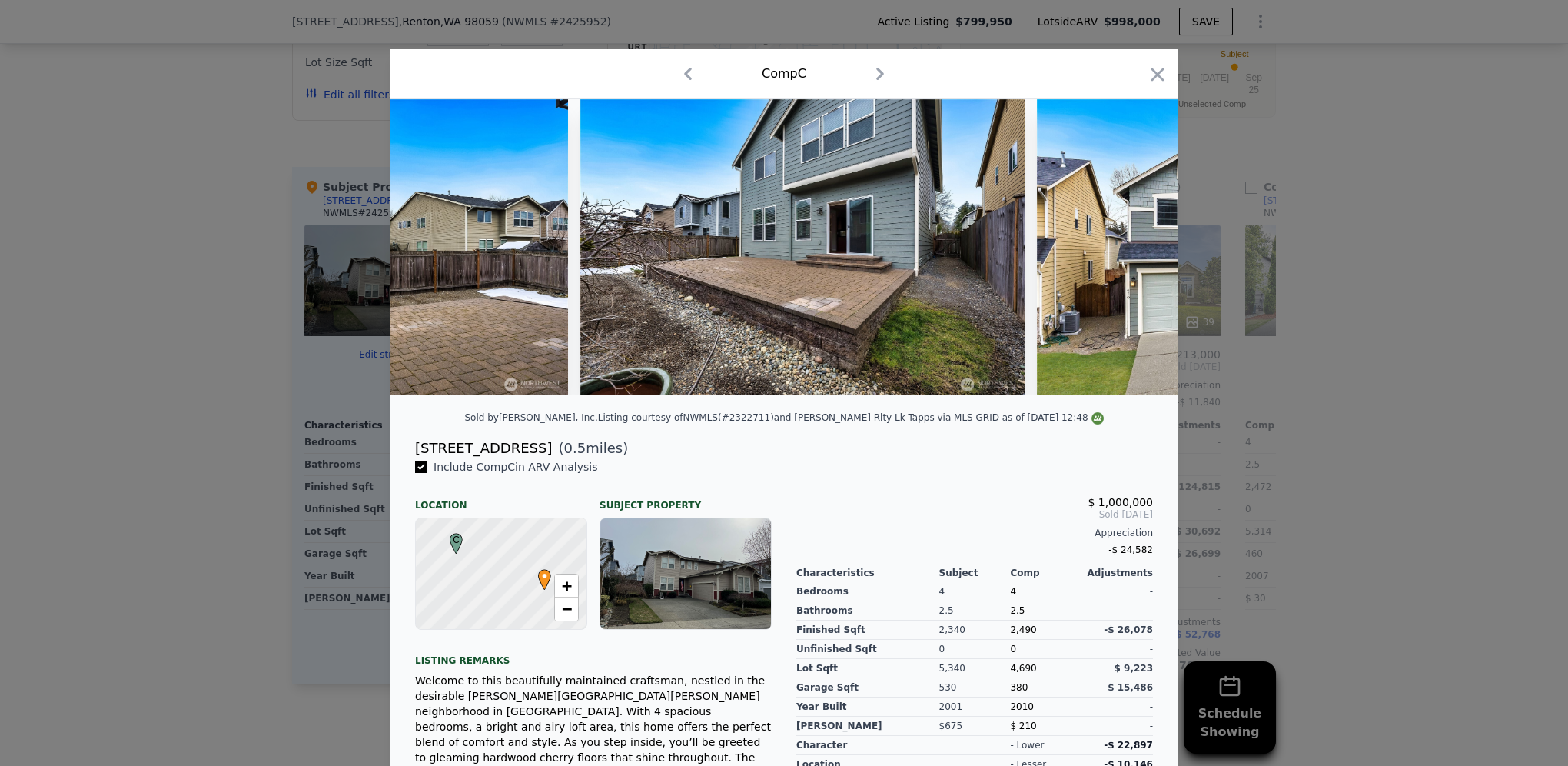
click at [686, 74] on icon "button" at bounding box center [688, 74] width 25 height 25
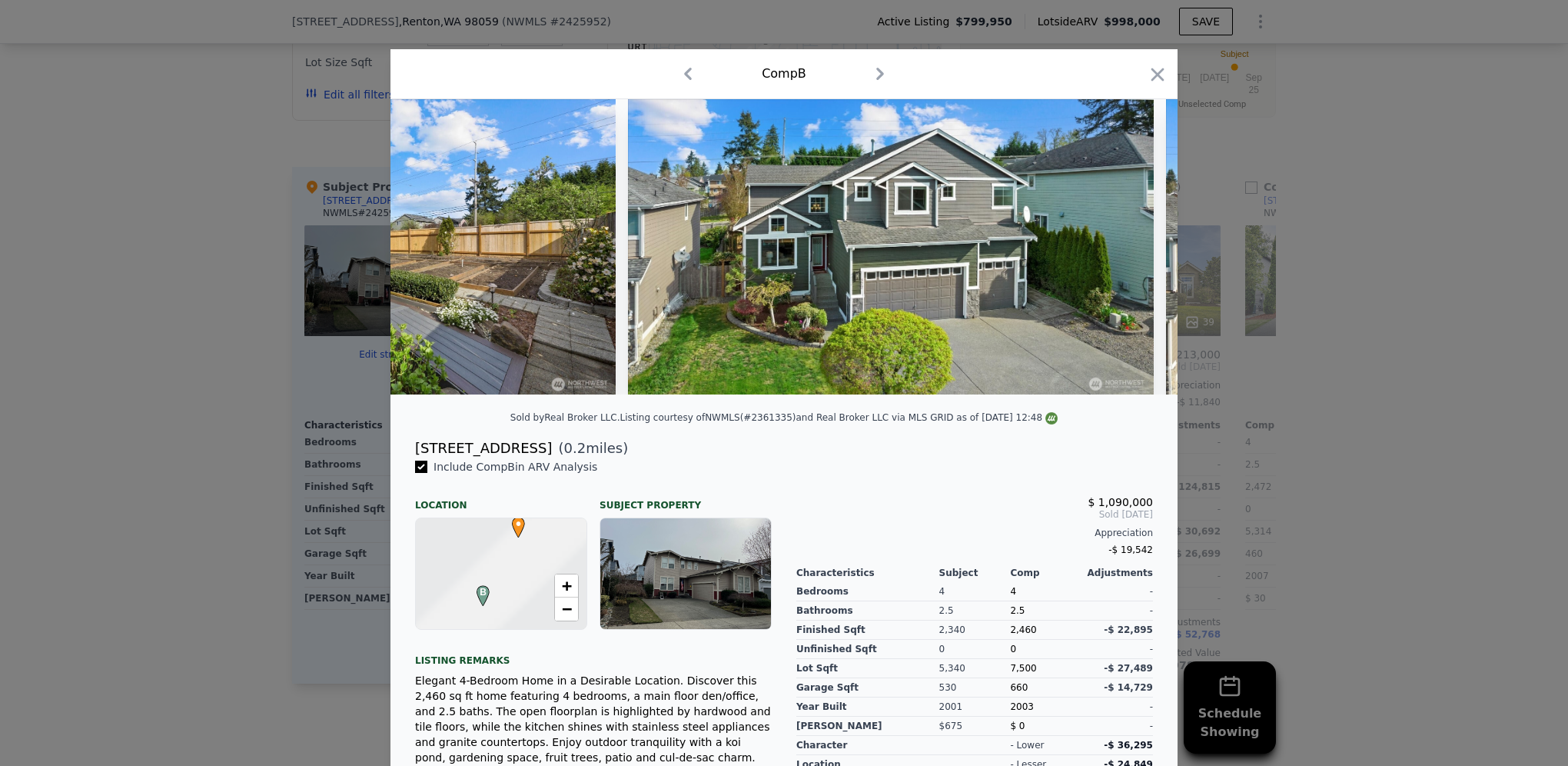
scroll to position [0, 205]
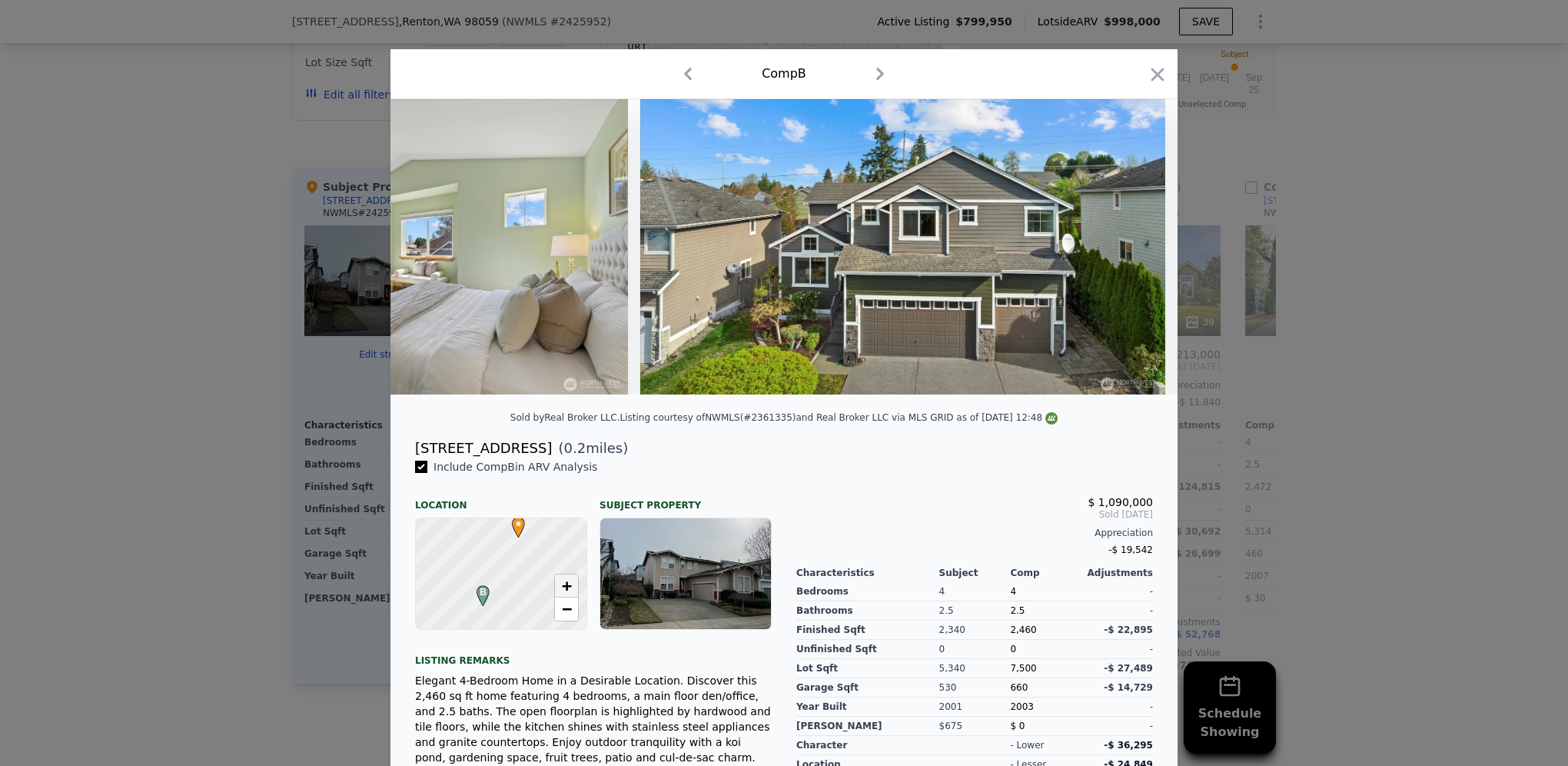
click at [563, 597] on link "+" at bounding box center [567, 586] width 23 height 23
click at [518, 579] on div at bounding box center [502, 574] width 204 height 134
drag, startPoint x: 499, startPoint y: 459, endPoint x: 438, endPoint y: 462, distance: 61.1
click at [438, 459] on div "[STREET_ADDRESS] ( 0.2 miles)" at bounding box center [784, 448] width 763 height 22
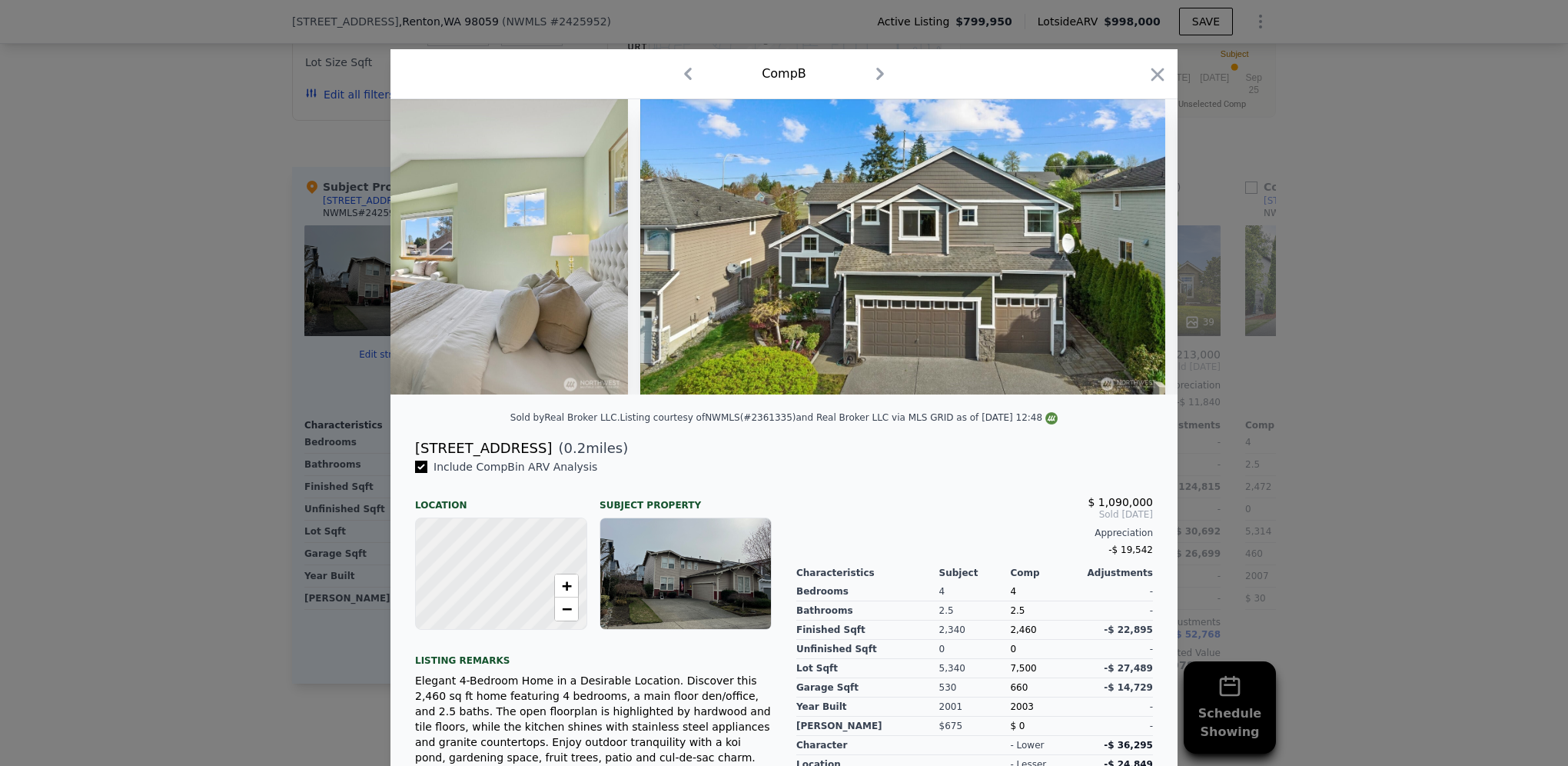
drag, startPoint x: 438, startPoint y: 462, endPoint x: 465, endPoint y: 509, distance: 54.2
click at [465, 509] on div "Location" at bounding box center [502, 499] width 172 height 25
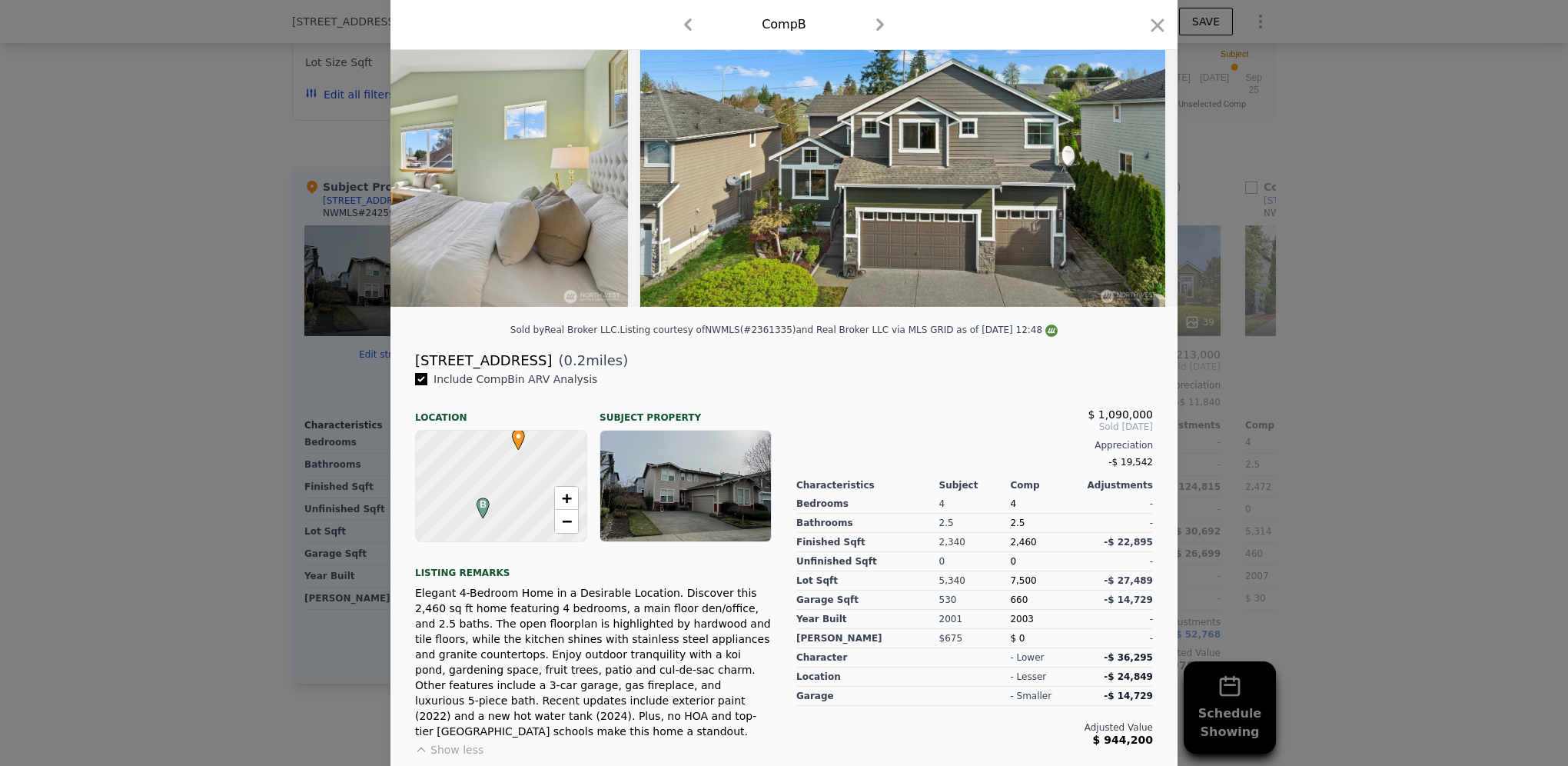
scroll to position [0, 0]
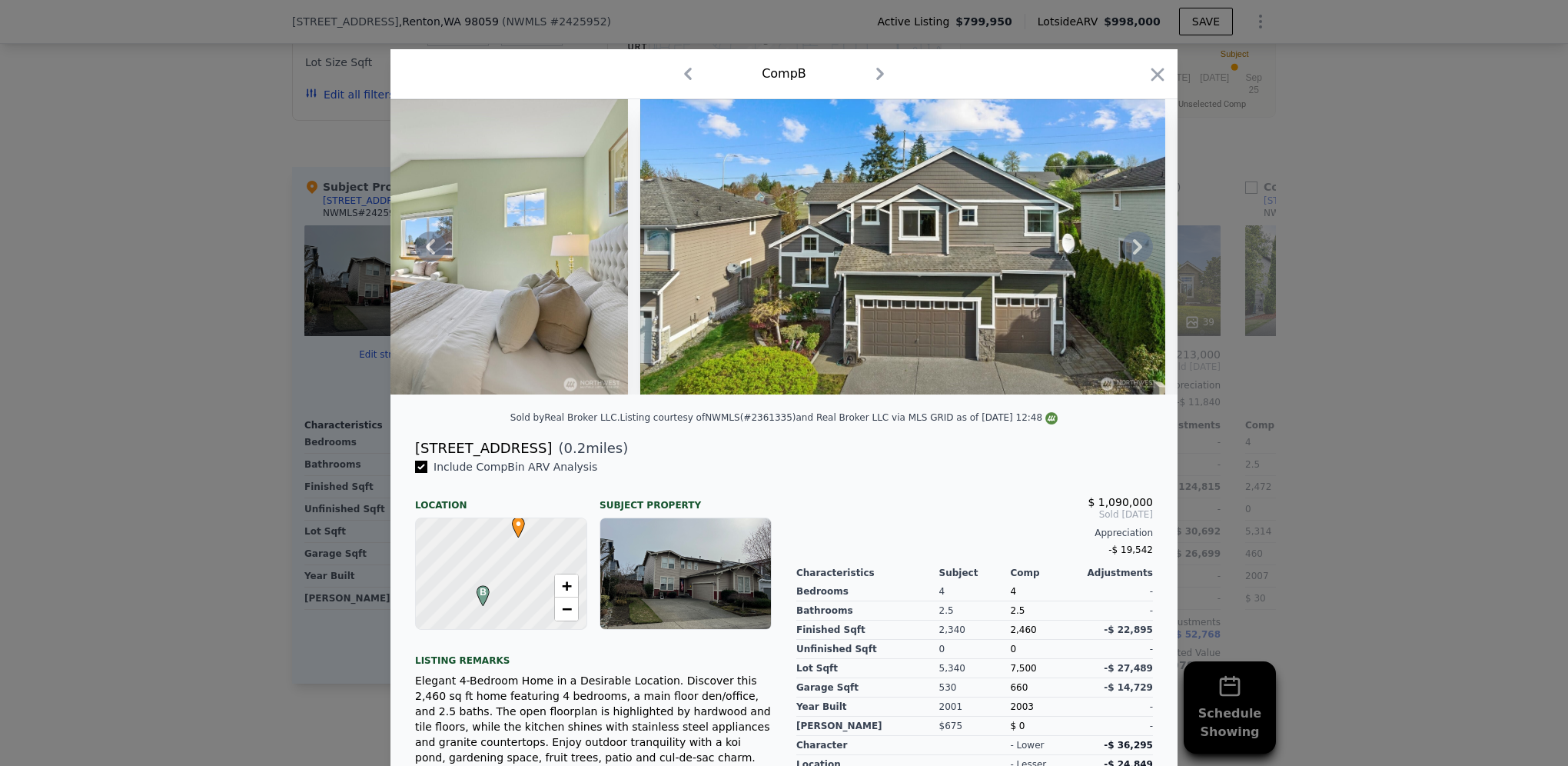
click at [1137, 260] on icon at bounding box center [1137, 247] width 30 height 30
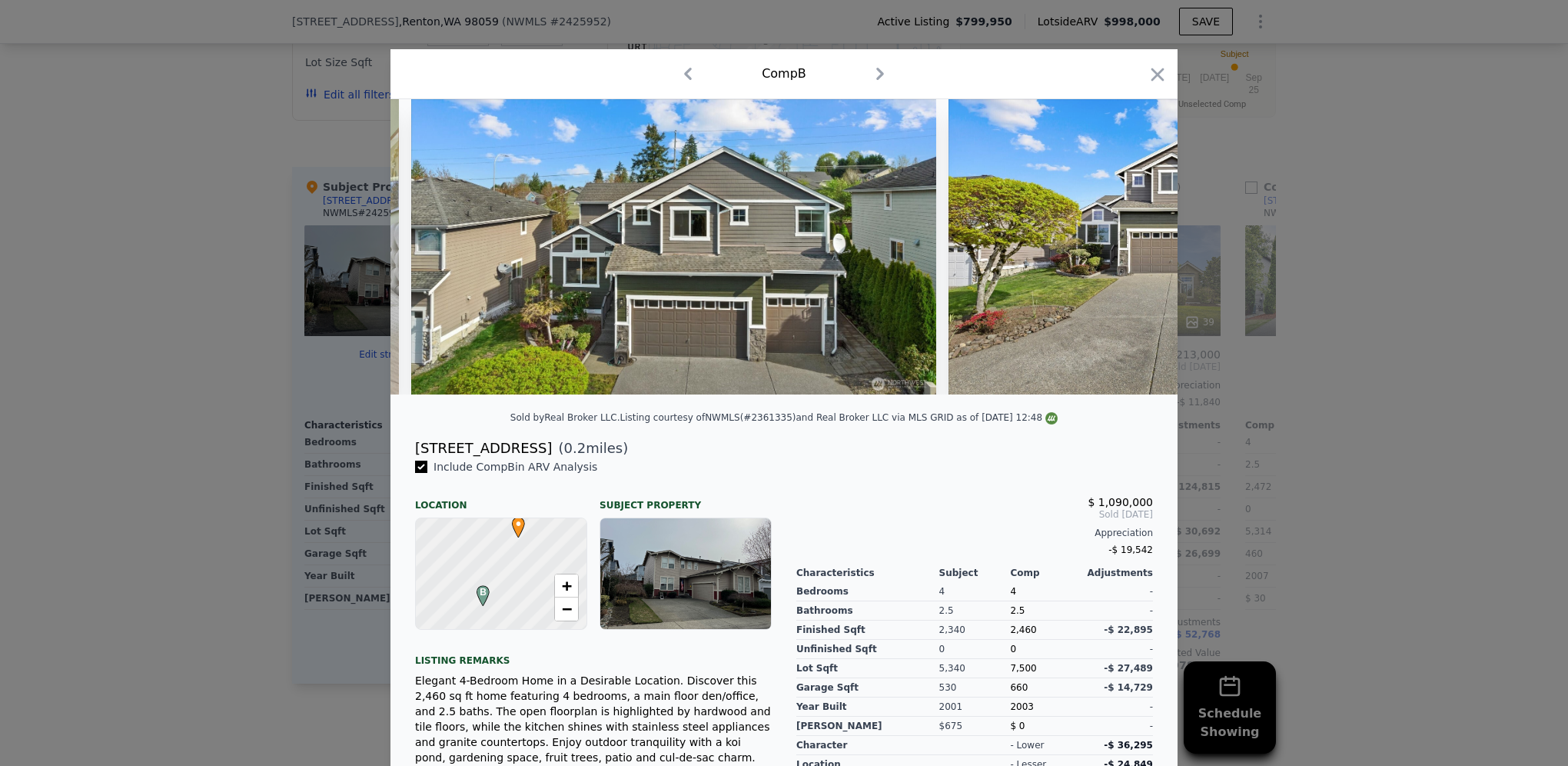
scroll to position [0, 574]
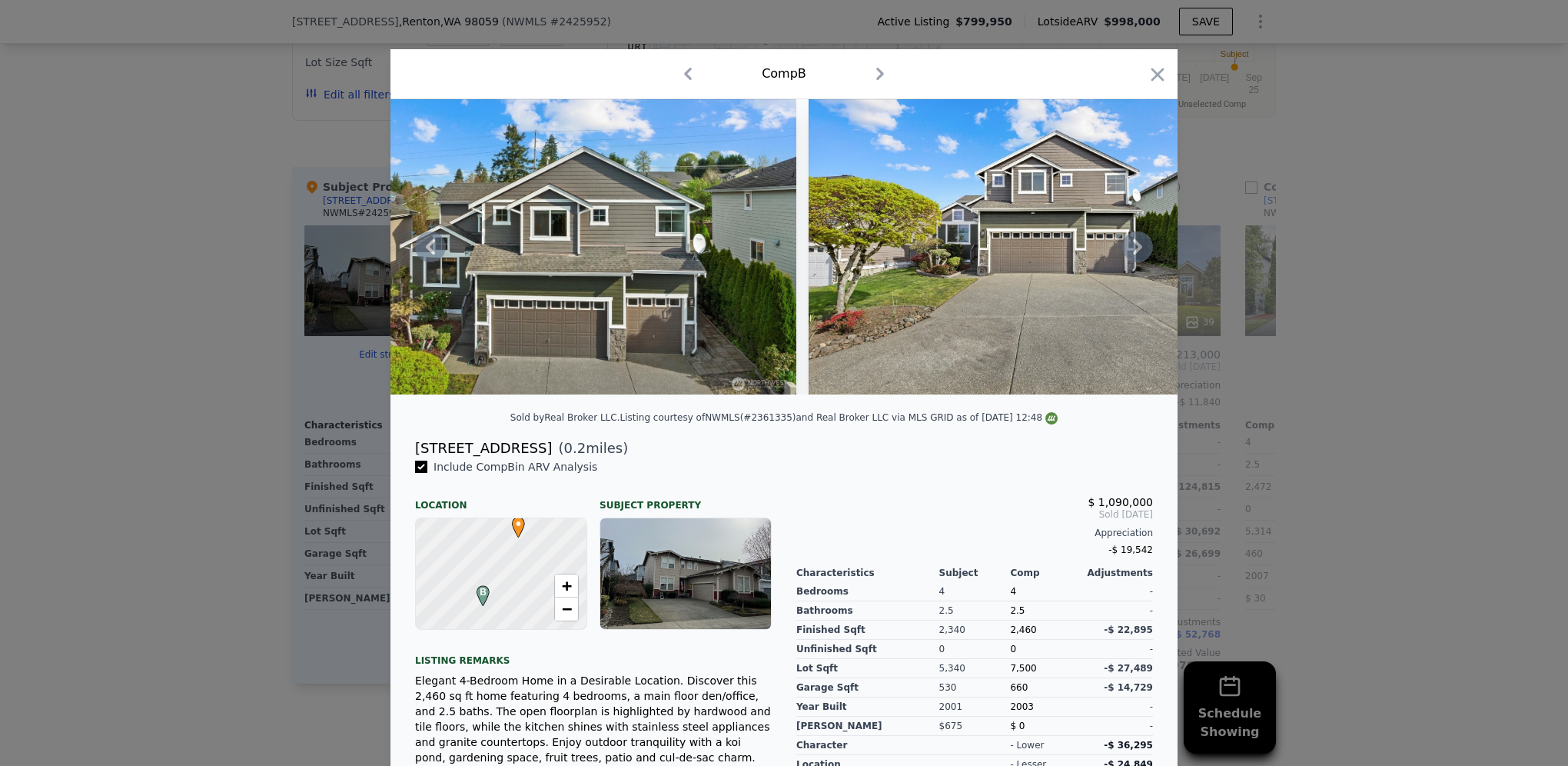
click at [1133, 251] on icon at bounding box center [1137, 247] width 9 height 15
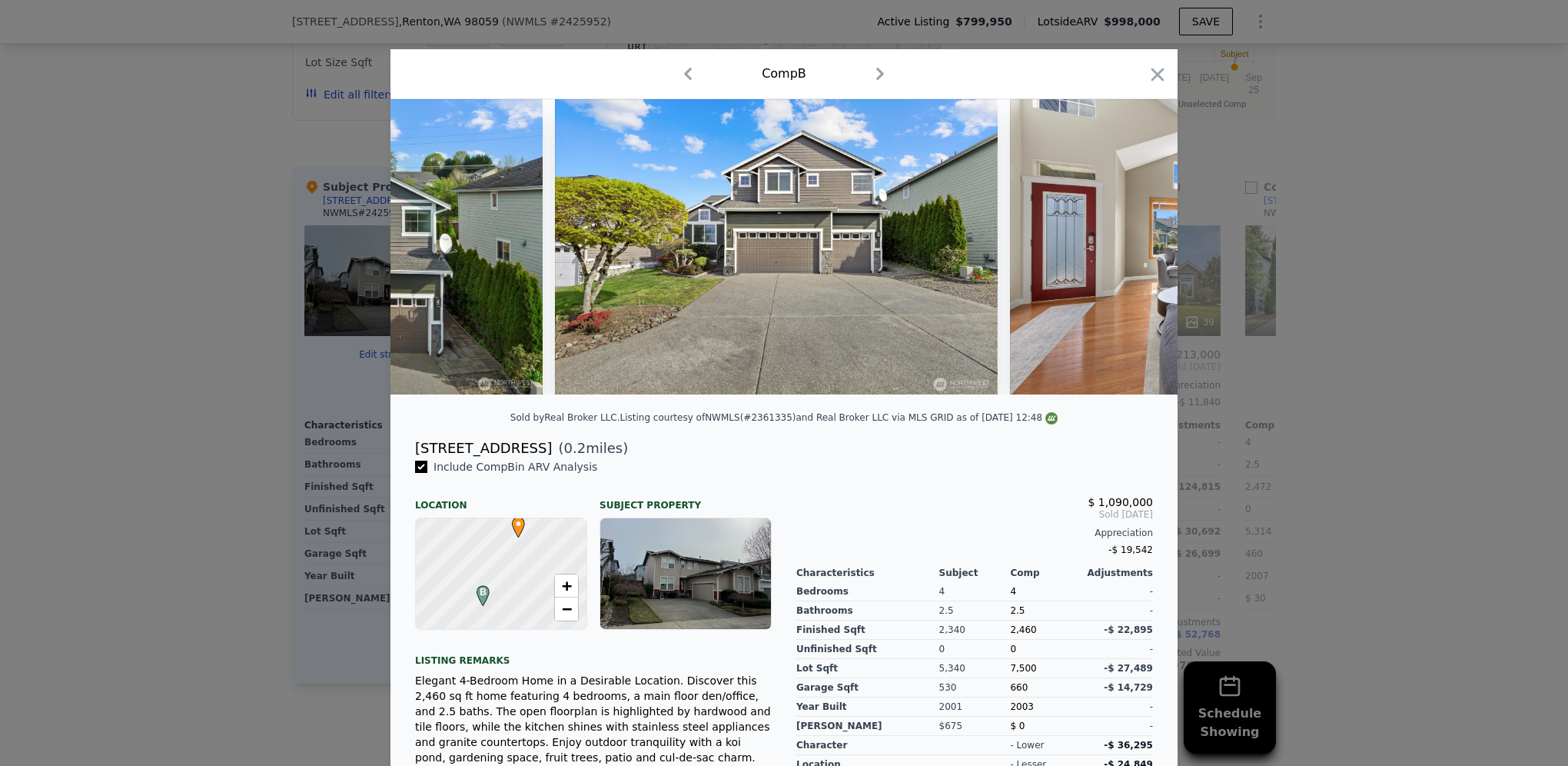
scroll to position [0, 943]
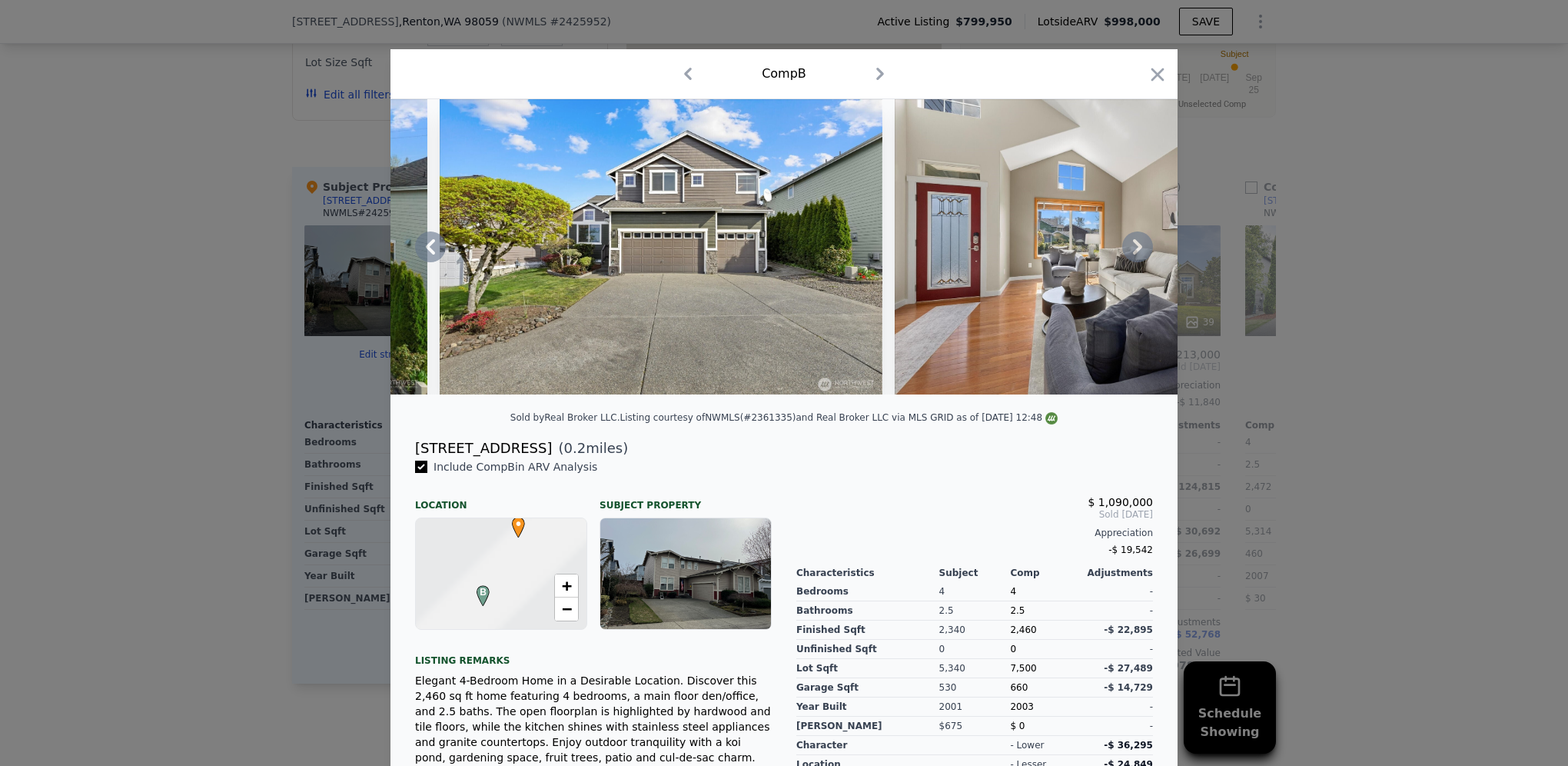
click at [679, 80] on icon "button" at bounding box center [688, 74] width 25 height 25
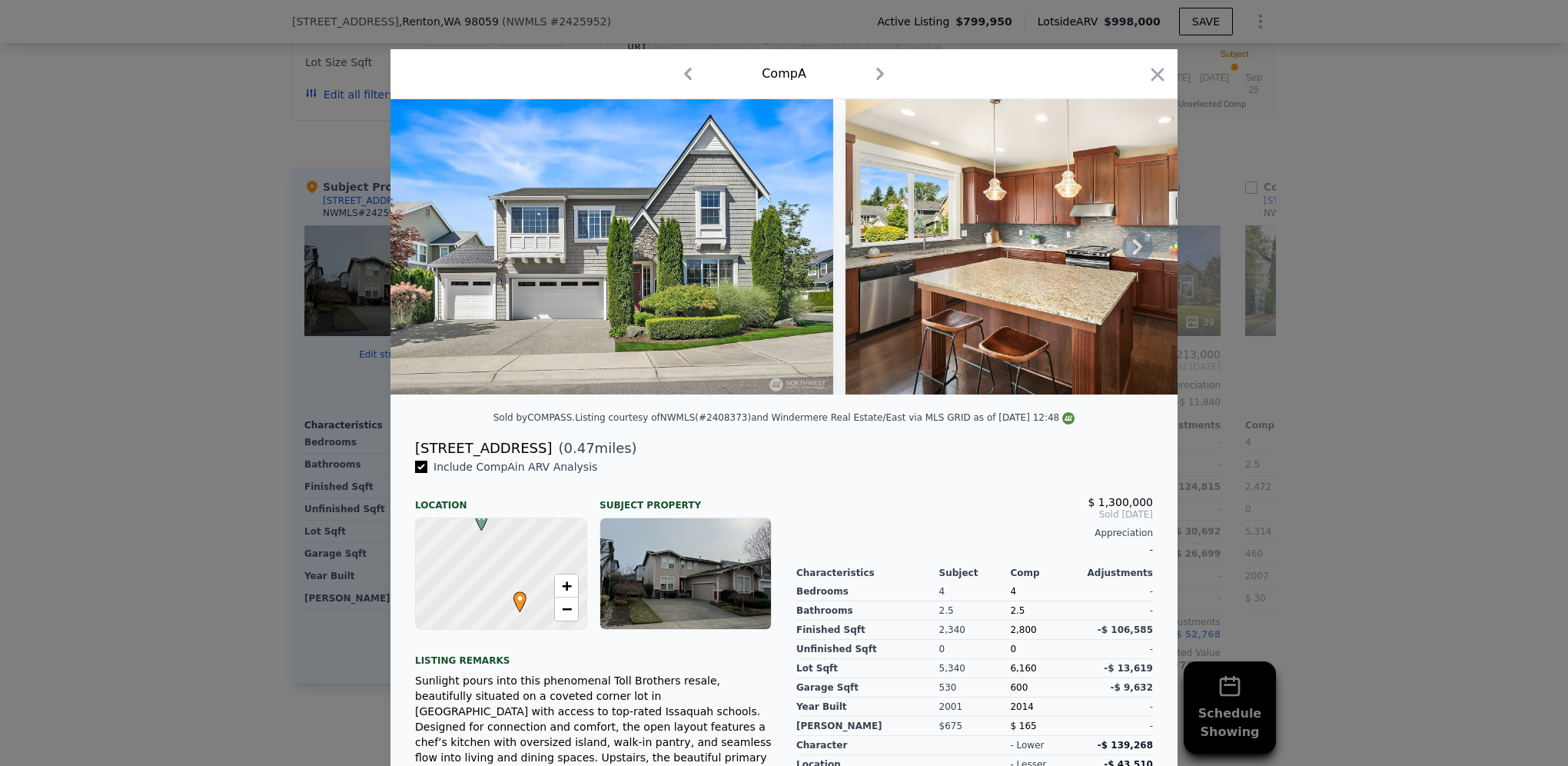
click at [873, 80] on icon "button" at bounding box center [880, 74] width 25 height 25
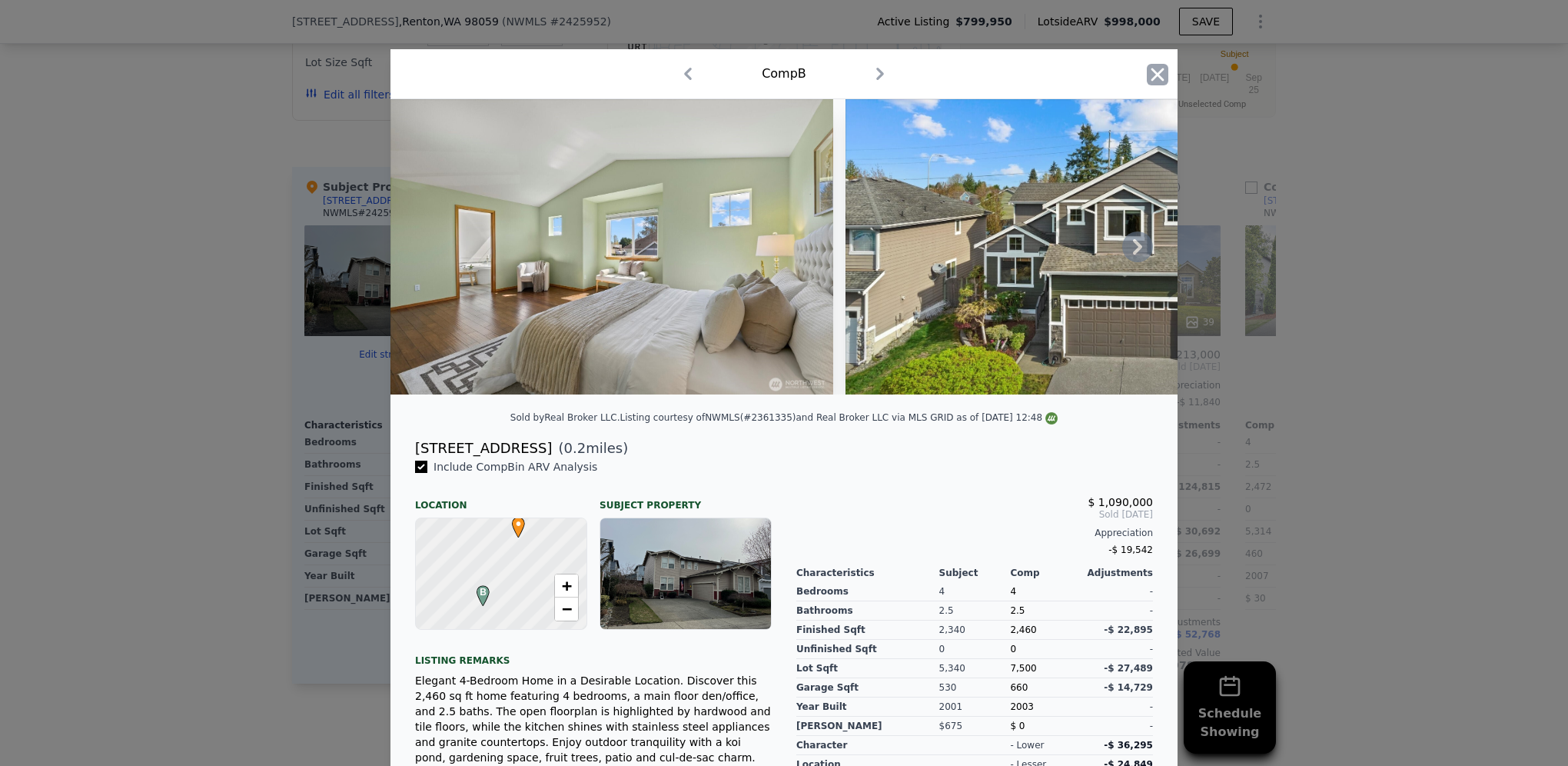
click at [1150, 80] on icon "button" at bounding box center [1157, 74] width 22 height 22
